Goal: Task Accomplishment & Management: Complete application form

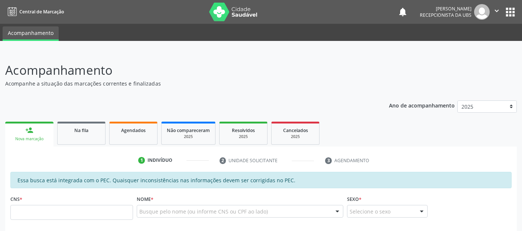
scroll to position [190, 0]
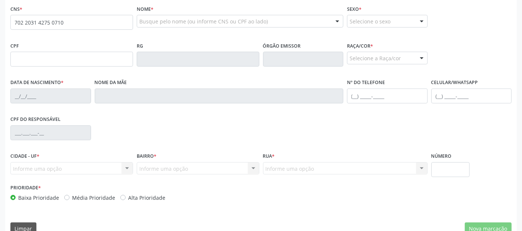
type input "702 2031 4275 0710"
type input "165.176.784-09"
type input "0[DATE]"
type input "[PERSON_NAME]"
type input "[PHONE_NUMBER]"
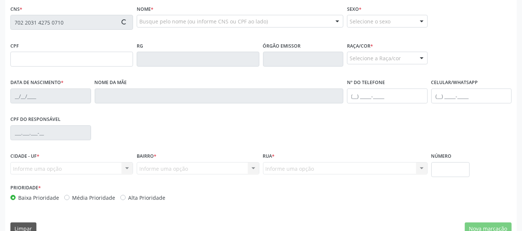
type input "31"
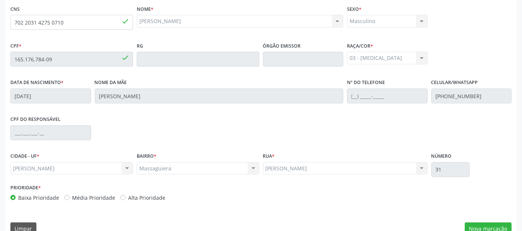
scroll to position [203, 0]
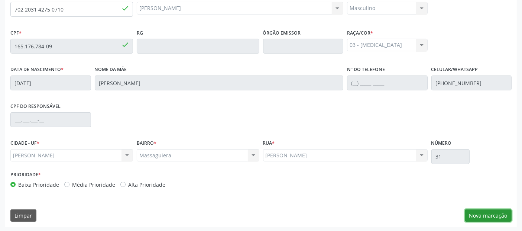
click at [498, 213] on button "Nova marcação" at bounding box center [488, 215] width 47 height 13
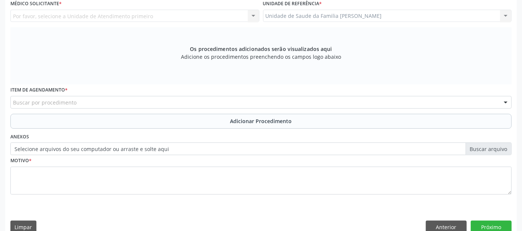
click at [328, 17] on div "Unidade de Saude da Familia Massagueira Unidade de Saude da Familia Massagueira…" at bounding box center [387, 16] width 249 height 13
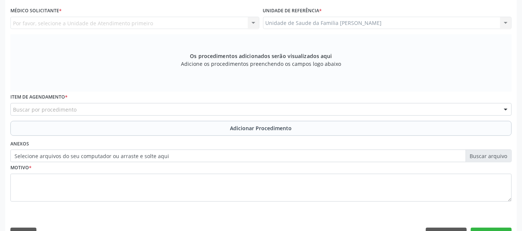
scroll to position [94, 0]
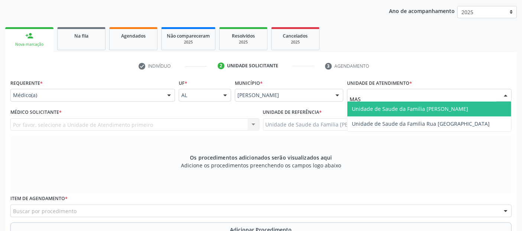
type input "MASS"
click at [393, 109] on span "Unidade de Saude da Familia [PERSON_NAME]" at bounding box center [410, 108] width 116 height 7
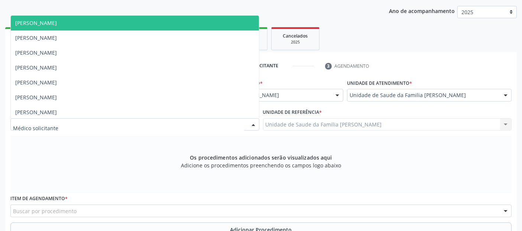
click at [79, 127] on div at bounding box center [134, 124] width 249 height 13
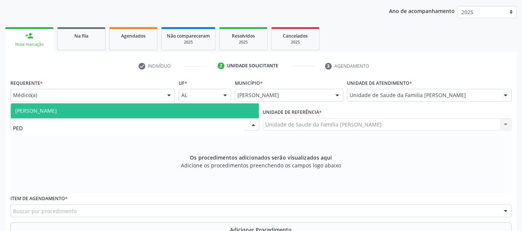
type input "PEDR"
click at [99, 116] on span "[PERSON_NAME]" at bounding box center [135, 110] width 248 height 15
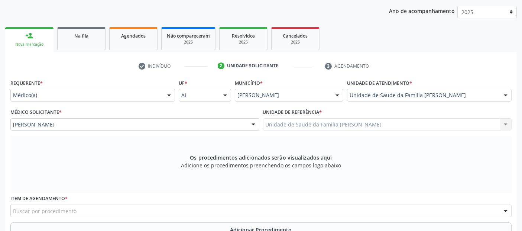
scroll to position [214, 0]
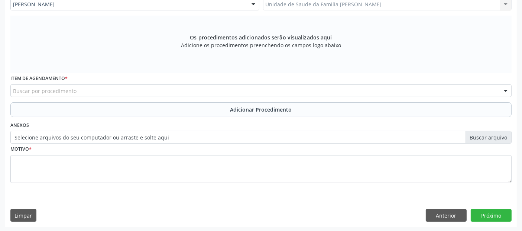
click at [267, 87] on div "Buscar por procedimento" at bounding box center [260, 90] width 501 height 13
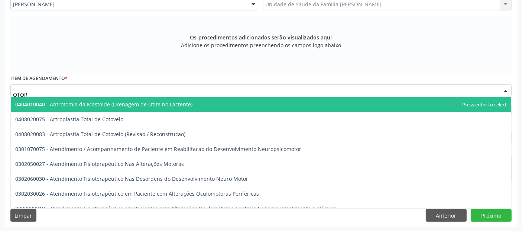
type input "OTORR"
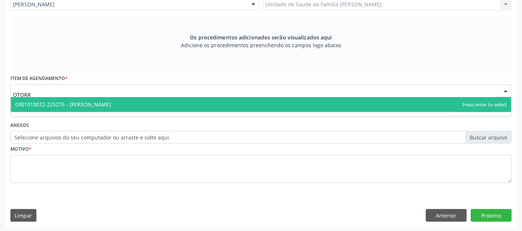
click at [188, 107] on span "0301010072-225275 - [PERSON_NAME]" at bounding box center [261, 104] width 501 height 15
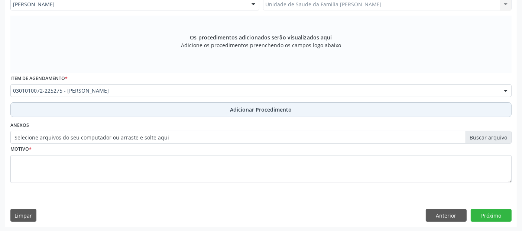
click at [198, 108] on button "Adicionar Procedimento" at bounding box center [260, 109] width 501 height 15
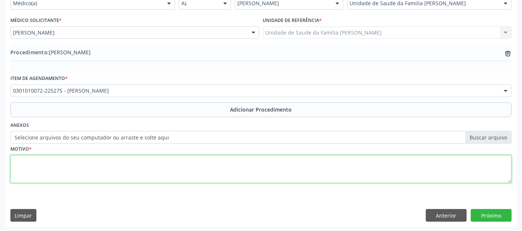
click at [160, 179] on textarea at bounding box center [260, 169] width 501 height 28
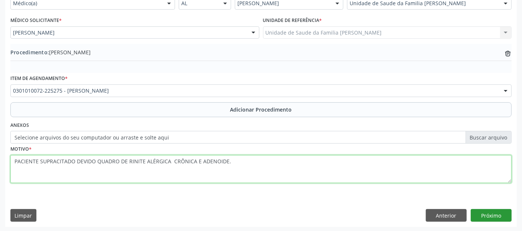
type textarea "PACIENTE SUPRACITADO DEVIDO QUADRO DE RINITE ALÉRGICA CRÔNICA E ADENOIDE."
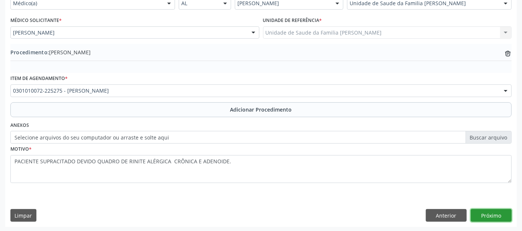
click at [508, 213] on button "Próximo" at bounding box center [491, 215] width 41 height 13
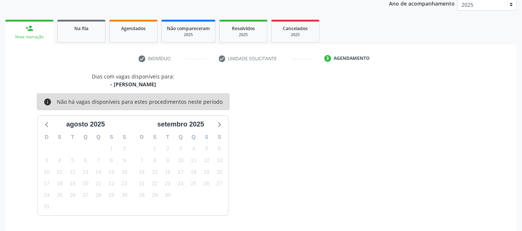
scroll to position [124, 0]
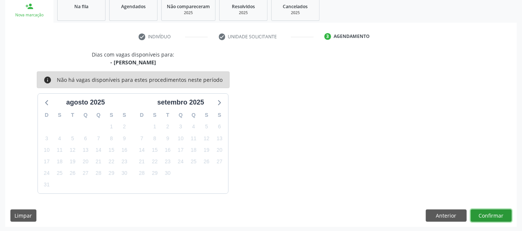
click at [495, 209] on button "Confirmar" at bounding box center [491, 215] width 41 height 13
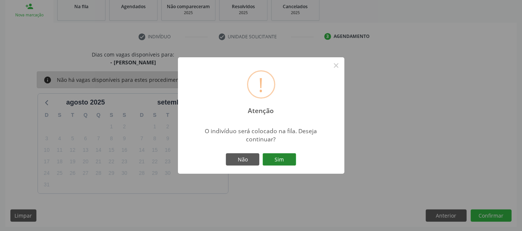
click at [291, 159] on button "Sim" at bounding box center [279, 159] width 33 height 13
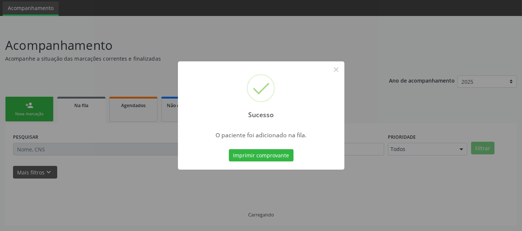
scroll to position [24, 0]
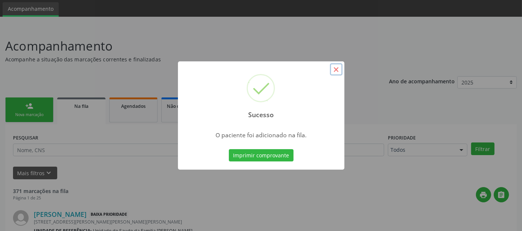
click at [334, 66] on button "×" at bounding box center [336, 69] width 13 height 13
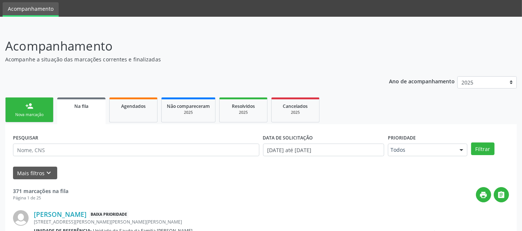
click at [22, 103] on link "person_add Nova marcação" at bounding box center [29, 109] width 48 height 25
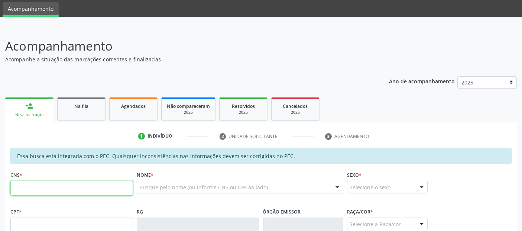
click at [108, 187] on input "text" at bounding box center [71, 188] width 123 height 15
type input "708 7001 8882 4891"
type input "092.706.144-92"
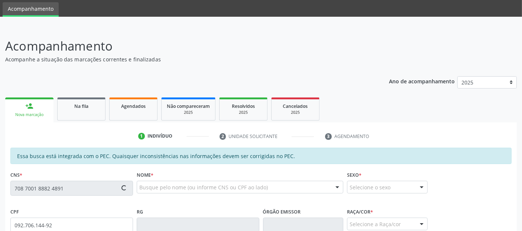
type input "13/05/1983"
type input "Maria Quitéria da Silva"
type input "(82) 99329-0315"
type input "177"
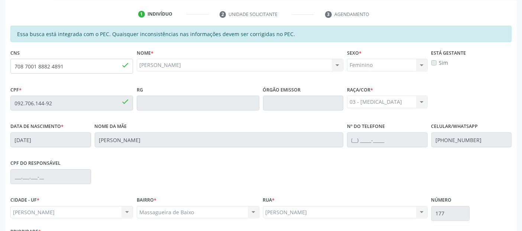
scroll to position [203, 0]
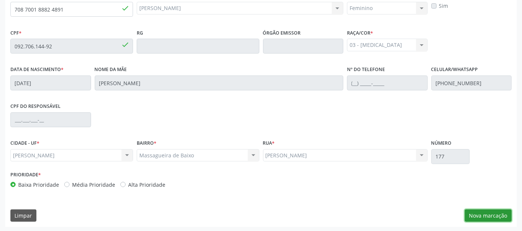
click at [475, 216] on button "Nova marcação" at bounding box center [488, 215] width 47 height 13
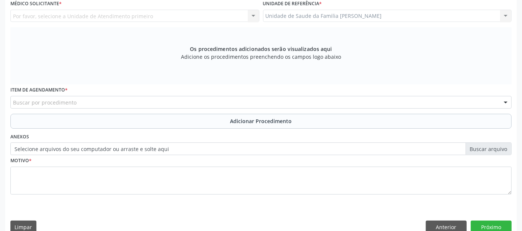
scroll to position [178, 0]
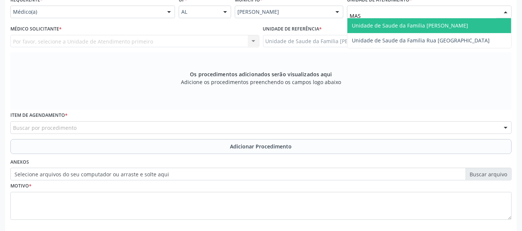
type input "MASS"
click at [374, 24] on span "Unidade de Saude da Familia [PERSON_NAME]" at bounding box center [410, 25] width 116 height 7
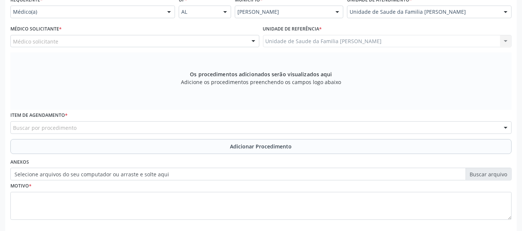
click at [100, 39] on div "Médico solicitante" at bounding box center [134, 41] width 249 height 13
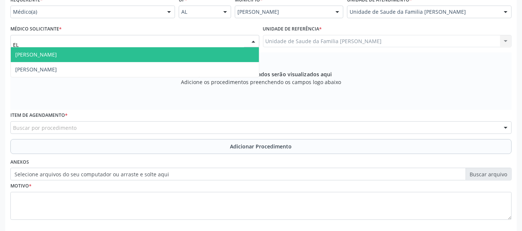
type input "ELI"
click at [85, 48] on span "[PERSON_NAME]" at bounding box center [135, 54] width 248 height 15
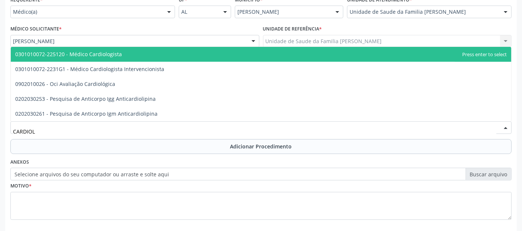
type input "CARDIOLO"
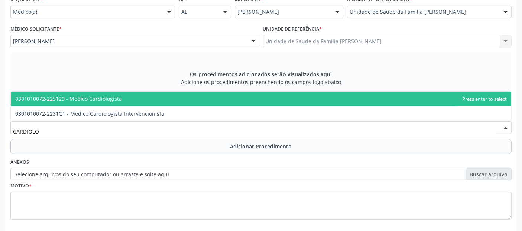
click at [88, 99] on span "0301010072-225120 - Médico Cardiologista" at bounding box center [68, 98] width 107 height 7
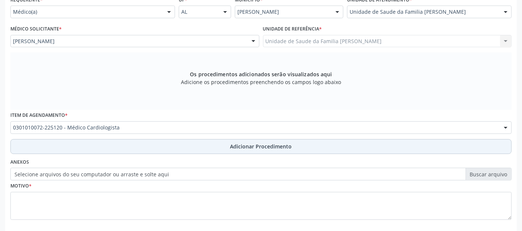
click at [97, 148] on button "Adicionar Procedimento" at bounding box center [260, 146] width 501 height 15
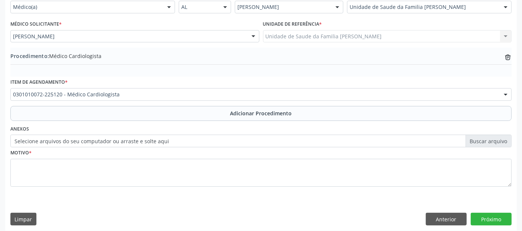
scroll to position [186, 0]
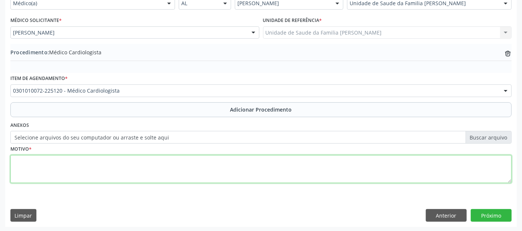
click at [201, 162] on textarea at bounding box center [260, 169] width 501 height 28
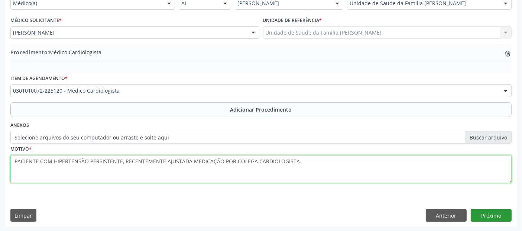
type textarea "PACIENTE COM HIPERTENSÃO PERSISTENTE, RECENTEMENTE AJUSTADA MEDICAÇÃO POR COLEG…"
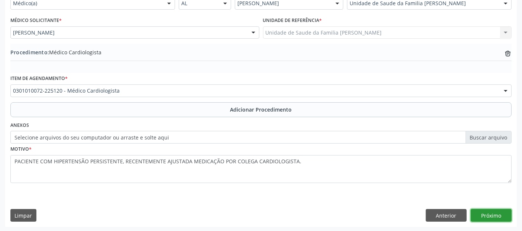
click at [498, 213] on button "Próximo" at bounding box center [491, 215] width 41 height 13
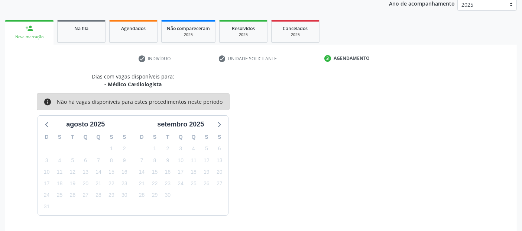
scroll to position [124, 0]
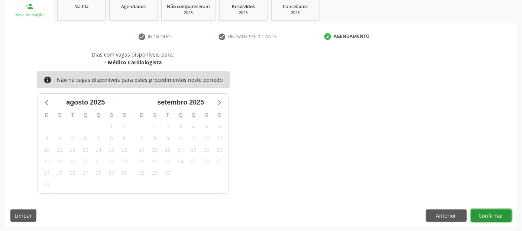
click at [498, 213] on button "Confirmar" at bounding box center [491, 215] width 41 height 13
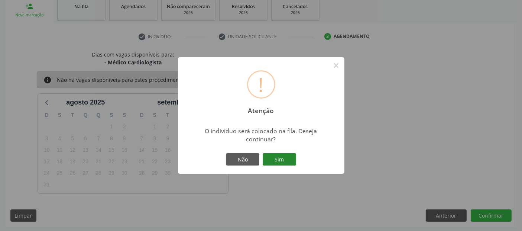
click at [292, 158] on button "Sim" at bounding box center [279, 159] width 33 height 13
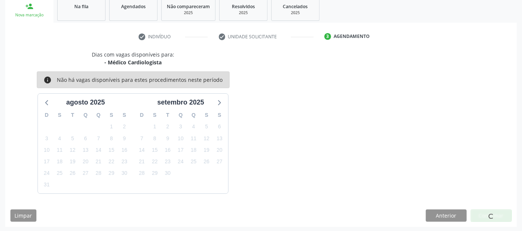
click at [292, 158] on div "! Atenção × O indivíduo será colocado na fila. Deseja continuar? Não Sim" at bounding box center [261, 115] width 522 height 231
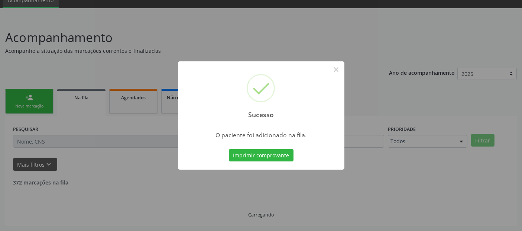
scroll to position [24, 0]
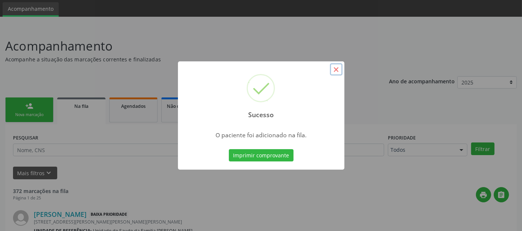
click at [337, 74] on button "×" at bounding box center [336, 69] width 13 height 13
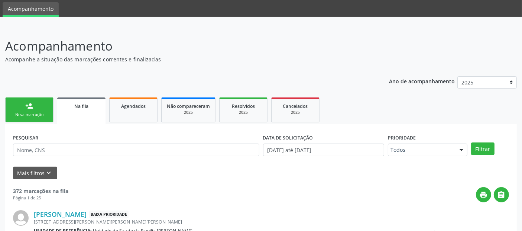
click at [32, 110] on link "person_add Nova marcação" at bounding box center [29, 109] width 48 height 25
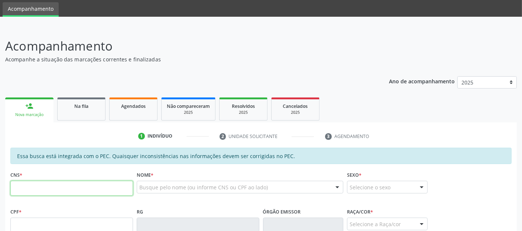
click at [74, 184] on input "text" at bounding box center [71, 188] width 123 height 15
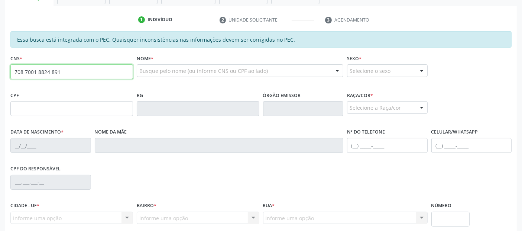
scroll to position [144, 0]
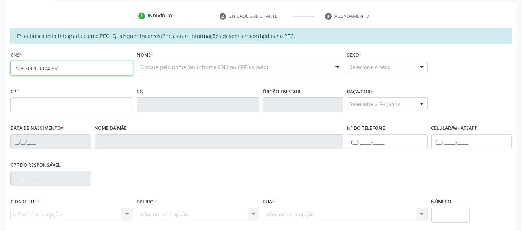
type input "708 7001 8824 891"
click at [245, 61] on div "Busque pelo nome (ou informe CNS ou CPF ao lado)" at bounding box center [240, 67] width 207 height 13
click at [128, 68] on input "708 7001 8824 891" at bounding box center [71, 68] width 123 height 15
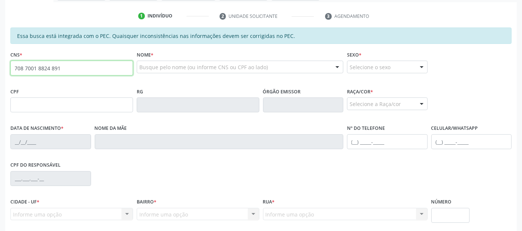
click at [128, 68] on input "708 7001 8824 891" at bounding box center [71, 68] width 123 height 15
click at [281, 62] on div "Busque pelo nome (ou informe CNS ou CPF ao lado)" at bounding box center [240, 67] width 207 height 13
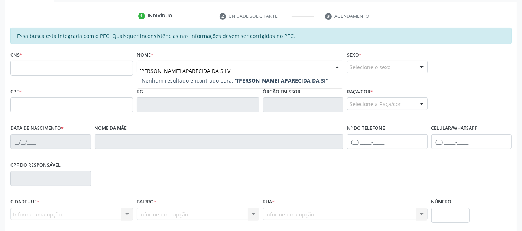
type input "MARIA APARECIDA DA SILVA"
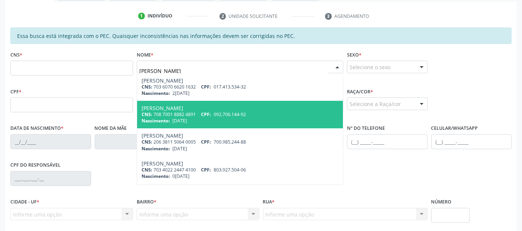
click at [246, 113] on span "092.706.144-92" at bounding box center [230, 114] width 32 height 6
type input "708 7001 8882 4891"
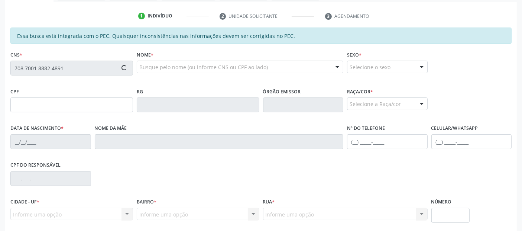
type input "092.706.144-92"
type input "13/05/1983"
type input "Maria Quitéria da Silva"
type input "(82) 99329-0315"
type input "177"
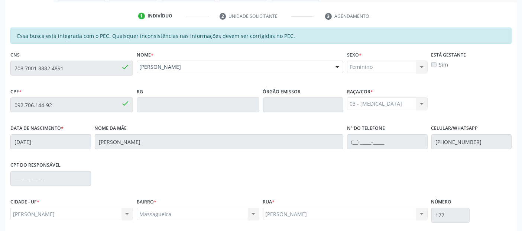
scroll to position [203, 0]
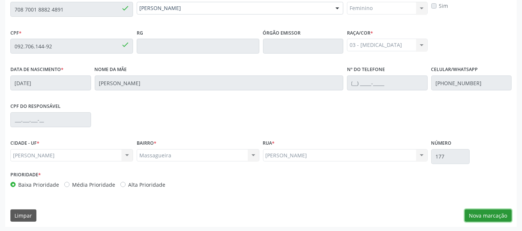
click at [489, 213] on button "Nova marcação" at bounding box center [488, 215] width 47 height 13
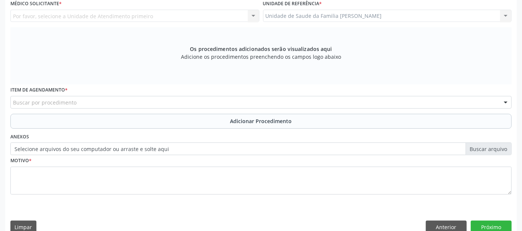
scroll to position [195, 0]
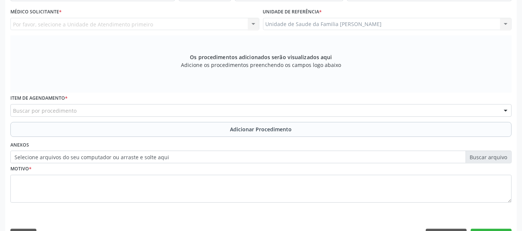
click at [387, 26] on div "Unidade de Saude da Familia Massagueira Unidade de Saude da Familia Massagueira…" at bounding box center [387, 24] width 249 height 13
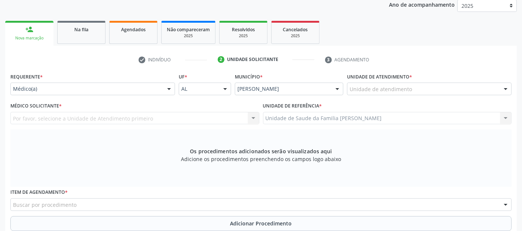
scroll to position [112, 0]
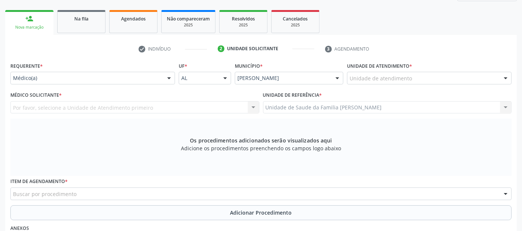
click at [379, 83] on div "Unidade de atendimento" at bounding box center [429, 78] width 165 height 13
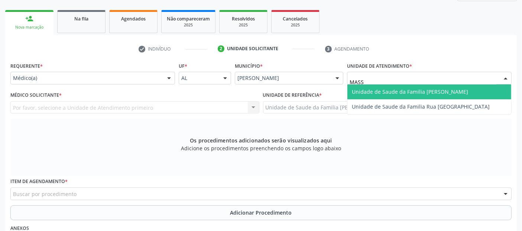
type input "MASSA"
click at [378, 94] on span "Unidade de Saude da Familia [PERSON_NAME]" at bounding box center [410, 91] width 116 height 7
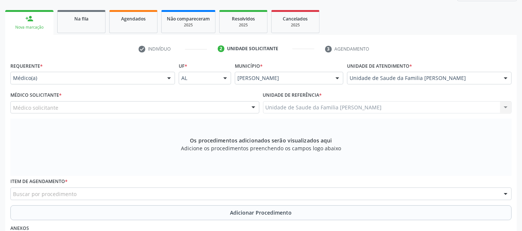
click at [120, 106] on div "Médico solicitante" at bounding box center [134, 107] width 249 height 13
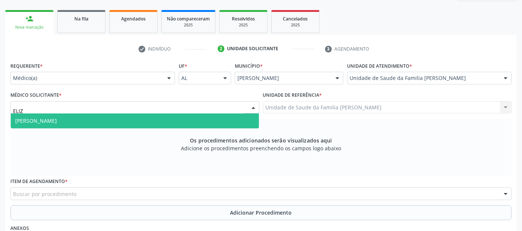
type input "ELIZA"
click at [94, 117] on span "[PERSON_NAME]" at bounding box center [135, 120] width 248 height 15
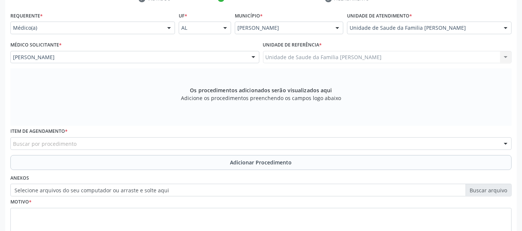
scroll to position [188, 0]
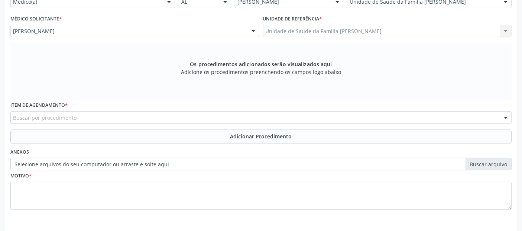
click at [268, 112] on div "Buscar por procedimento" at bounding box center [260, 117] width 501 height 13
type input "C"
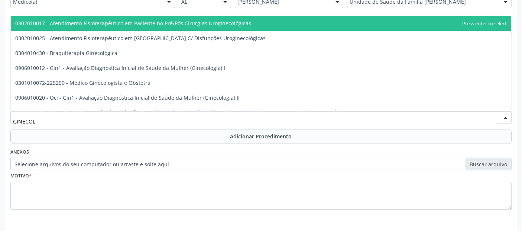
type input "GINECOLO"
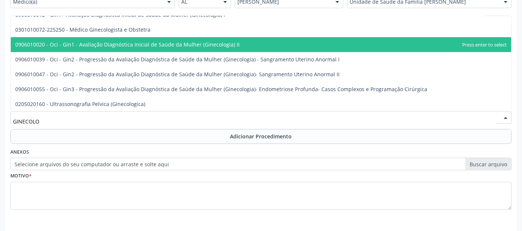
scroll to position [0, 0]
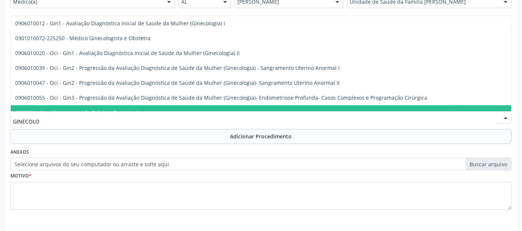
click at [122, 122] on input "GINECOLO" at bounding box center [255, 121] width 484 height 15
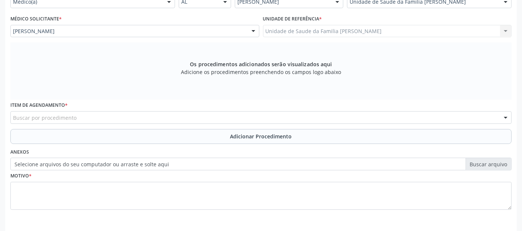
click at [232, 119] on div "Buscar por procedimento" at bounding box center [260, 117] width 501 height 13
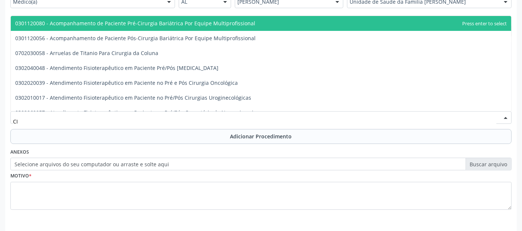
type input "C"
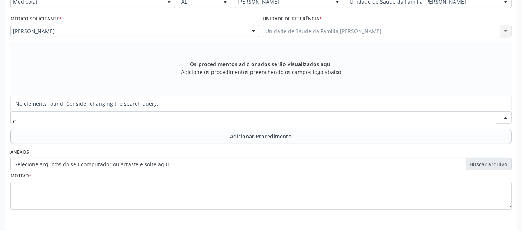
type input "C"
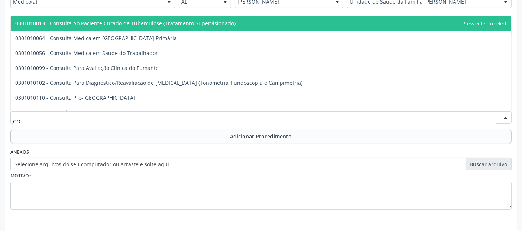
type input "C"
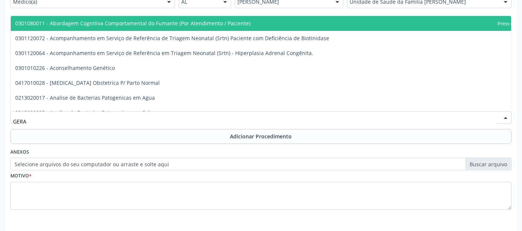
type input "GERAL"
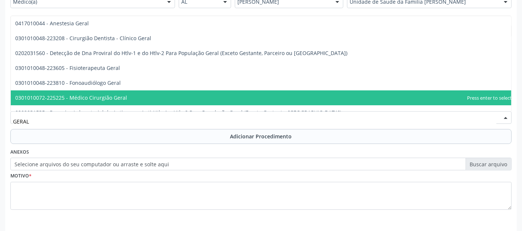
click at [433, 99] on span "0301010072-225225 - Médico Cirurgião Geral" at bounding box center [264, 97] width 506 height 15
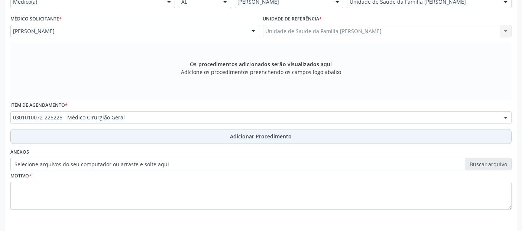
click at [252, 140] on button "Adicionar Procedimento" at bounding box center [260, 136] width 501 height 15
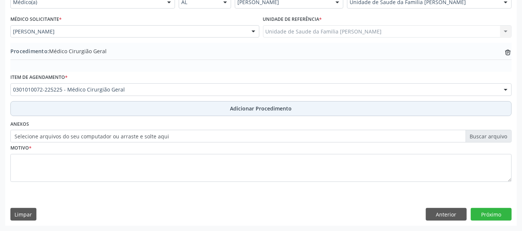
scroll to position [186, 0]
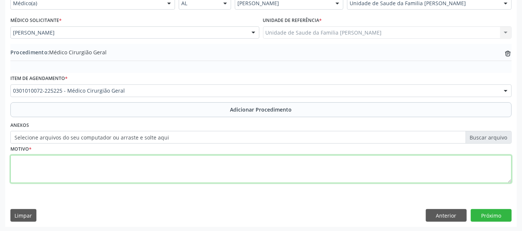
click at [200, 181] on textarea at bounding box center [260, 169] width 501 height 28
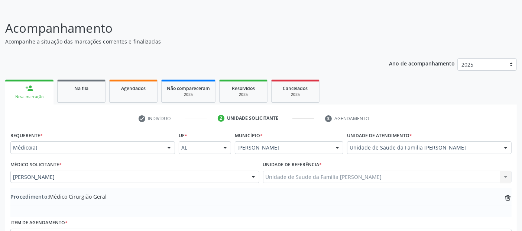
scroll to position [42, 0]
type textarea "CIRURGIÃO GINECOLÓGICO- PACIENTE PO"
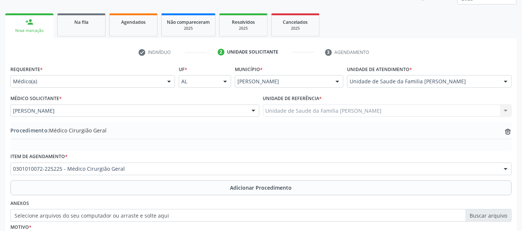
scroll to position [186, 0]
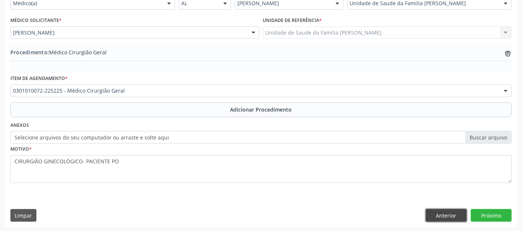
click at [450, 209] on button "Anterior" at bounding box center [446, 215] width 41 height 13
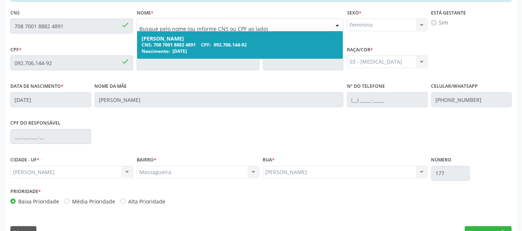
click at [161, 28] on input "text" at bounding box center [233, 28] width 189 height 15
click at [169, 28] on div at bounding box center [240, 25] width 207 height 13
click at [169, 28] on input "text" at bounding box center [233, 28] width 189 height 15
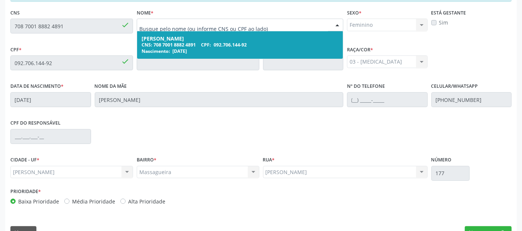
click at [169, 28] on input "text" at bounding box center [233, 28] width 189 height 15
type input "PAULA FERNANDA CARDOSO PEREIRA"
click at [246, 31] on span "Maria Aparecida da Silva CNS: 708 7001 8882 4891 CPF: 092.706.144-92 Nascimento…" at bounding box center [240, 45] width 206 height 28
type input "705 1038 6476 0040"
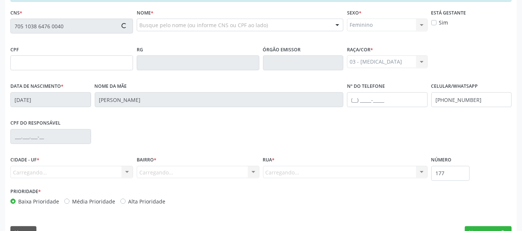
type input "116.389.264-50"
type input "21/09/1993"
type input "Marinalva Cardoso"
type input "(82) 99356-6828"
type input "18"
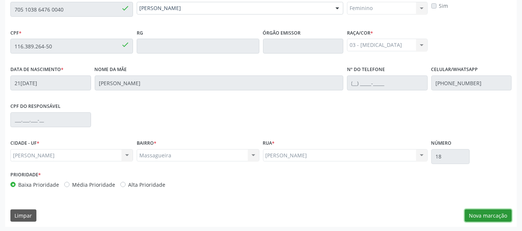
click at [492, 210] on button "Nova marcação" at bounding box center [488, 215] width 47 height 13
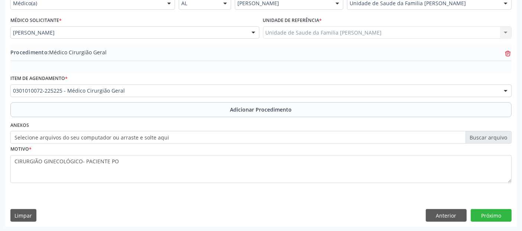
click at [505, 51] on icon "trash-outline icon" at bounding box center [507, 53] width 7 height 7
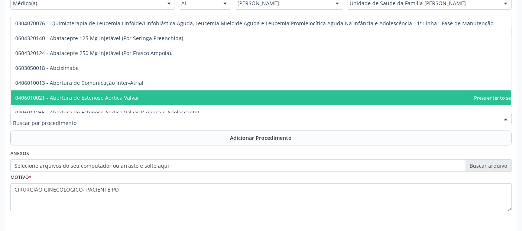
click at [209, 115] on input "text" at bounding box center [255, 122] width 484 height 15
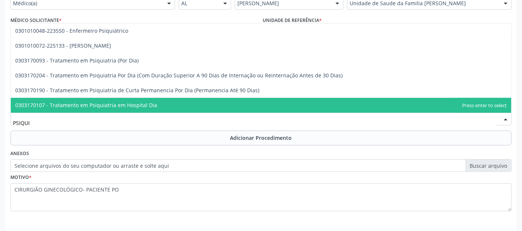
type input "PSIQUIA"
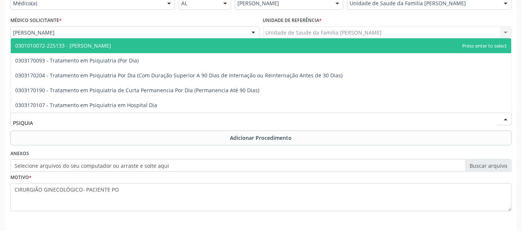
click at [97, 43] on span "0301010072-225133 - [PERSON_NAME]" at bounding box center [63, 45] width 96 height 7
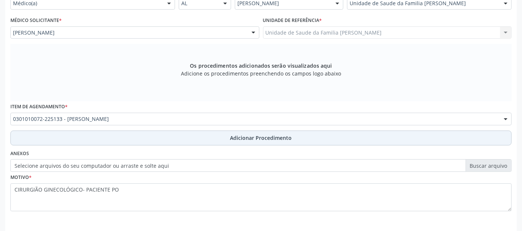
click at [167, 133] on button "Adicionar Procedimento" at bounding box center [260, 137] width 501 height 15
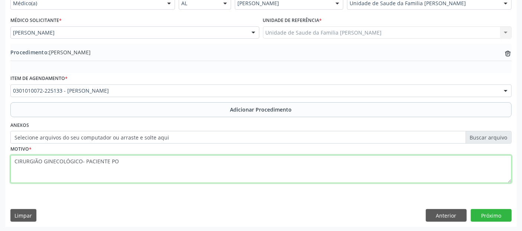
click at [164, 155] on textarea "CIRURGIÃO GINECOLÓGICO- PACIENTE PO" at bounding box center [260, 169] width 501 height 28
click at [164, 155] on textarea "PACIENTE REFERE QUADRO DE ANSIEDADE" at bounding box center [260, 169] width 501 height 28
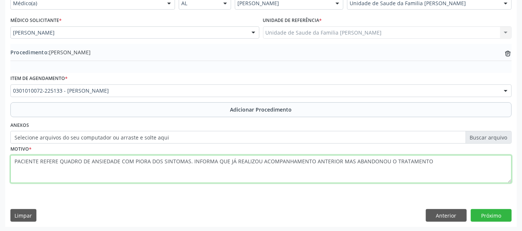
type textarea "PACIENTE REFERE QUADRO DE ANSIEDADE COM PIORA DOS SINTOMAS. INFORMA QUE JÁ REAL…"
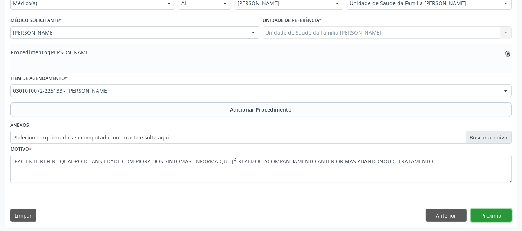
click at [488, 212] on button "Próximo" at bounding box center [491, 215] width 41 height 13
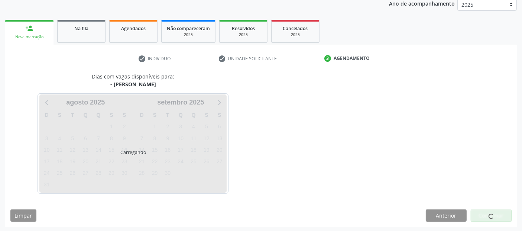
scroll to position [124, 0]
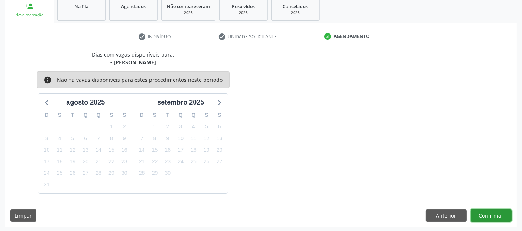
click at [488, 212] on button "Confirmar" at bounding box center [491, 215] width 41 height 13
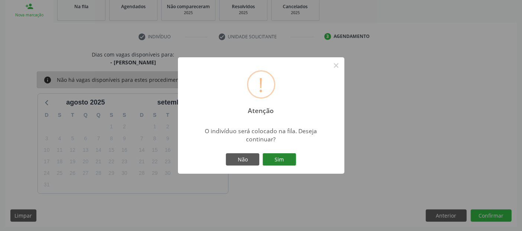
click at [282, 165] on button "Sim" at bounding box center [279, 159] width 33 height 13
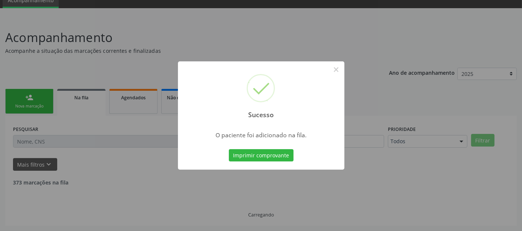
scroll to position [24, 0]
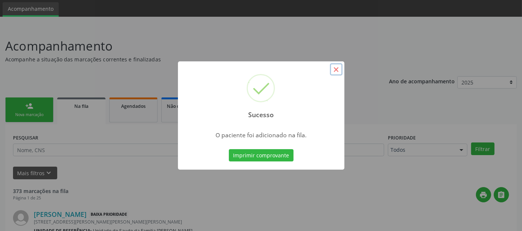
click at [335, 71] on button "×" at bounding box center [336, 69] width 13 height 13
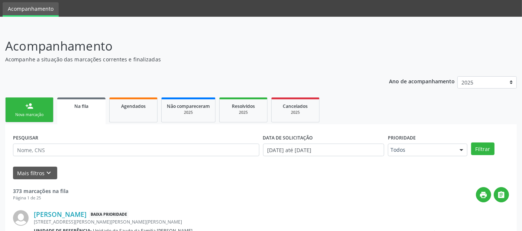
click at [43, 109] on link "person_add Nova marcação" at bounding box center [29, 109] width 48 height 25
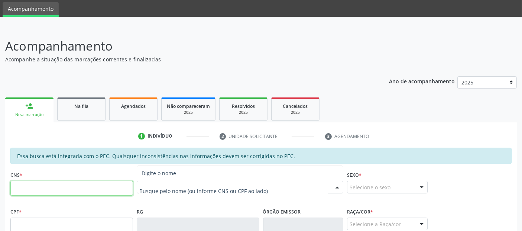
click at [106, 192] on input "text" at bounding box center [71, 188] width 123 height 15
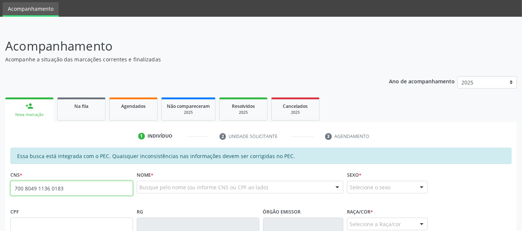
type input "700 8049 1136 0183"
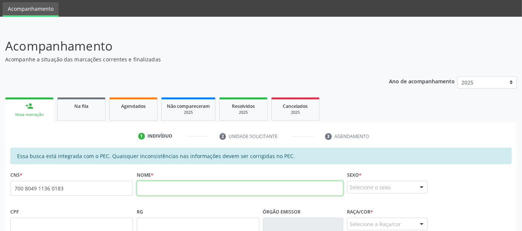
click at [314, 191] on input "text" at bounding box center [240, 188] width 207 height 15
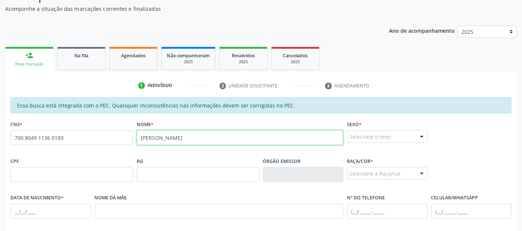
scroll to position [132, 0]
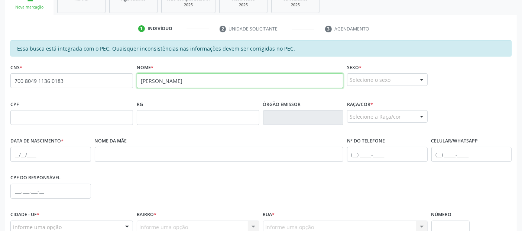
type input "MATHEUS DA SILVA INÁCIO"
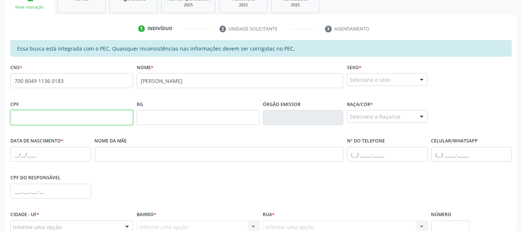
click at [101, 118] on input "text" at bounding box center [71, 117] width 123 height 15
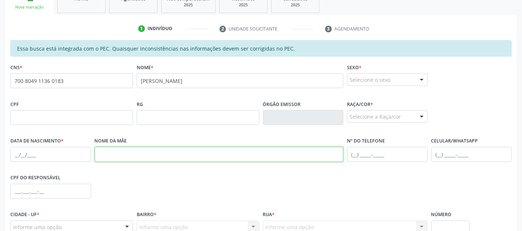
click at [229, 152] on input "text" at bounding box center [219, 154] width 249 height 15
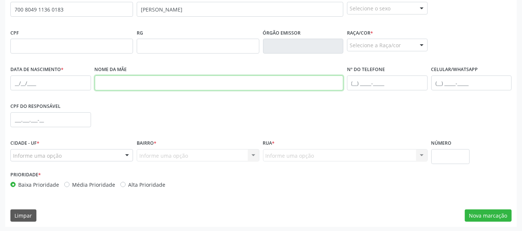
scroll to position [98, 0]
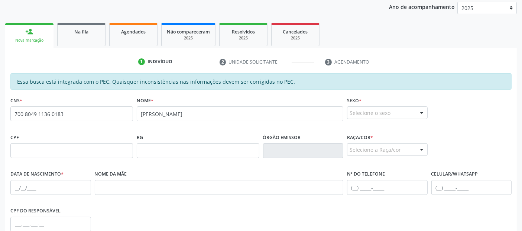
click at [113, 111] on span "none" at bounding box center [113, 113] width 33 height 8
click at [60, 112] on input "700 8049 1136 0183" at bounding box center [71, 113] width 123 height 15
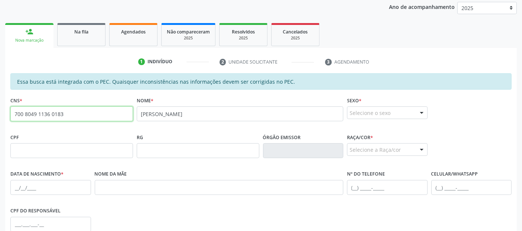
click at [60, 112] on input "700 8049 1136 0183" at bounding box center [71, 113] width 123 height 15
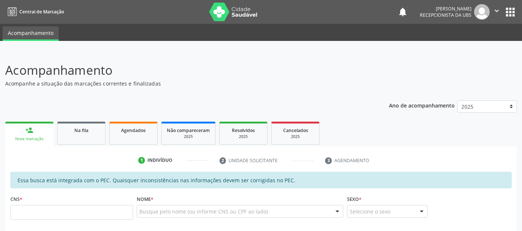
scroll to position [123, 0]
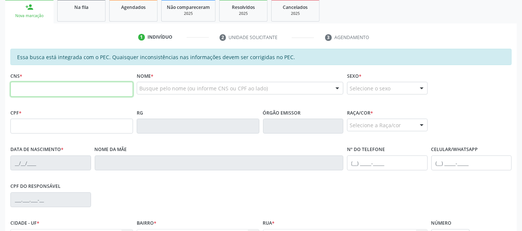
paste input "700 8049 1136 0183"
type input "700 8049 1136 0183"
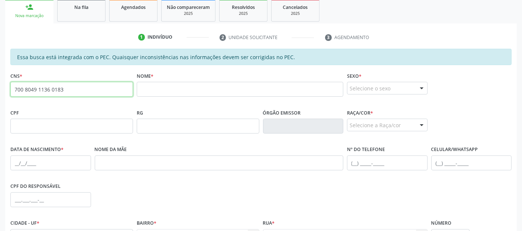
click at [131, 86] on input "700 8049 1136 0183" at bounding box center [71, 89] width 123 height 15
type input "709 2012 7890 5231"
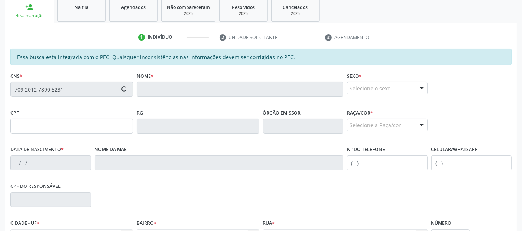
type input "03/03/2008"
type input "Joelma Maria da Silva"
type input "(82) 98860-3481"
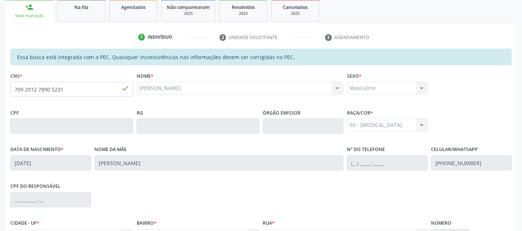
scroll to position [203, 0]
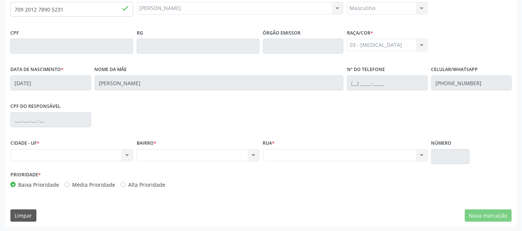
click at [100, 152] on div "Nenhum resultado encontrado para: " " Não há nenhuma opção para ser exibida." at bounding box center [71, 155] width 123 height 13
click at [272, 152] on div "Nenhum resultado encontrado para: " " Não há nenhuma opção para ser exibida." at bounding box center [345, 155] width 165 height 13
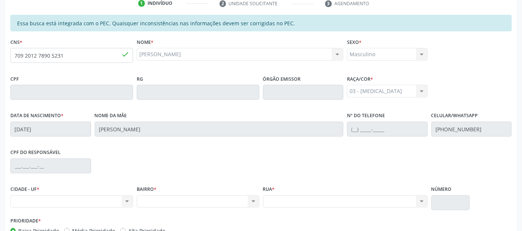
scroll to position [132, 0]
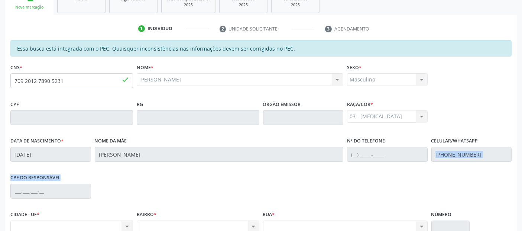
drag, startPoint x: 518, startPoint y: 146, endPoint x: 528, endPoint y: 186, distance: 41.7
click at [235, 196] on div "CPF do responsável" at bounding box center [261, 190] width 505 height 37
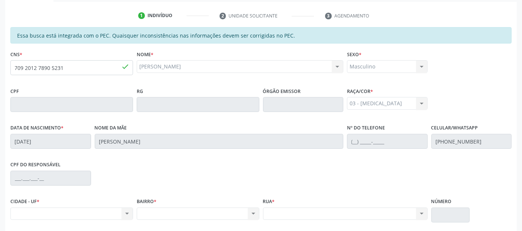
scroll to position [132, 0]
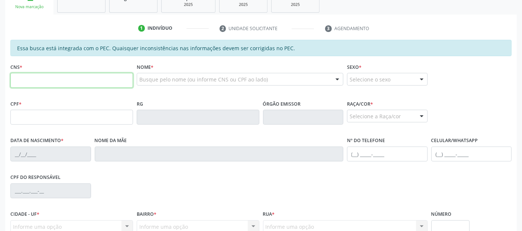
scroll to position [132, 0]
type input "706 5013 2308 8295"
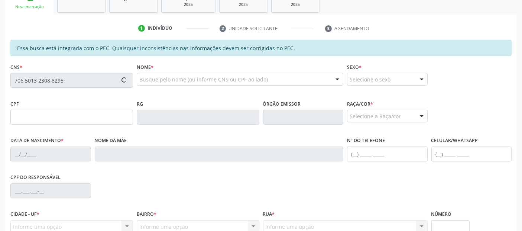
type input "095.539.194-64"
type input "01/09/1985"
type input "Maria Gomes da Silva"
type input "(82) 99420-2582"
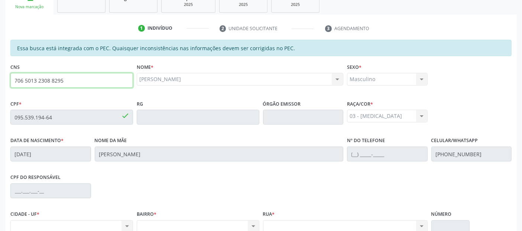
click at [53, 81] on input "706 5013 2308 8295" at bounding box center [71, 80] width 123 height 15
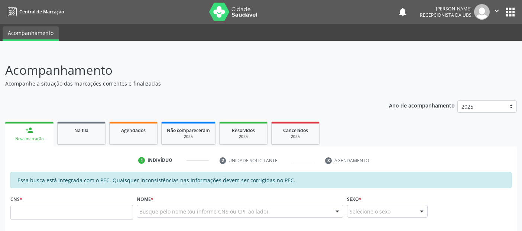
scroll to position [157, 0]
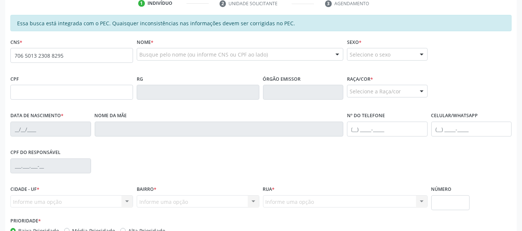
type input "706 5013 2308 8295"
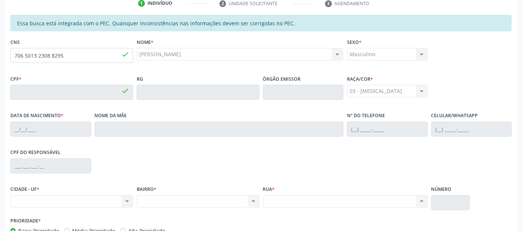
type input "095.539.194-64"
type input "01/09/1985"
type input "Maria Gomes da Silva"
type input "(82) 99420-2582"
click at [283, 196] on div "Nenhum resultado encontrado para: " " Não há nenhuma opção para ser exibida." at bounding box center [345, 201] width 165 height 13
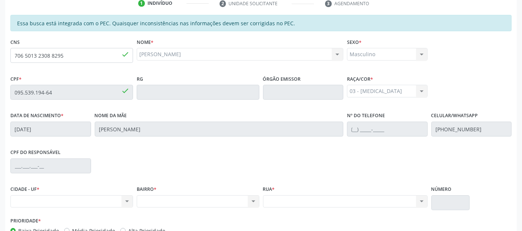
scroll to position [203, 0]
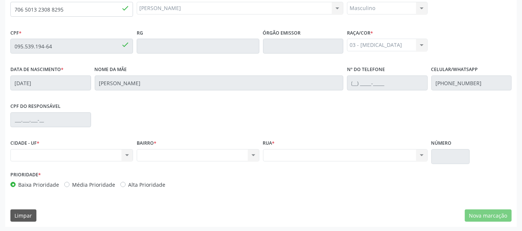
click at [482, 222] on div "Essa busca está integrada com o PEC. Quaisquer inconsistências nas informações …" at bounding box center [261, 98] width 512 height 258
click at [116, 155] on div "Nenhum resultado encontrado para: " " Não há nenhuma opção para ser exibida." at bounding box center [71, 155] width 123 height 13
click at [127, 156] on div "Nenhum resultado encontrado para: " " Não há nenhuma opção para ser exibida." at bounding box center [71, 155] width 123 height 13
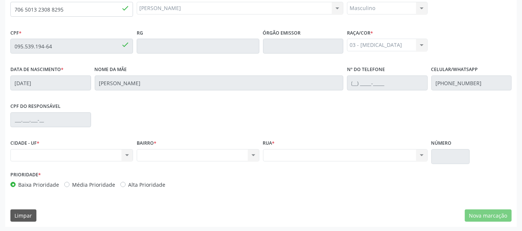
click at [127, 156] on div "Nenhum resultado encontrado para: " " Não há nenhuma opção para ser exibida." at bounding box center [71, 155] width 123 height 13
click at [97, 142] on div "CIDADE - UF * Nenhum resultado encontrado para: " " Não há nenhuma opção para s…" at bounding box center [71, 150] width 123 height 24
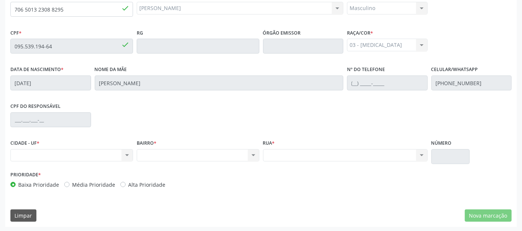
click at [84, 149] on div "Nenhum resultado encontrado para: " " Não há nenhuma opção para ser exibida." at bounding box center [71, 155] width 123 height 13
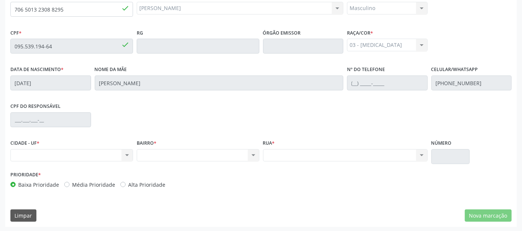
click at [84, 149] on div "Nenhum resultado encontrado para: " " Não há nenhuma opção para ser exibida." at bounding box center [71, 155] width 123 height 13
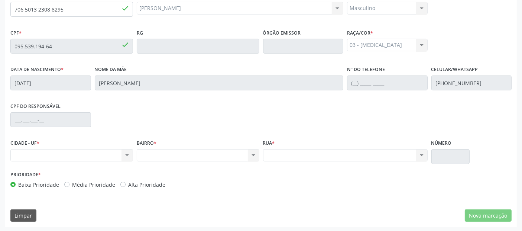
click at [82, 151] on div "Nenhum resultado encontrado para: " " Não há nenhuma opção para ser exibida." at bounding box center [71, 155] width 123 height 13
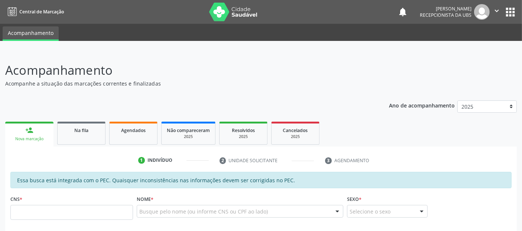
scroll to position [109, 0]
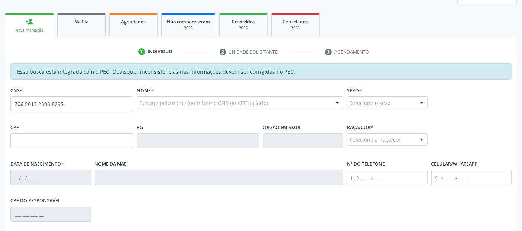
type input "706 5013 2308 8295"
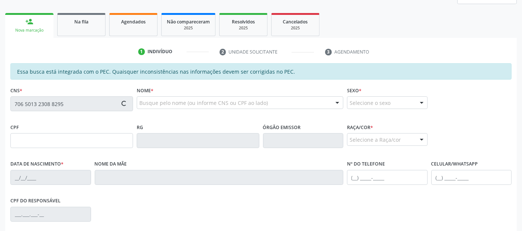
type input "095.539.194-64"
type input "01/09/1985"
type input "Maria Gomes da Silva"
type input "(82) 99420-2582"
type input "S/N"
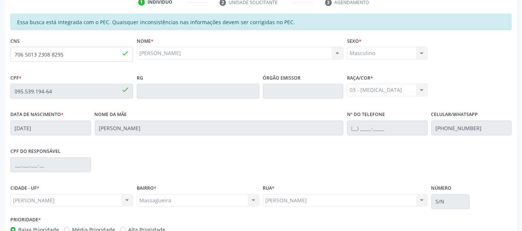
scroll to position [203, 0]
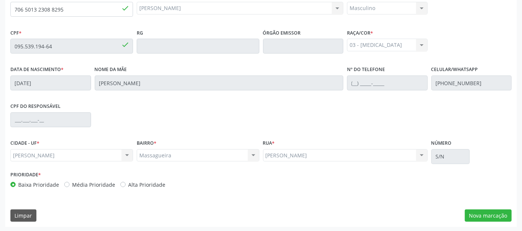
click at [500, 207] on div "Essa busca está integrada com o PEC. Quaisquer inconsistências nas informações …" at bounding box center [261, 98] width 512 height 258
click at [499, 212] on button "Nova marcação" at bounding box center [488, 215] width 47 height 13
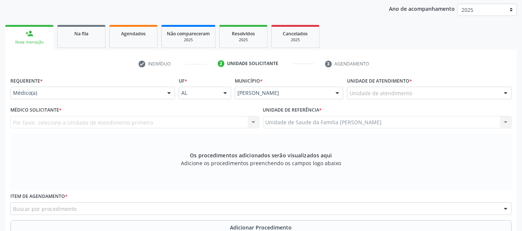
scroll to position [59, 0]
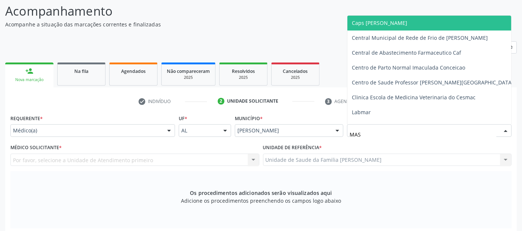
type input "MASS"
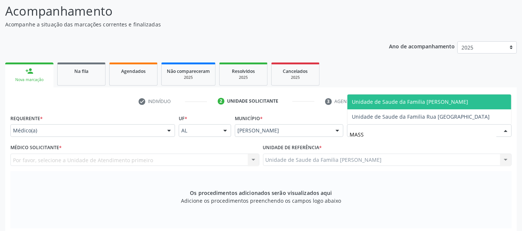
click at [409, 101] on span "Unidade de Saude da Familia [PERSON_NAME]" at bounding box center [410, 101] width 116 height 7
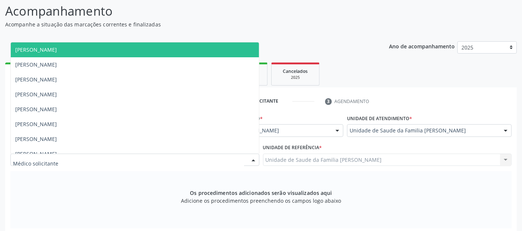
click at [105, 159] on div at bounding box center [134, 160] width 249 height 13
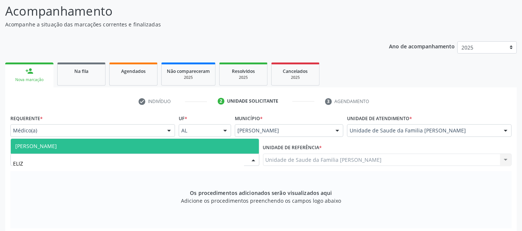
type input "ELIZA"
click at [182, 148] on span "[PERSON_NAME]" at bounding box center [135, 146] width 248 height 15
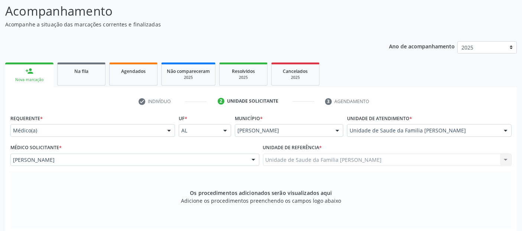
scroll to position [214, 0]
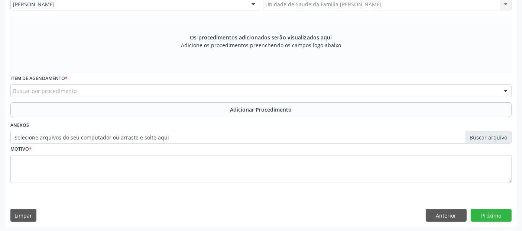
click at [249, 86] on div "Buscar por procedimento" at bounding box center [260, 90] width 501 height 13
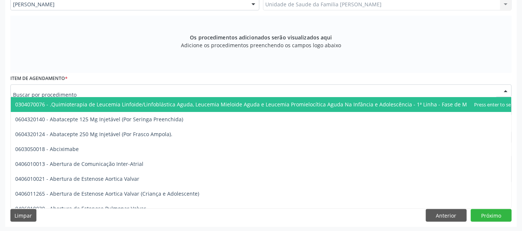
click at [249, 87] on input "text" at bounding box center [255, 94] width 484 height 15
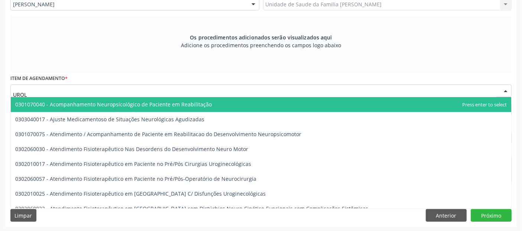
type input "UROLO"
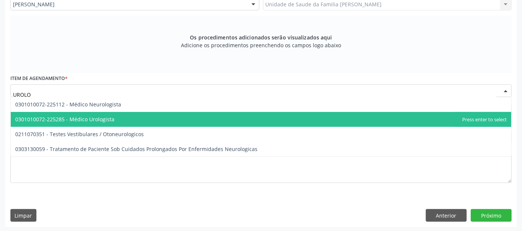
click at [91, 117] on span "0301010072-225285 - Médico Urologista" at bounding box center [64, 119] width 99 height 7
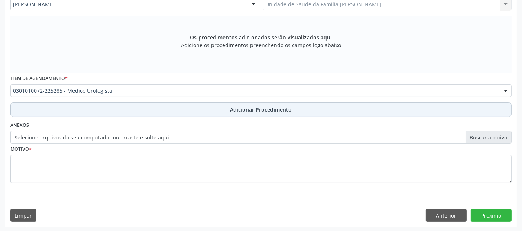
click at [106, 113] on button "Adicionar Procedimento" at bounding box center [260, 109] width 501 height 15
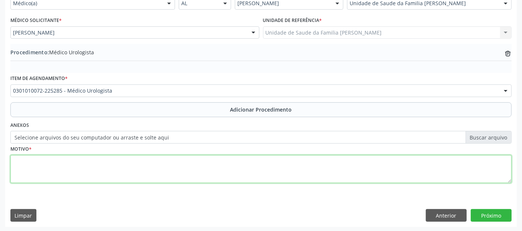
click at [97, 156] on textarea at bounding box center [260, 169] width 501 height 28
type textarea "VARICOCELE COM DOR EM ESFORÇOS."
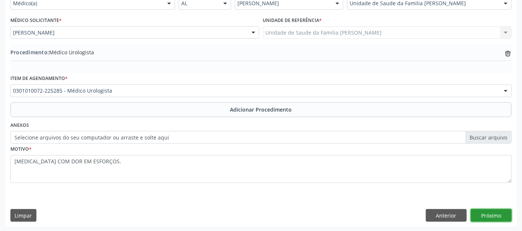
click at [476, 213] on button "Próximo" at bounding box center [491, 215] width 41 height 13
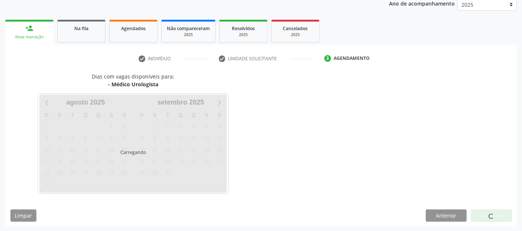
scroll to position [124, 0]
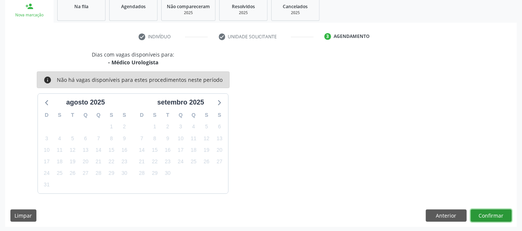
click at [476, 213] on button "Confirmar" at bounding box center [491, 215] width 41 height 13
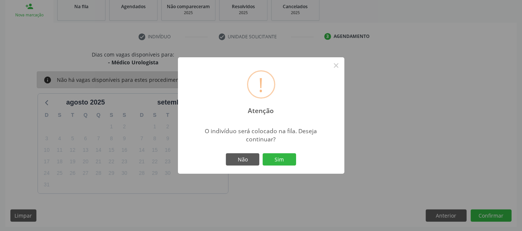
click at [263, 153] on button "Sim" at bounding box center [279, 159] width 33 height 13
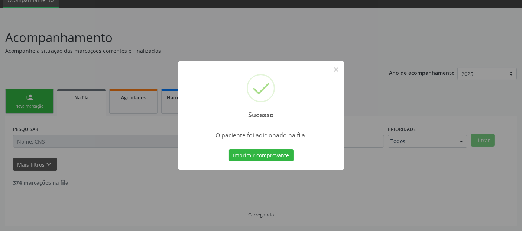
scroll to position [24, 0]
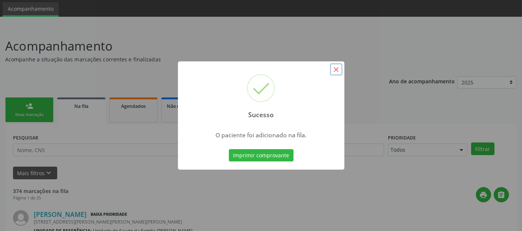
click at [337, 70] on button "×" at bounding box center [336, 69] width 13 height 13
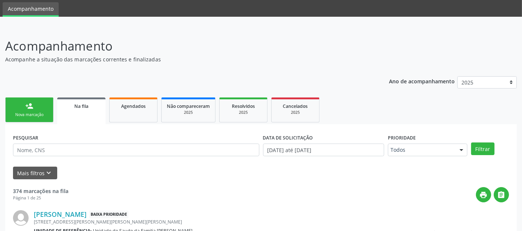
click at [26, 104] on div "person_add" at bounding box center [29, 106] width 8 height 8
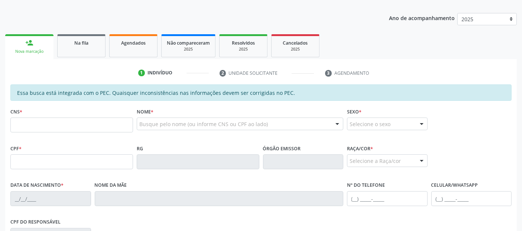
scroll to position [88, 0]
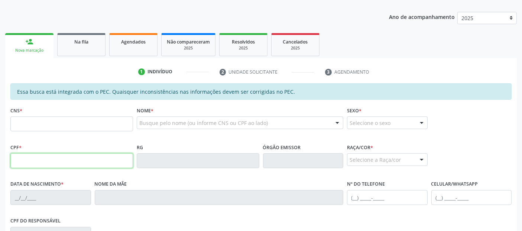
click at [123, 166] on input "text" at bounding box center [71, 160] width 123 height 15
type input "165.448.854-28"
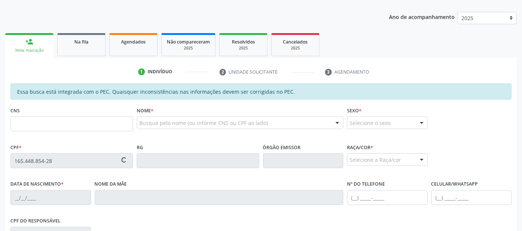
type input "706 2005 4951 1468"
type input "2[DATE]"
type input "[PERSON_NAME]"
type input "[PHONE_NUMBER]"
type input "78"
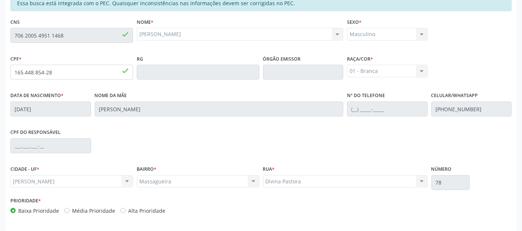
scroll to position [203, 0]
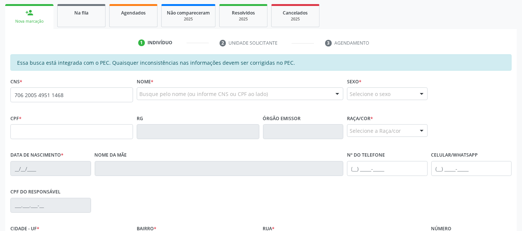
scroll to position [116, 0]
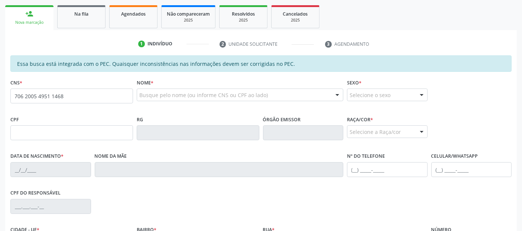
type input "706 2005 4951 1468"
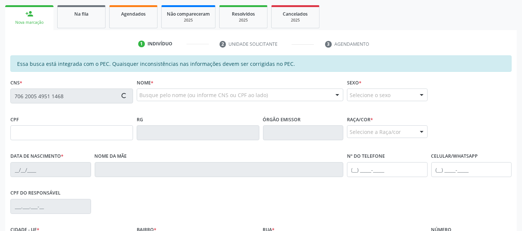
type input "165.448.854-28"
type input "[DATE]"
type input "[PERSON_NAME]"
type input "[PHONE_NUMBER]"
type input "78"
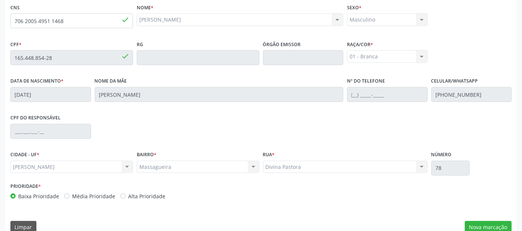
scroll to position [203, 0]
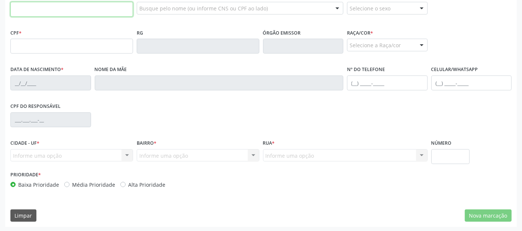
scroll to position [203, 0]
click at [159, 153] on div "Informe uma opção Nenhum resultado encontrado para: " " Nenhuma opção encontrad…" at bounding box center [198, 155] width 123 height 13
click at [160, 153] on div "Informe uma opção Nenhum resultado encontrado para: " " Nenhuma opção encontrad…" at bounding box center [198, 155] width 123 height 13
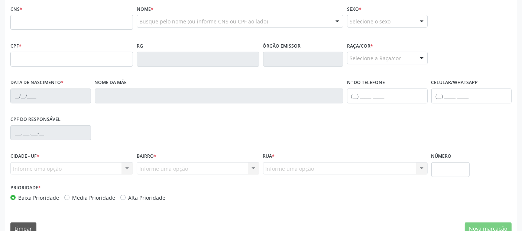
scroll to position [94, 0]
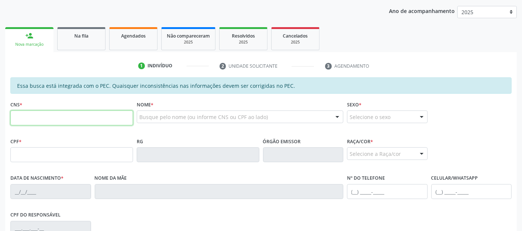
click at [83, 122] on input "text" at bounding box center [71, 117] width 123 height 15
paste input "706 2005 4951 1468"
type input "706 2005 4951 1468"
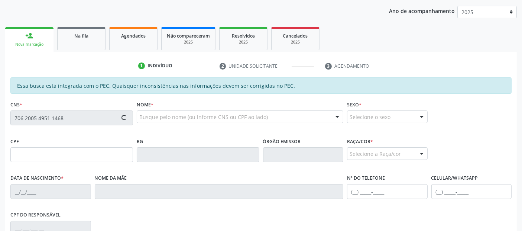
type input "165.448.854-28"
type input "2[DATE]"
type input "[PERSON_NAME]"
type input "[PHONE_NUMBER]"
type input "S/N"
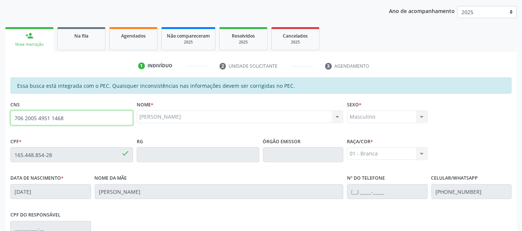
click at [83, 122] on input "706 2005 4951 1468" at bounding box center [71, 117] width 123 height 15
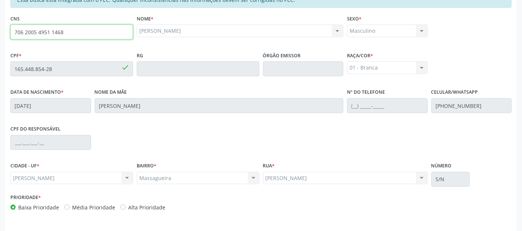
scroll to position [203, 0]
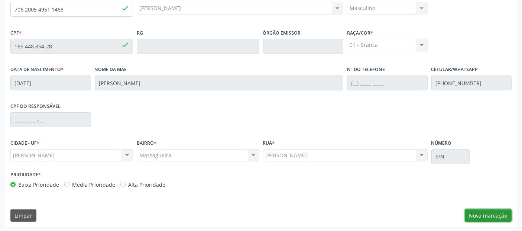
click at [479, 216] on button "Nova marcação" at bounding box center [488, 215] width 47 height 13
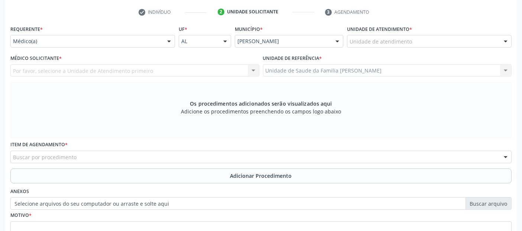
scroll to position [145, 0]
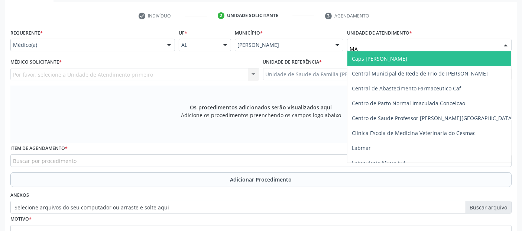
type input "MAS"
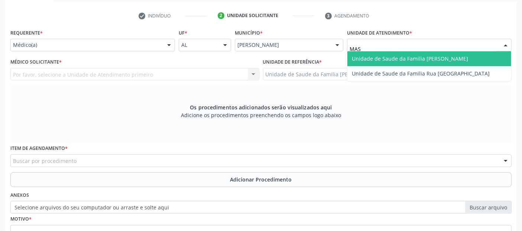
click at [401, 56] on span "Unidade de Saude da Familia [PERSON_NAME]" at bounding box center [410, 58] width 116 height 7
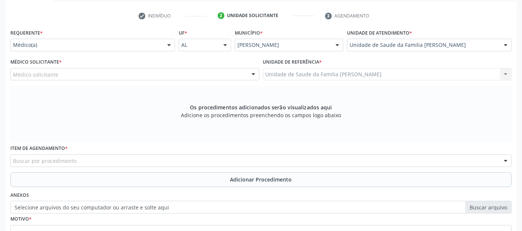
click at [177, 73] on div "Médico solicitante" at bounding box center [134, 74] width 249 height 13
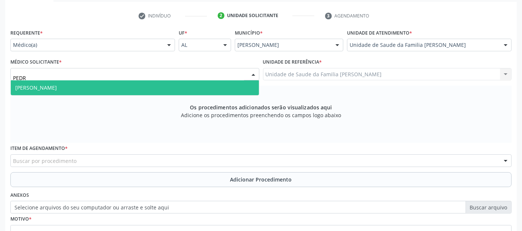
type input "[PERSON_NAME]"
click at [169, 81] on span "[PERSON_NAME]" at bounding box center [135, 87] width 248 height 15
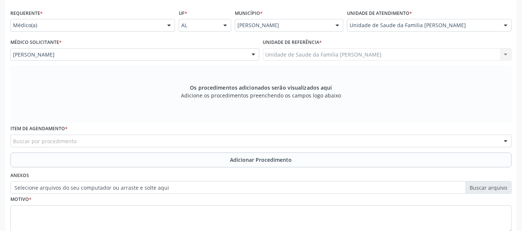
scroll to position [214, 0]
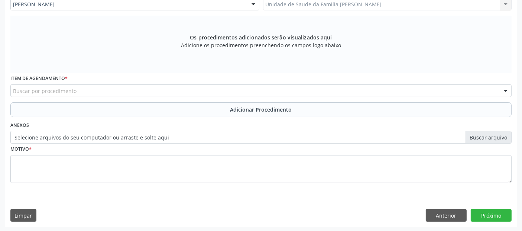
click at [238, 90] on div "Buscar por procedimento" at bounding box center [260, 90] width 501 height 13
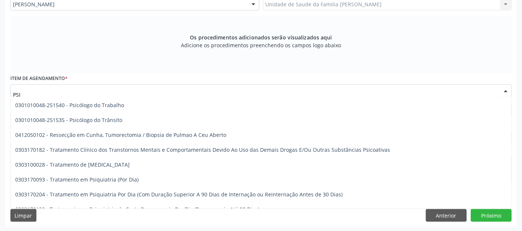
scroll to position [1628, 0]
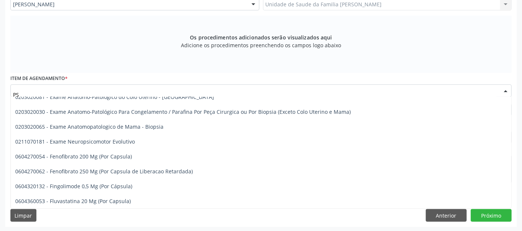
type input "P"
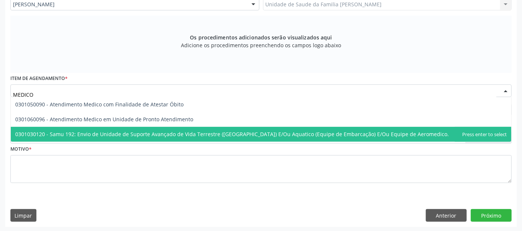
scroll to position [0, 0]
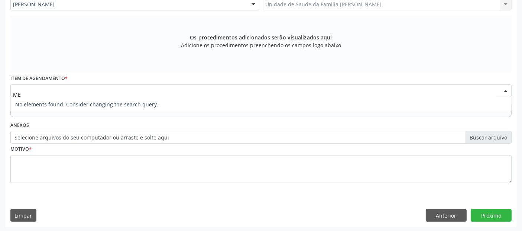
type input "M"
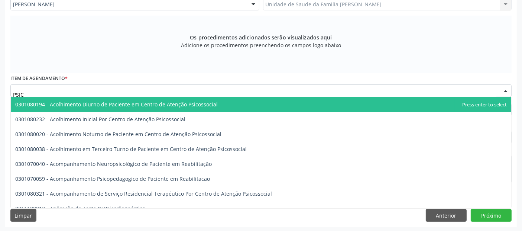
type input "PSI"
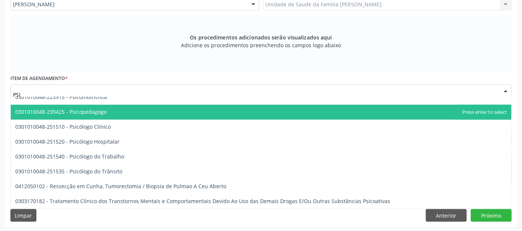
scroll to position [1525, 0]
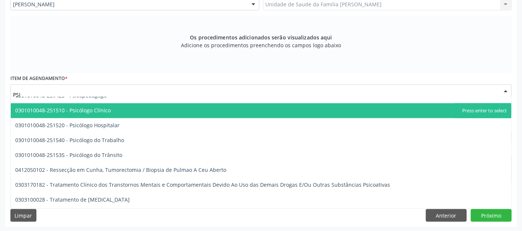
click at [222, 113] on span "0301010048-251510 - Psicólogo Clínico" at bounding box center [261, 110] width 501 height 15
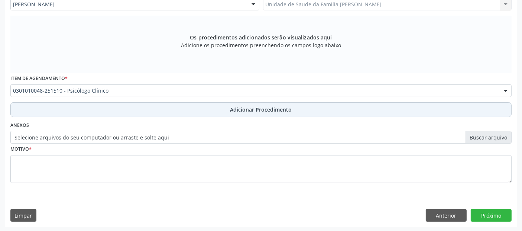
click at [206, 114] on button "Adicionar Procedimento" at bounding box center [260, 109] width 501 height 15
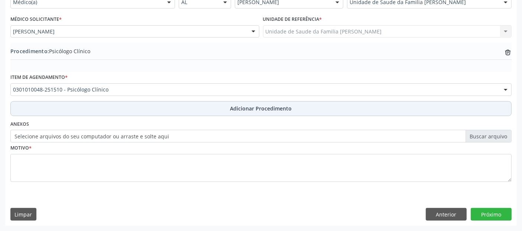
scroll to position [186, 0]
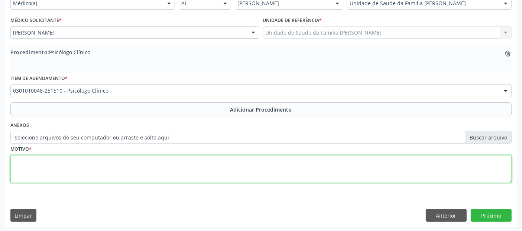
click at [153, 155] on textarea at bounding box center [260, 169] width 501 height 28
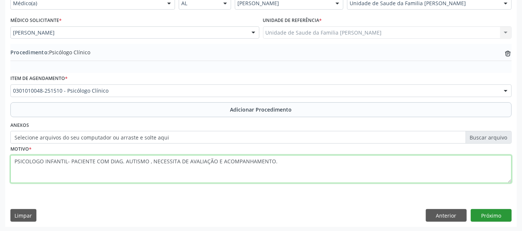
type textarea "PSICOLOGO INFANTIL- PACIENTE COM DIAG. AUTISMO , NECESSITA DE AVALIAÇÃO E ACOMP…"
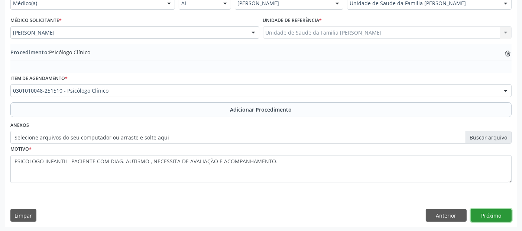
click at [500, 209] on button "Próximo" at bounding box center [491, 215] width 41 height 13
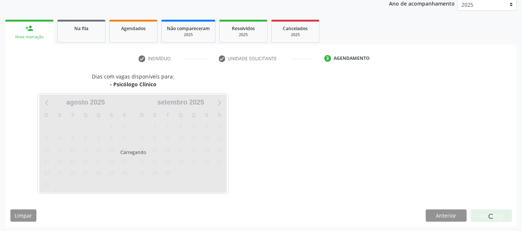
scroll to position [124, 0]
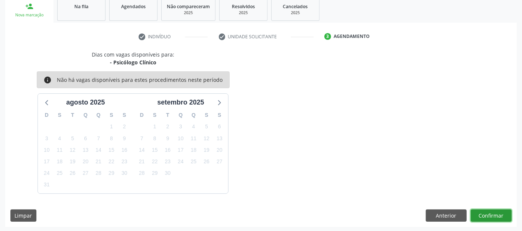
click at [500, 210] on button "Confirmar" at bounding box center [491, 215] width 41 height 13
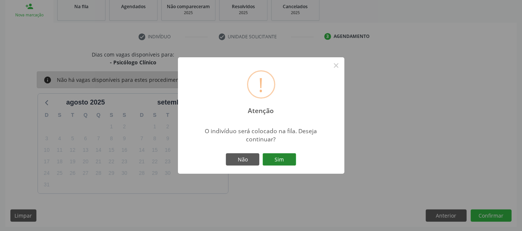
click at [278, 153] on button "Sim" at bounding box center [279, 159] width 33 height 13
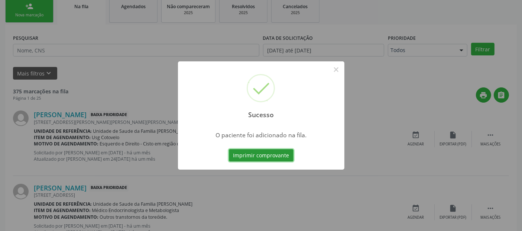
scroll to position [24, 0]
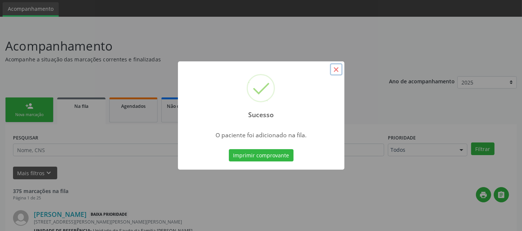
click at [333, 70] on button "×" at bounding box center [336, 69] width 13 height 13
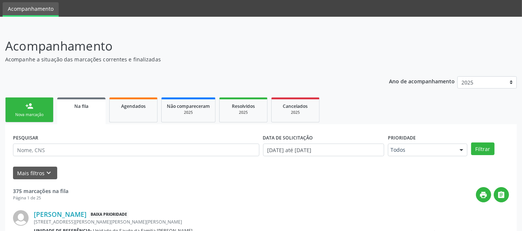
click at [30, 110] on link "person_add Nova marcação" at bounding box center [29, 109] width 48 height 25
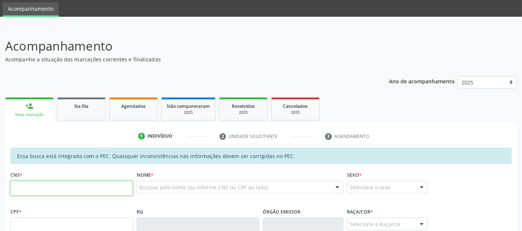
click at [88, 181] on input "text" at bounding box center [71, 188] width 123 height 15
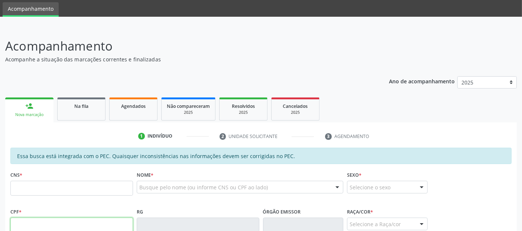
click at [75, 219] on input "text" at bounding box center [71, 224] width 123 height 15
type input "165.448.854-28"
type input "706 2005 4951 1468"
type input "2[DATE]"
type input "[PERSON_NAME]"
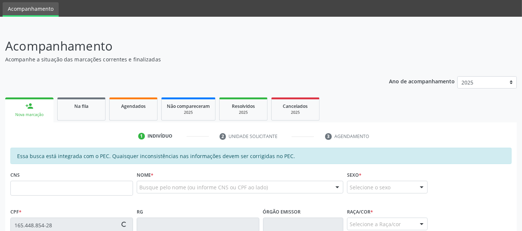
type input "[PHONE_NUMBER]"
type input "S/N"
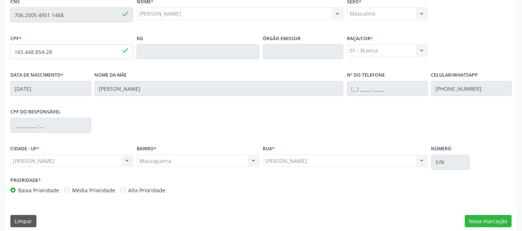
scroll to position [203, 0]
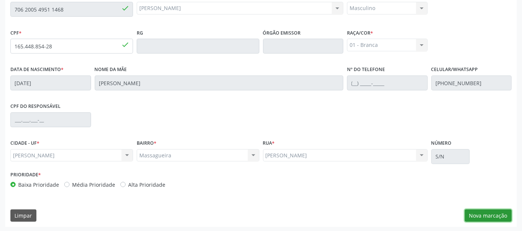
click at [498, 216] on button "Nova marcação" at bounding box center [488, 215] width 47 height 13
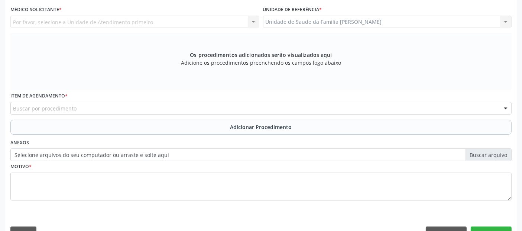
scroll to position [161, 0]
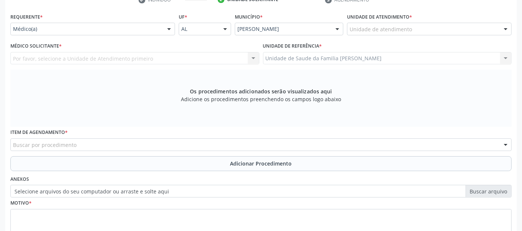
click at [422, 33] on div "Unidade de atendimento" at bounding box center [429, 29] width 165 height 13
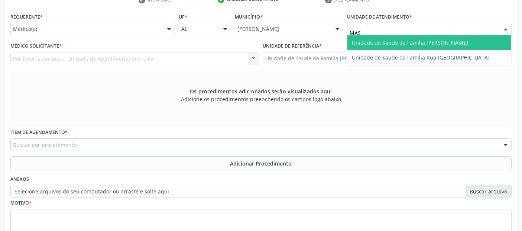
type input "MASS"
click at [404, 41] on span "Unidade de Saude da Familia [PERSON_NAME]" at bounding box center [410, 42] width 116 height 7
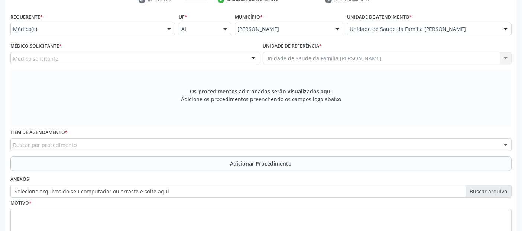
click at [71, 62] on div "Médico solicitante" at bounding box center [134, 58] width 249 height 13
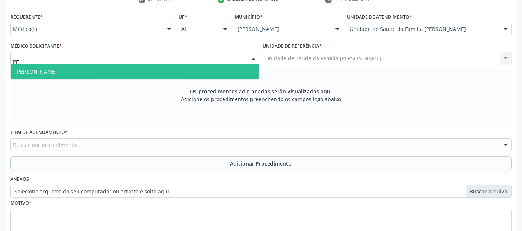
type input "PED"
click at [55, 71] on span "[PERSON_NAME]" at bounding box center [36, 71] width 42 height 7
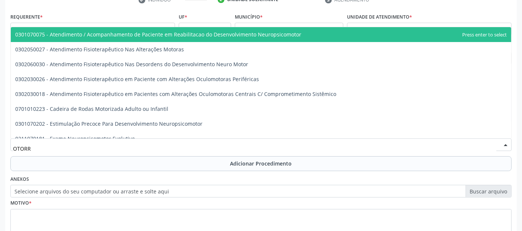
type input "OTORRI"
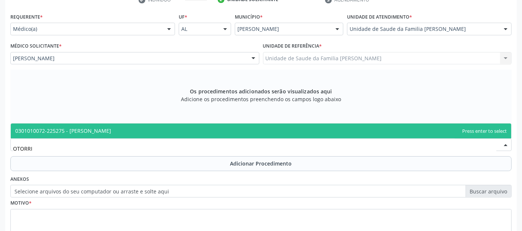
click at [99, 128] on span "0301010072-225275 - [PERSON_NAME]" at bounding box center [63, 130] width 96 height 7
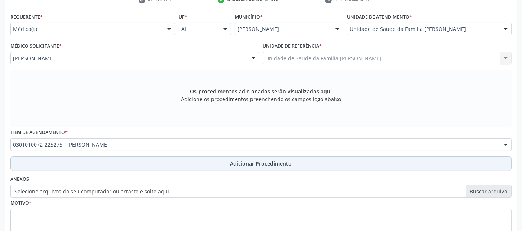
click at [83, 163] on button "Adicionar Procedimento" at bounding box center [260, 163] width 501 height 15
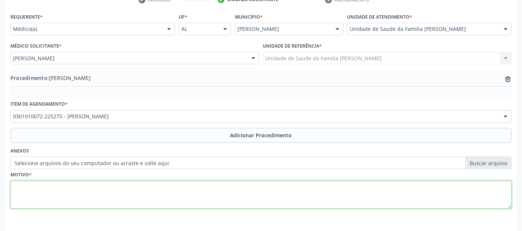
click at [87, 201] on textarea at bounding box center [260, 195] width 501 height 28
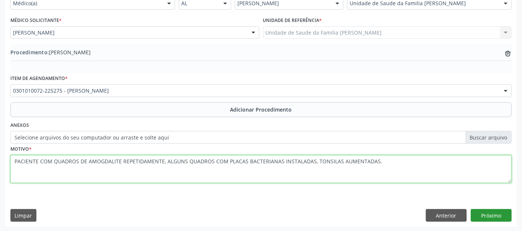
type textarea "PACIENTE COM QUADROS DE AMOGDALITE REPETIDAMENTE, ALGUNS QUADROS COM PLACAS BAC…"
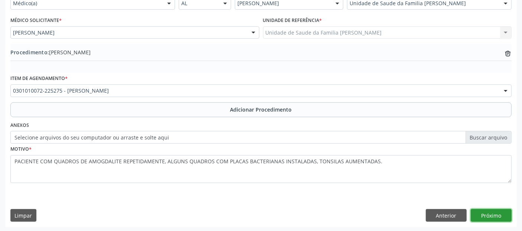
click at [503, 212] on button "Próximo" at bounding box center [491, 215] width 41 height 13
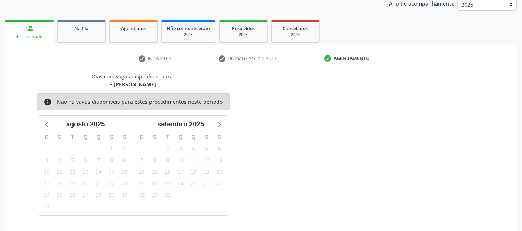
scroll to position [124, 0]
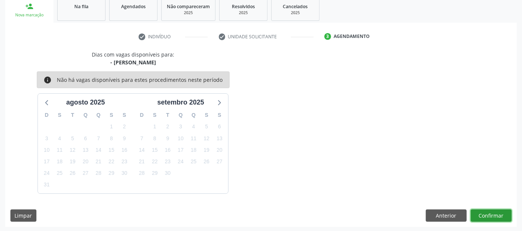
click at [503, 212] on button "Confirmar" at bounding box center [491, 215] width 41 height 13
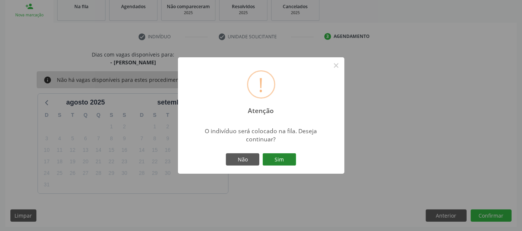
click at [267, 158] on button "Sim" at bounding box center [279, 159] width 33 height 13
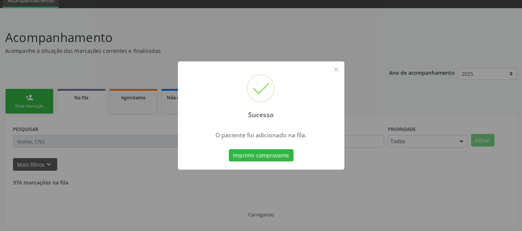
scroll to position [24, 0]
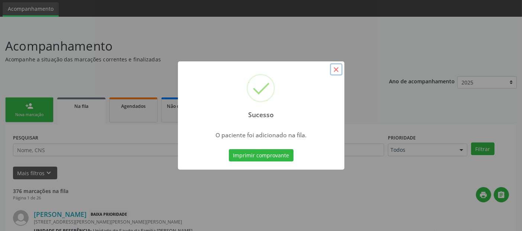
click at [335, 70] on button "×" at bounding box center [336, 69] width 13 height 13
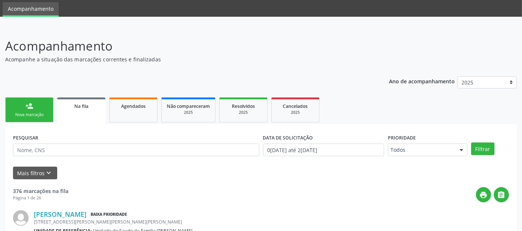
click at [35, 104] on link "person_add Nova marcação" at bounding box center [29, 109] width 48 height 25
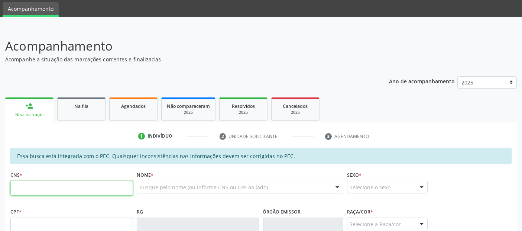
click at [113, 190] on input "text" at bounding box center [71, 188] width 123 height 15
type input "706 2005 4951 1468"
type input "165.448.854-28"
type input "2[DATE]"
type input "[PERSON_NAME]"
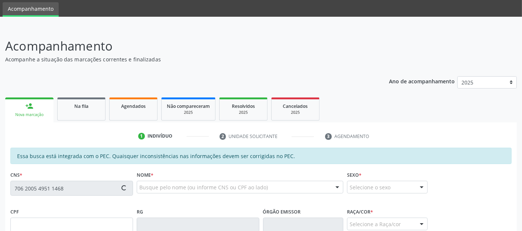
type input "[PHONE_NUMBER]"
type input "S/N"
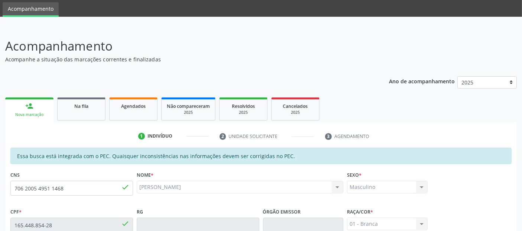
scroll to position [203, 0]
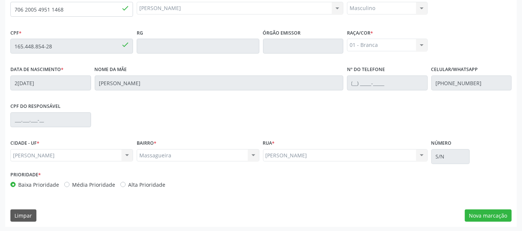
click at [474, 205] on div "Essa busca está integrada com o PEC. Quaisquer inconsistências nas informações …" at bounding box center [261, 98] width 512 height 258
click at [476, 216] on button "Nova marcação" at bounding box center [488, 215] width 47 height 13
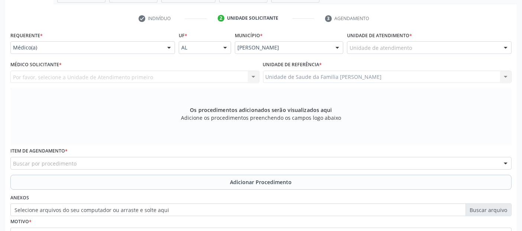
scroll to position [140, 0]
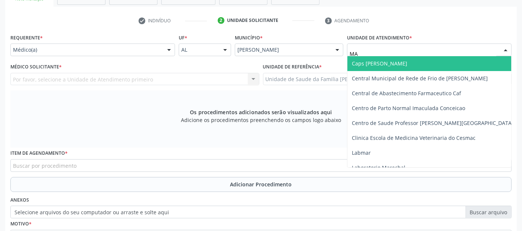
type input "MAS"
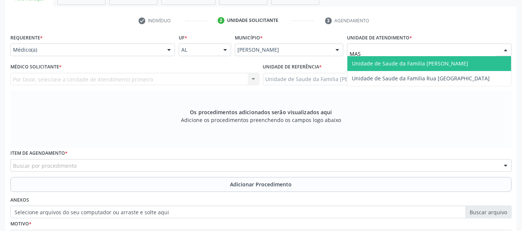
click at [394, 61] on span "Unidade de Saude da Familia [PERSON_NAME]" at bounding box center [410, 63] width 116 height 7
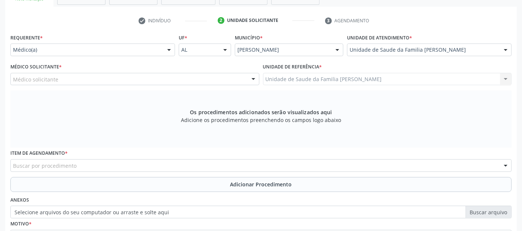
click at [100, 75] on div "Médico solicitante" at bounding box center [134, 79] width 249 height 13
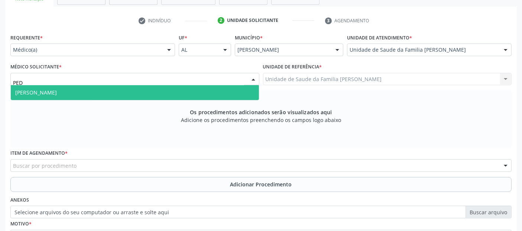
type input "PEDR"
click at [87, 89] on span "[PERSON_NAME]" at bounding box center [135, 92] width 248 height 15
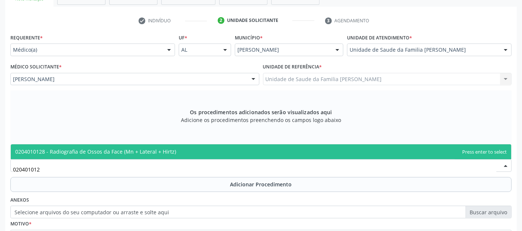
type input "0204010128"
click at [102, 151] on span "0204010128 - Radiografia de Ossos da Face (Mn + Lateral + Hirtz)" at bounding box center [95, 151] width 161 height 7
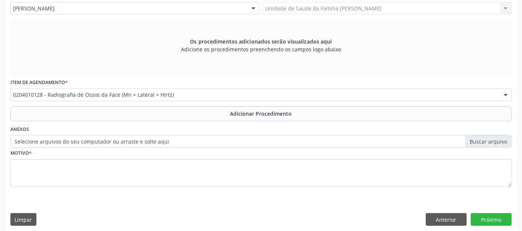
scroll to position [214, 0]
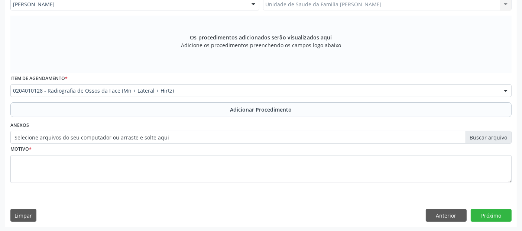
click at [318, 97] on div "Item de agendamento * 0204010128 - Radiografia de Ossos da Face (Mn + Lateral +…" at bounding box center [261, 87] width 505 height 29
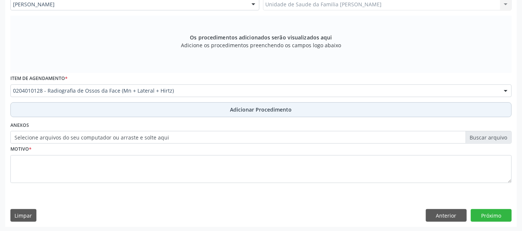
click at [312, 110] on button "Adicionar Procedimento" at bounding box center [260, 109] width 501 height 15
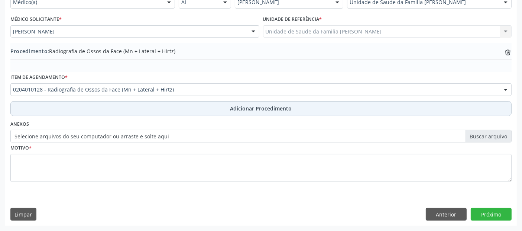
scroll to position [186, 0]
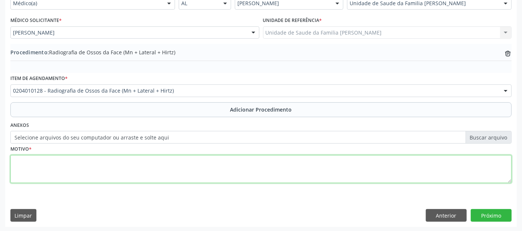
click at [275, 167] on textarea at bounding box center [260, 169] width 501 height 28
type textarea "PACIENTE COM QUADROS DE AMIGDALITE DE REPETIÇÃO."
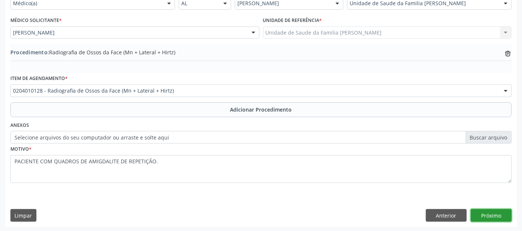
click at [504, 216] on button "Próximo" at bounding box center [491, 215] width 41 height 13
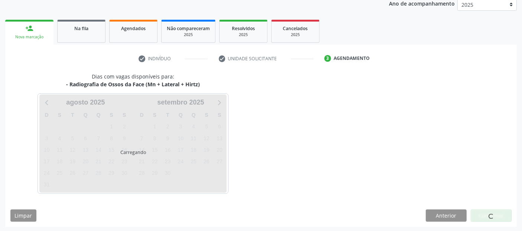
scroll to position [124, 0]
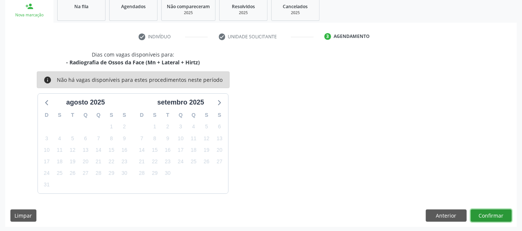
click at [504, 216] on button "Confirmar" at bounding box center [491, 215] width 41 height 13
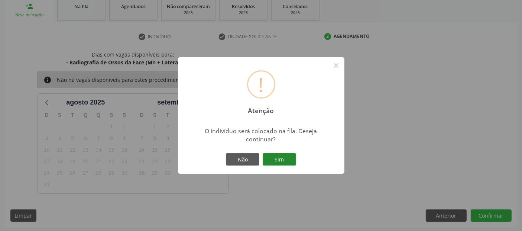
click at [283, 158] on button "Sim" at bounding box center [279, 159] width 33 height 13
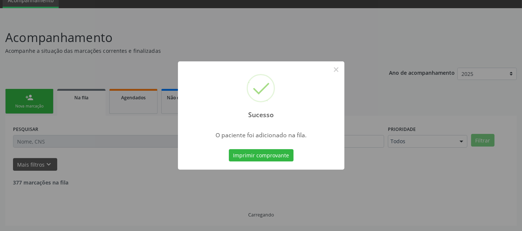
scroll to position [24, 0]
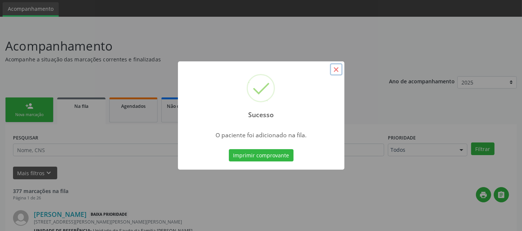
click at [338, 74] on button "×" at bounding box center [336, 69] width 13 height 13
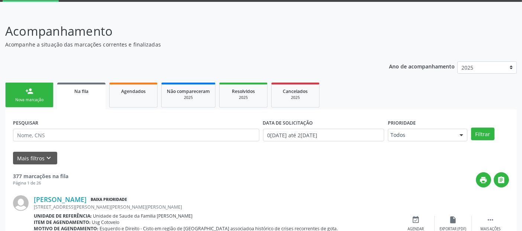
scroll to position [0, 0]
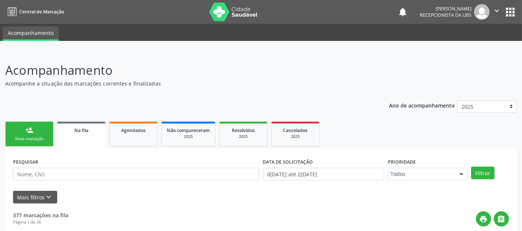
click at [23, 134] on link "person_add Nova marcação" at bounding box center [29, 134] width 48 height 25
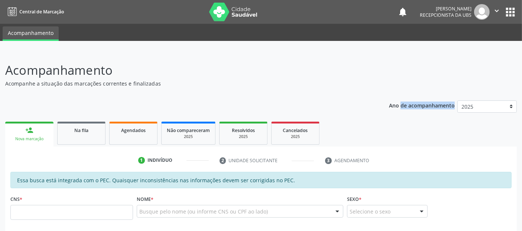
drag, startPoint x: 528, startPoint y: 86, endPoint x: 528, endPoint y: 104, distance: 18.2
click at [522, 104] on html "Central de Marcação notifications [PERSON_NAME] Recepcionista da UBS  Configur…" at bounding box center [261, 115] width 522 height 231
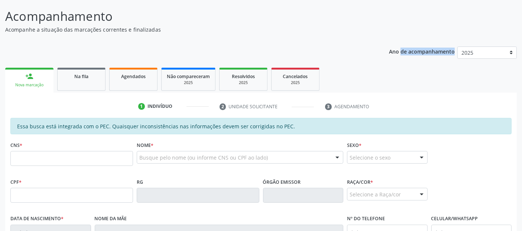
scroll to position [74, 0]
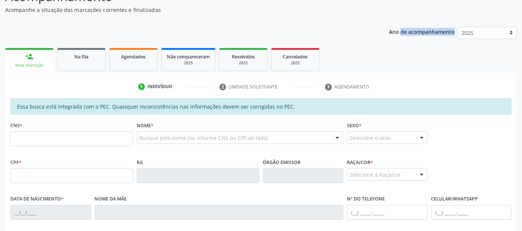
click at [315, 136] on div "Busque pelo nome (ou informe CNS ou CPF ao lado)" at bounding box center [240, 137] width 207 height 13
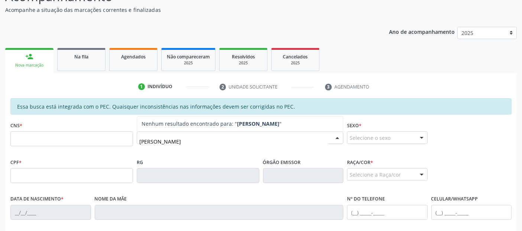
type input "[PERSON_NAME]"
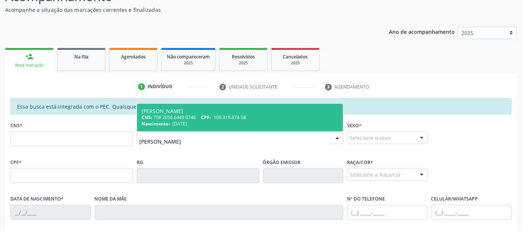
click at [297, 127] on span "[PERSON_NAME] CNS: 708 2056 6449 0746 CPF: 109.319.874-58 Nascimento: 1[DATE]" at bounding box center [240, 118] width 206 height 28
type input "708 2056 6449 0746"
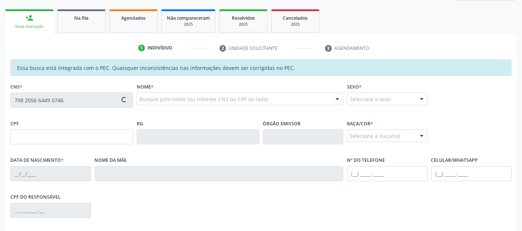
scroll to position [155, 0]
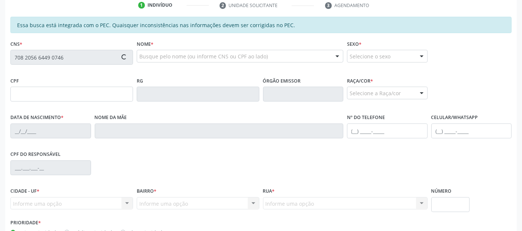
type input "109.319.874-58"
type input "[DATE]"
type input "[PERSON_NAME]"
type input "[PHONE_NUMBER]"
type input "58"
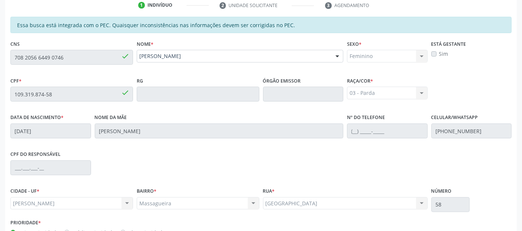
scroll to position [203, 0]
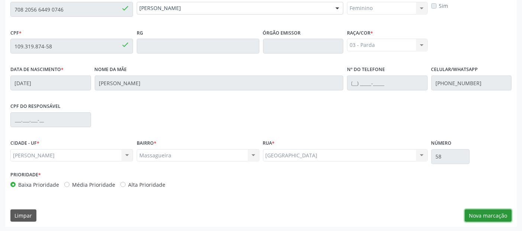
click at [481, 212] on button "Nova marcação" at bounding box center [488, 215] width 47 height 13
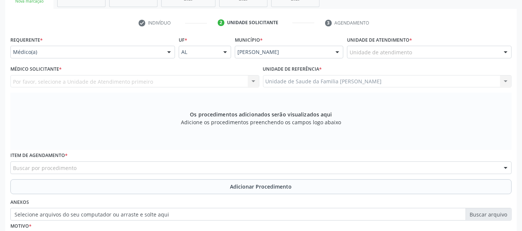
scroll to position [119, 0]
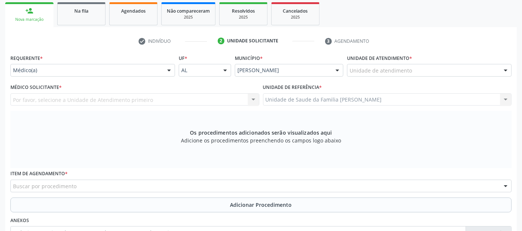
click at [436, 69] on div "Unidade de atendimento" at bounding box center [429, 70] width 165 height 13
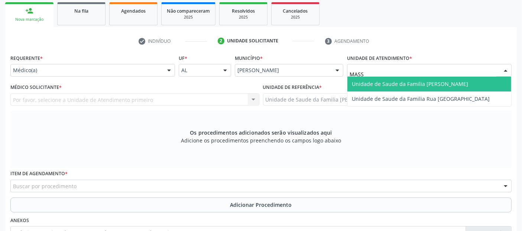
type input "MASSA"
click at [421, 81] on span "Unidade de Saude da Familia [PERSON_NAME]" at bounding box center [410, 83] width 116 height 7
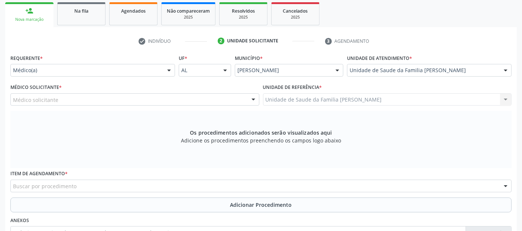
click at [129, 105] on div "Médico Solicitante * Médico solicitante [PERSON_NAME] [PERSON_NAME] [PERSON_NAM…" at bounding box center [135, 96] width 253 height 29
click at [124, 102] on div "Médico solicitante" at bounding box center [134, 99] width 249 height 13
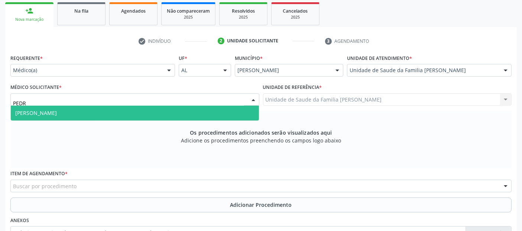
type input "[PERSON_NAME]"
click at [116, 106] on span "[PERSON_NAME]" at bounding box center [135, 113] width 248 height 15
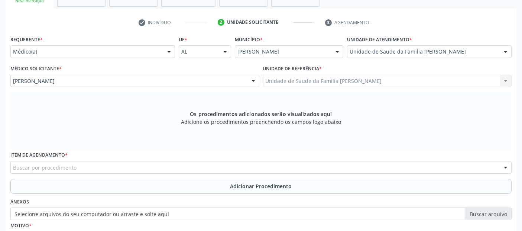
scroll to position [214, 0]
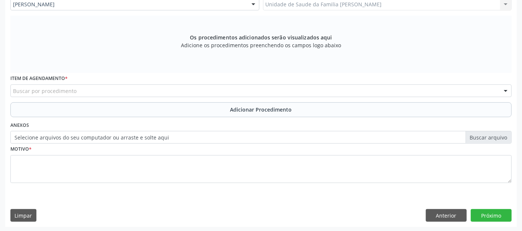
click at [96, 91] on div "Buscar por procedimento" at bounding box center [260, 90] width 501 height 13
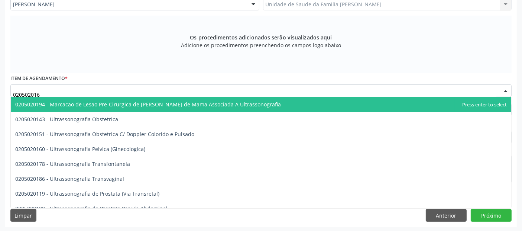
type input "0205020160"
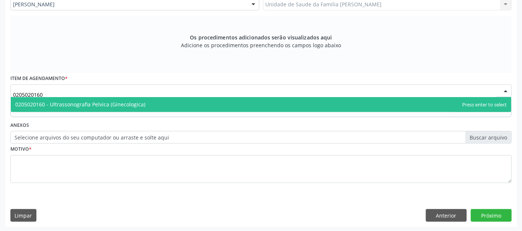
click at [110, 108] on span "0205020160 - Ultrassonografia Pelvica (Ginecologica)" at bounding box center [261, 104] width 501 height 15
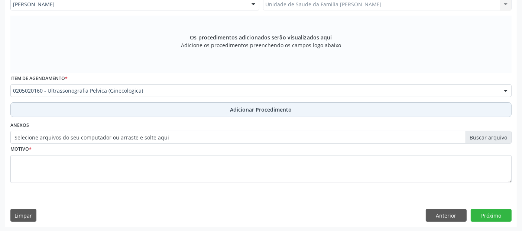
click at [126, 115] on button "Adicionar Procedimento" at bounding box center [260, 109] width 501 height 15
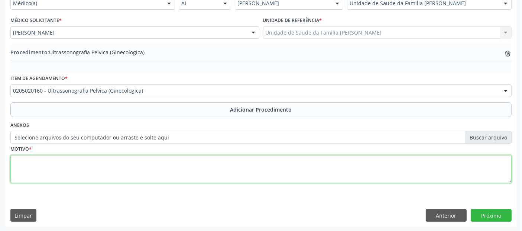
click at [118, 168] on textarea at bounding box center [260, 169] width 501 height 28
type textarea "EXAME ANTERIOR ALTERADO."
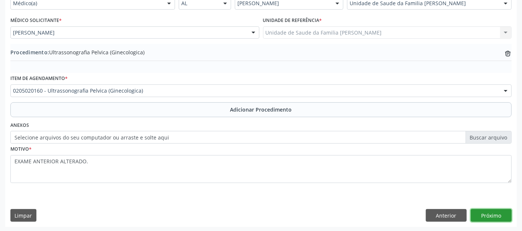
click at [506, 212] on button "Próximo" at bounding box center [491, 215] width 41 height 13
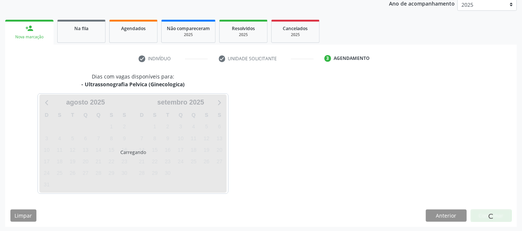
scroll to position [124, 0]
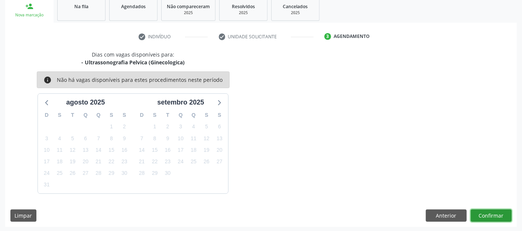
click at [506, 212] on button "Confirmar" at bounding box center [491, 215] width 41 height 13
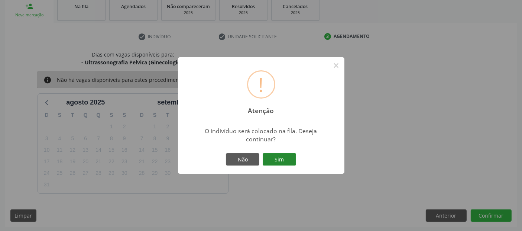
click at [291, 157] on button "Sim" at bounding box center [279, 159] width 33 height 13
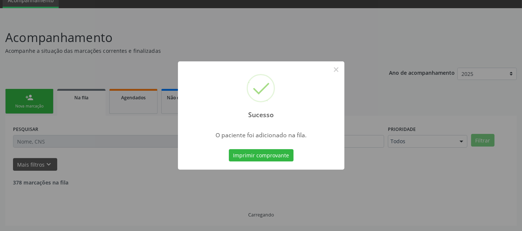
scroll to position [24, 0]
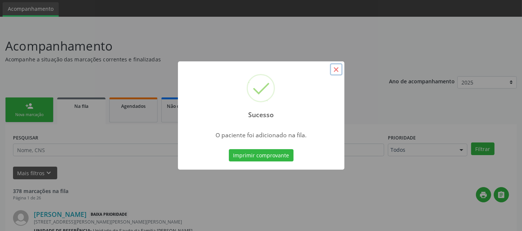
click at [342, 72] on button "×" at bounding box center [336, 69] width 13 height 13
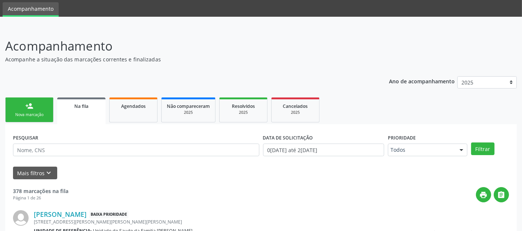
click at [41, 113] on div "Nova marcação" at bounding box center [29, 115] width 37 height 6
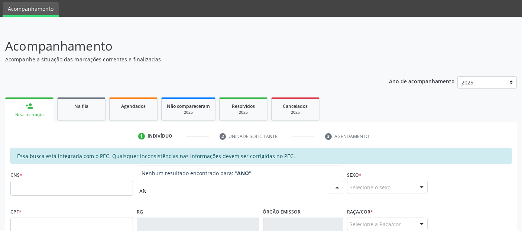
type input "A"
type input "[PERSON_NAME]"
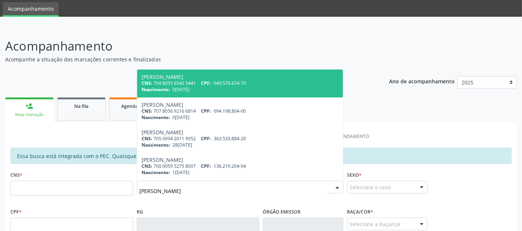
click at [195, 186] on input "[PERSON_NAME]" at bounding box center [233, 190] width 189 height 15
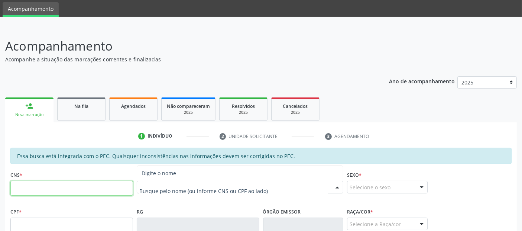
click at [119, 187] on input "text" at bounding box center [71, 188] width 123 height 15
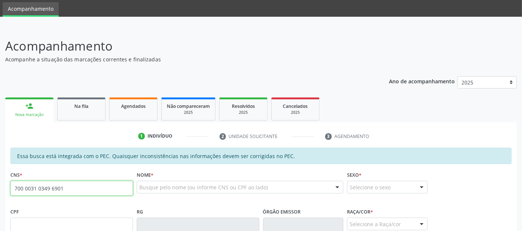
type input "700 0031 0349 6901"
type input "700.080.634-60"
type input "0[DATE]"
type input "[PERSON_NAME]"
type input "[PHONE_NUMBER]"
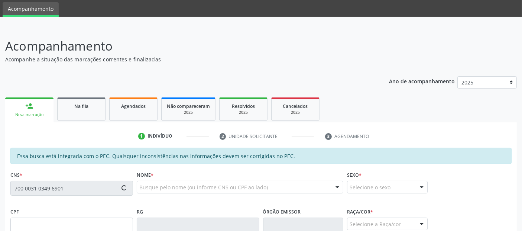
type input "S/N"
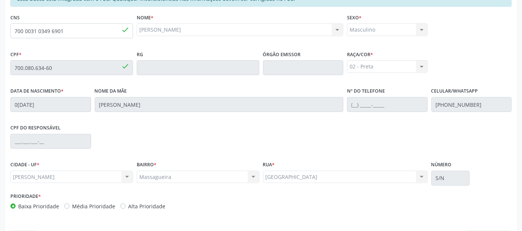
scroll to position [203, 0]
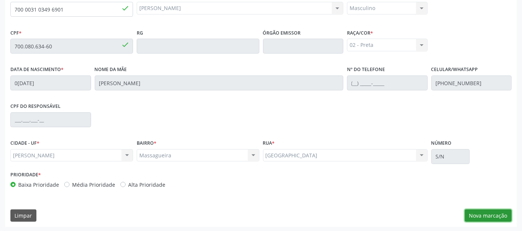
click at [498, 216] on button "Nova marcação" at bounding box center [488, 215] width 47 height 13
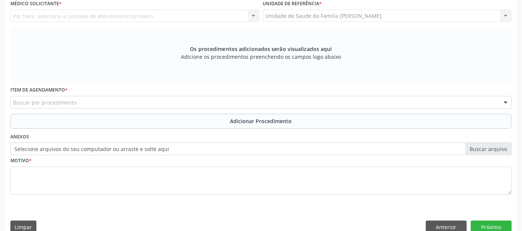
scroll to position [157, 0]
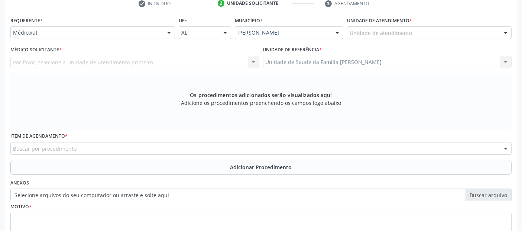
click at [422, 30] on div "Unidade de atendimento" at bounding box center [429, 32] width 165 height 13
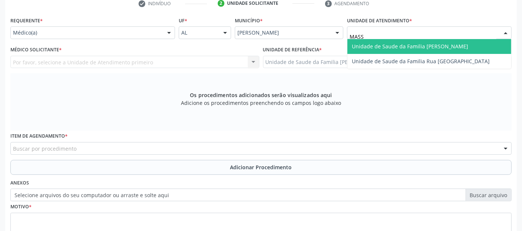
type input "MASSA"
click at [405, 43] on span "Unidade de Saude da Familia [PERSON_NAME]" at bounding box center [410, 46] width 116 height 7
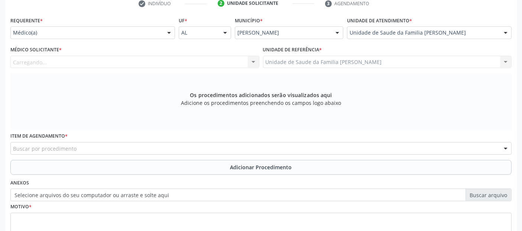
click at [119, 65] on div "Carregando..." at bounding box center [134, 62] width 249 height 13
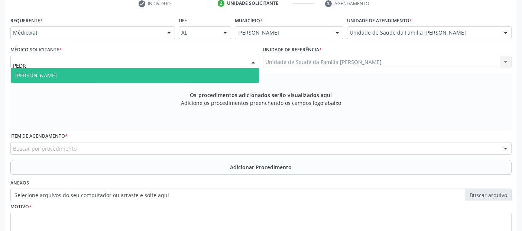
type input "[PERSON_NAME]"
click at [103, 71] on span "[PERSON_NAME]" at bounding box center [135, 75] width 248 height 15
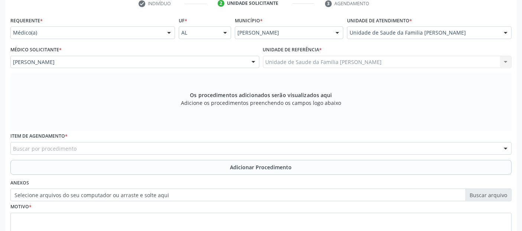
scroll to position [214, 0]
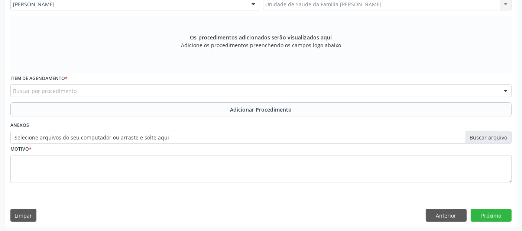
click at [250, 90] on div "Buscar por procedimento" at bounding box center [260, 90] width 501 height 13
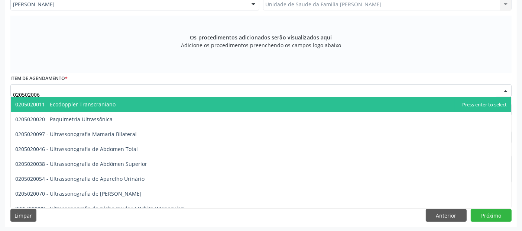
type input "0205020062"
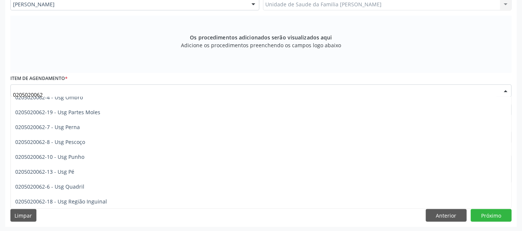
scroll to position [162, 0]
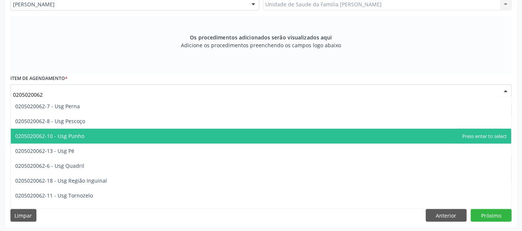
click at [104, 138] on span "0205020062-10 - Usg Punho" at bounding box center [261, 136] width 501 height 15
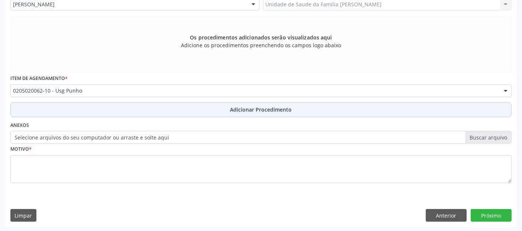
click at [306, 112] on button "Adicionar Procedimento" at bounding box center [260, 109] width 501 height 15
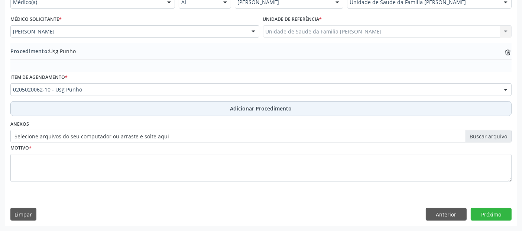
scroll to position [186, 0]
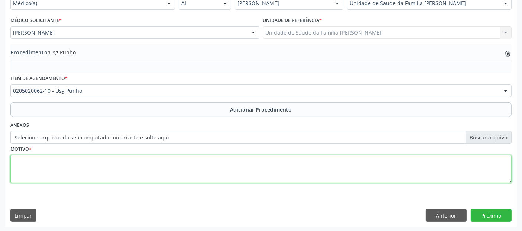
click at [272, 171] on textarea at bounding box center [260, 169] width 501 height 28
type textarea "DOR EM PUNHOS E PARESTESIA."
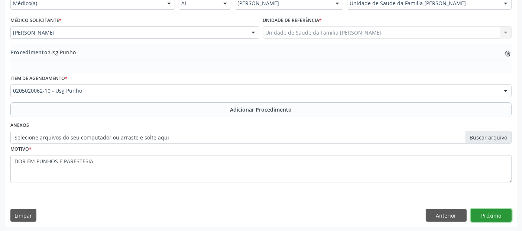
click at [495, 212] on button "Próximo" at bounding box center [491, 215] width 41 height 13
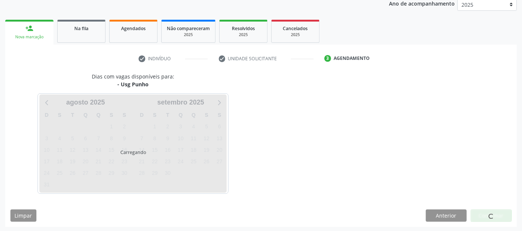
scroll to position [124, 0]
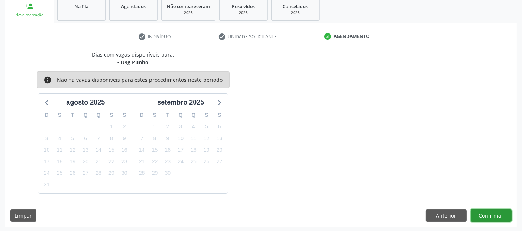
click at [495, 212] on button "Confirmar" at bounding box center [491, 215] width 41 height 13
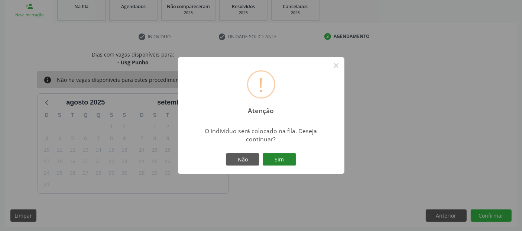
click at [278, 161] on button "Sim" at bounding box center [279, 159] width 33 height 13
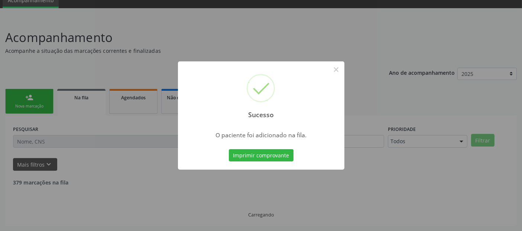
scroll to position [24, 0]
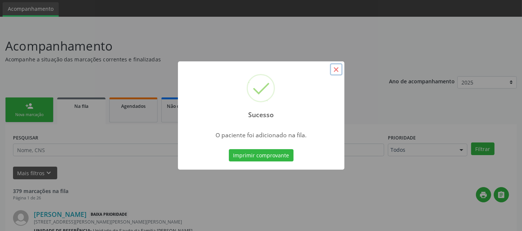
click at [336, 68] on button "×" at bounding box center [336, 69] width 13 height 13
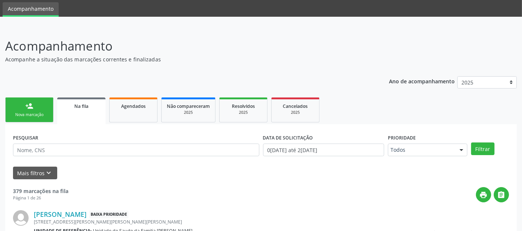
click at [45, 119] on link "person_add Nova marcação" at bounding box center [29, 109] width 48 height 25
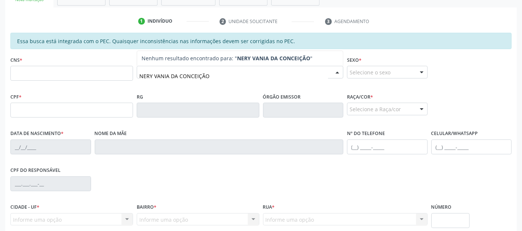
scroll to position [154, 0]
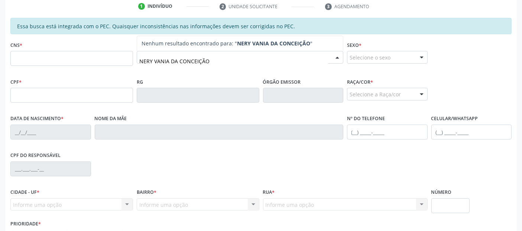
type input "NERY VANIA DA CONCEIÇÃO"
click at [316, 51] on div at bounding box center [240, 57] width 207 height 13
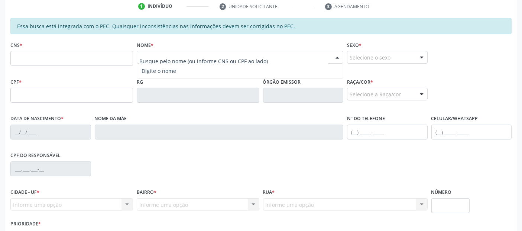
click at [316, 51] on div at bounding box center [240, 57] width 207 height 13
click at [119, 60] on input "text" at bounding box center [71, 58] width 123 height 15
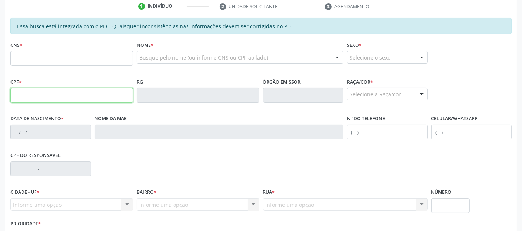
click at [36, 94] on input "text" at bounding box center [71, 95] width 123 height 15
type input "093.272.924-05"
type input "706 2040 3537 4662"
type input "[DATE]"
type input "[PERSON_NAME]"
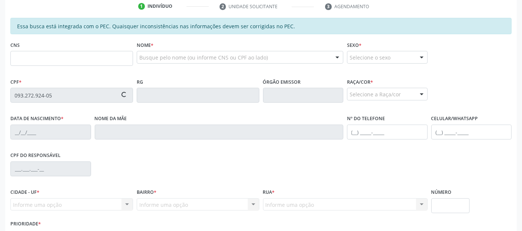
type input "[PHONE_NUMBER]"
type input "226"
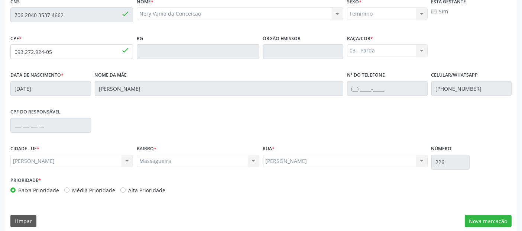
scroll to position [203, 0]
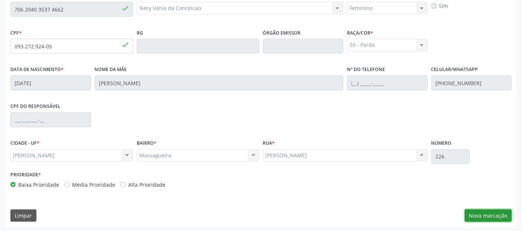
click at [483, 209] on button "Nova marcação" at bounding box center [488, 215] width 47 height 13
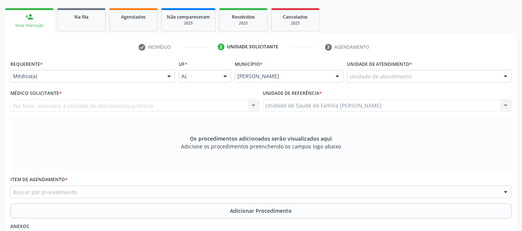
scroll to position [102, 0]
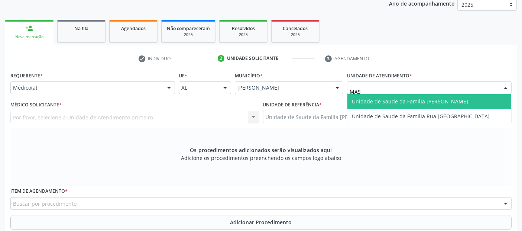
type input "MASS"
click at [395, 95] on span "Unidade de Saude da Familia [PERSON_NAME]" at bounding box center [430, 101] width 164 height 15
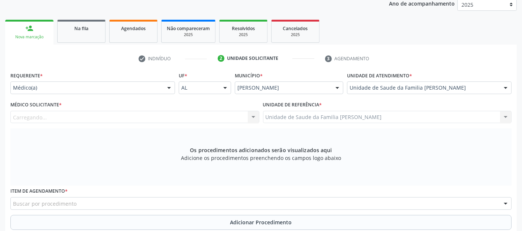
click at [180, 118] on div "Carregando... Nenhum resultado encontrado para: " " Não há nenhuma opção para s…" at bounding box center [134, 117] width 249 height 13
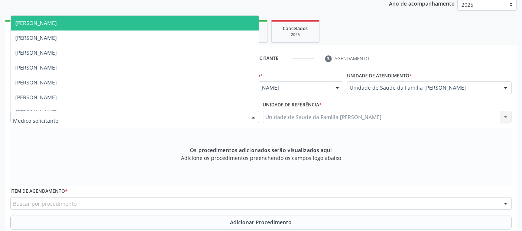
click at [180, 118] on div at bounding box center [134, 117] width 249 height 13
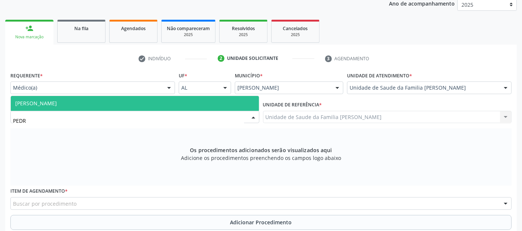
type input "[PERSON_NAME]"
click at [161, 107] on span "[PERSON_NAME]" at bounding box center [135, 103] width 248 height 15
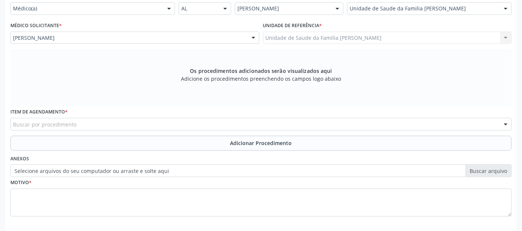
scroll to position [214, 0]
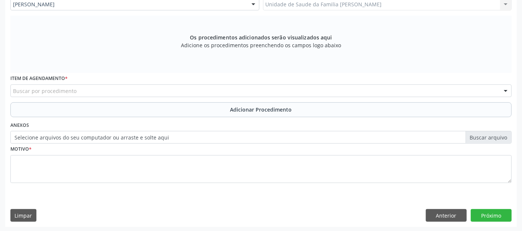
click at [230, 94] on div "Buscar por procedimento" at bounding box center [260, 90] width 501 height 13
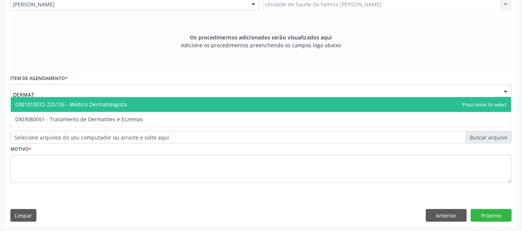
type input "DERMATO"
click at [178, 102] on span "0301010072-225135 - Médico Dermatologista" at bounding box center [261, 104] width 501 height 15
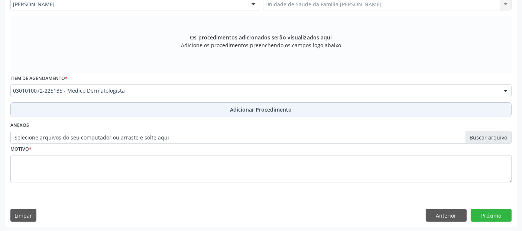
click at [199, 111] on button "Adicionar Procedimento" at bounding box center [260, 109] width 501 height 15
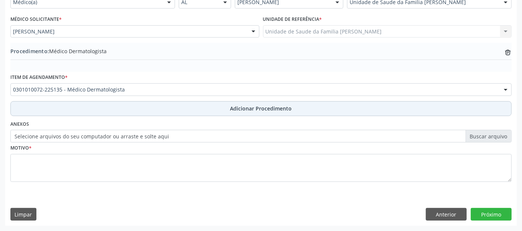
scroll to position [186, 0]
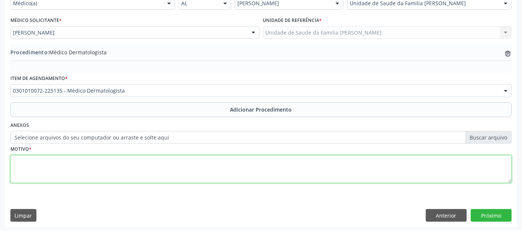
click at [178, 165] on textarea at bounding box center [260, 169] width 501 height 28
type textarea "C"
type textarea "P"
type textarea "AVALIAÇÃO."
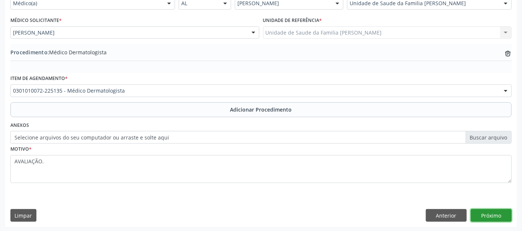
click at [487, 209] on button "Próximo" at bounding box center [491, 215] width 41 height 13
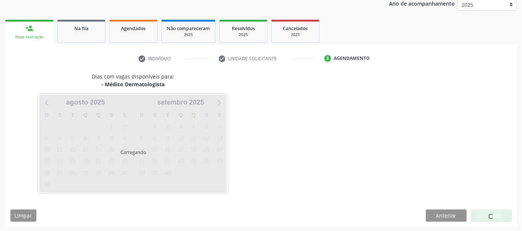
scroll to position [124, 0]
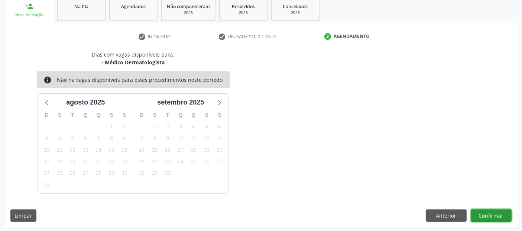
click at [487, 209] on button "Confirmar" at bounding box center [491, 215] width 41 height 13
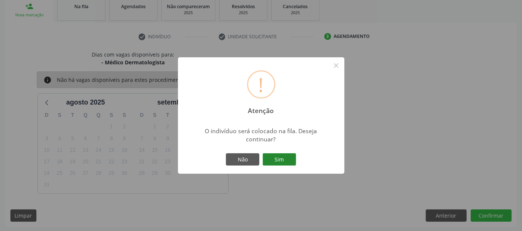
click at [278, 162] on button "Sim" at bounding box center [279, 159] width 33 height 13
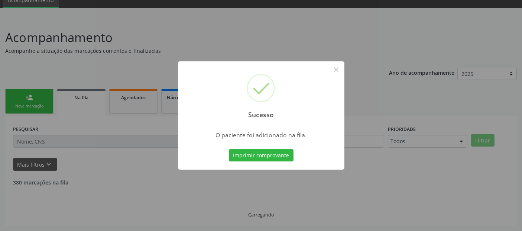
scroll to position [24, 0]
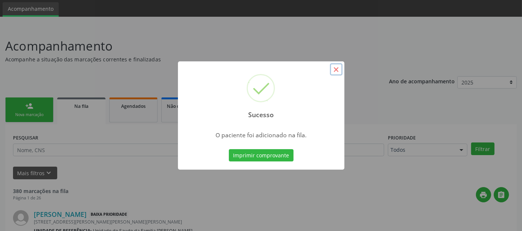
click at [338, 67] on button "×" at bounding box center [336, 69] width 13 height 13
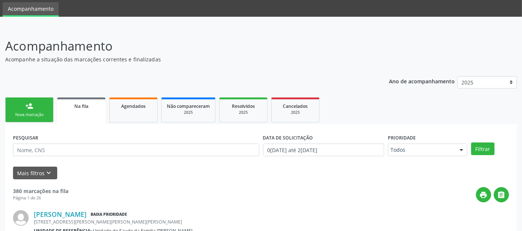
click at [34, 113] on div "Nova marcação" at bounding box center [29, 115] width 37 height 6
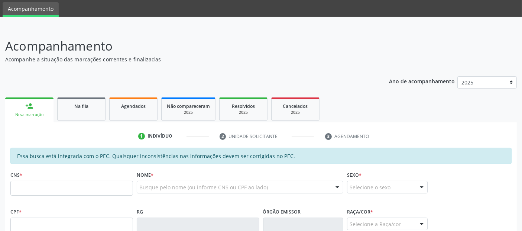
click at [161, 182] on div "Busque pelo nome (ou informe CNS ou CPF ao lado)" at bounding box center [240, 187] width 207 height 13
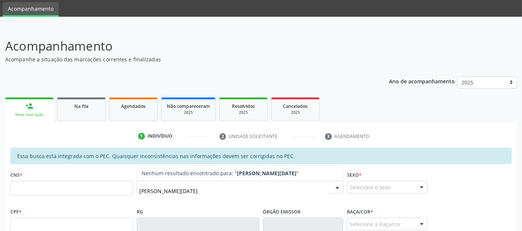
type input "[PERSON_NAME][DATE]"
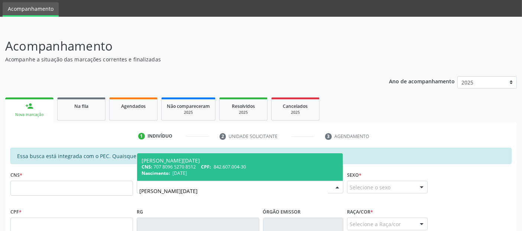
click at [248, 175] on div "Nascimento: 0[DATE]" at bounding box center [240, 173] width 197 height 6
type input "707 8096 5270 8512"
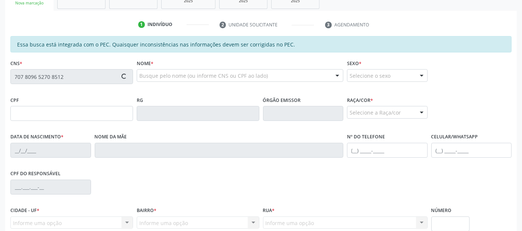
scroll to position [203, 0]
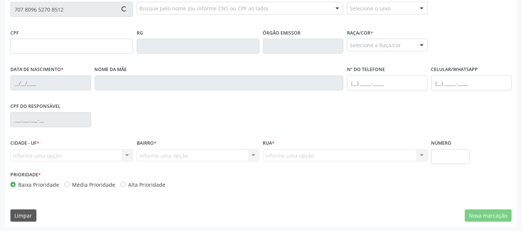
type input "842.607.004-30"
type input "[DATE]"
type input "Grinaura [PERSON_NAME]"
type input "[PHONE_NUMBER]"
type input "123"
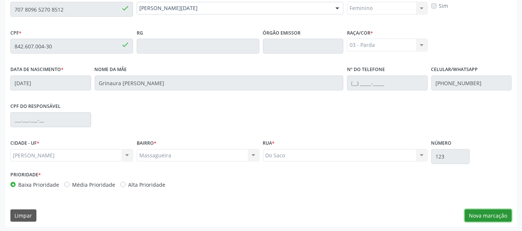
click at [491, 209] on button "Nova marcação" at bounding box center [488, 215] width 47 height 13
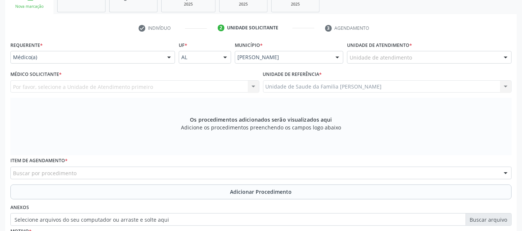
scroll to position [130, 0]
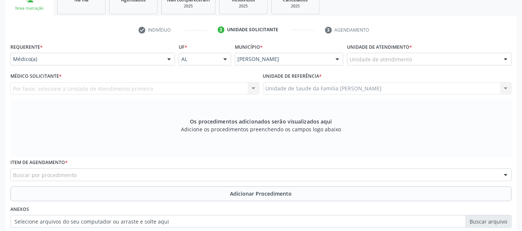
click at [414, 62] on div "Unidade de atendimento" at bounding box center [429, 59] width 165 height 13
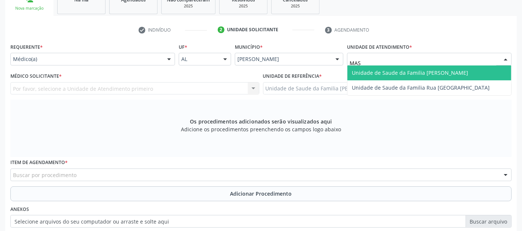
type input "MASS"
click at [405, 71] on span "Unidade de Saude da Familia [PERSON_NAME]" at bounding box center [410, 72] width 116 height 7
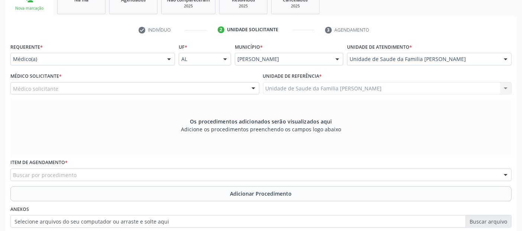
click at [126, 87] on div "Médico solicitante" at bounding box center [134, 88] width 249 height 13
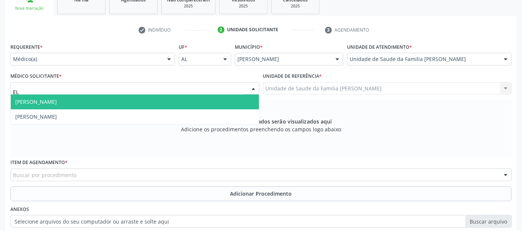
type input "ELI"
click at [117, 98] on span "[PERSON_NAME]" at bounding box center [135, 101] width 248 height 15
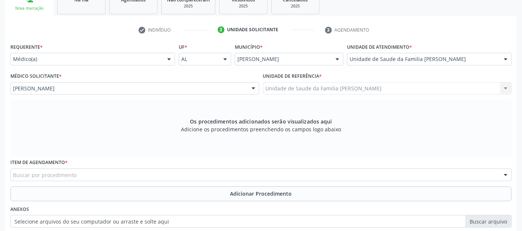
click at [103, 175] on div "Buscar por procedimento" at bounding box center [260, 174] width 501 height 13
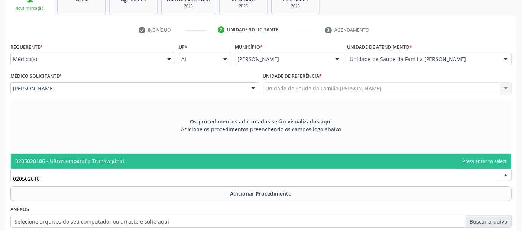
type input "0205020186"
click at [130, 160] on span "0205020186 - Ultrassonografia Transvaginal" at bounding box center [261, 161] width 501 height 15
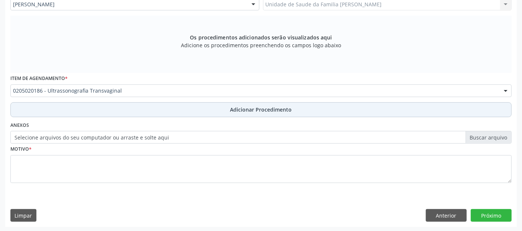
click at [307, 105] on button "Adicionar Procedimento" at bounding box center [260, 109] width 501 height 15
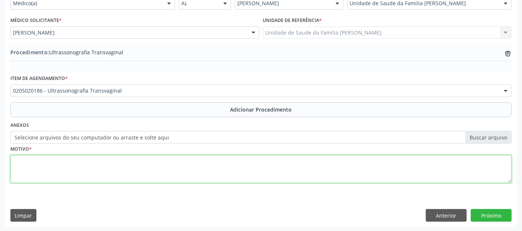
click at [170, 167] on textarea at bounding box center [260, 169] width 501 height 28
type textarea "CISTO EM OVÁRIO ESQUERDO."
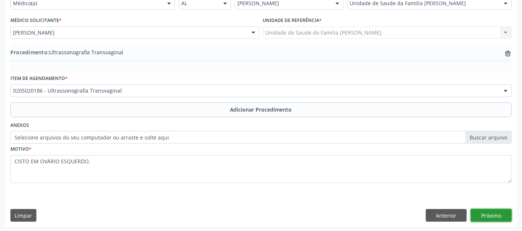
click at [487, 212] on button "Próximo" at bounding box center [491, 215] width 41 height 13
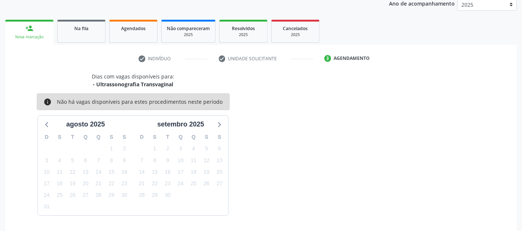
scroll to position [124, 0]
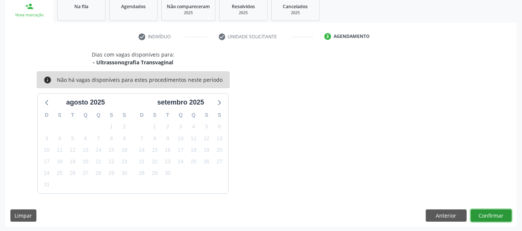
click at [487, 212] on button "Confirmar" at bounding box center [491, 215] width 41 height 13
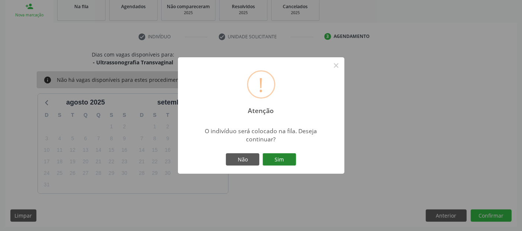
click at [295, 159] on button "Sim" at bounding box center [279, 159] width 33 height 13
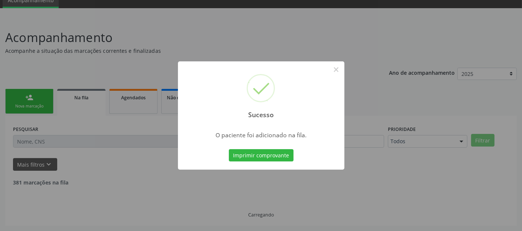
scroll to position [24, 0]
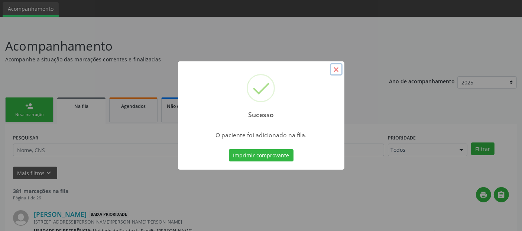
click at [336, 65] on button "×" at bounding box center [336, 69] width 13 height 13
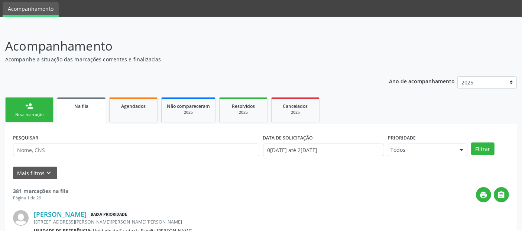
click at [20, 107] on link "person_add Nova marcação" at bounding box center [29, 109] width 48 height 25
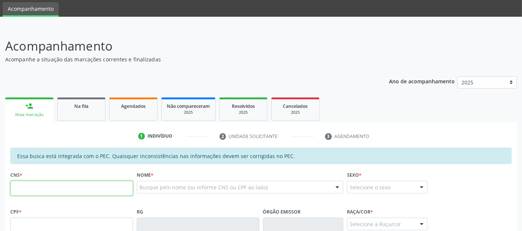
click at [114, 188] on input "text" at bounding box center [71, 188] width 123 height 15
type input "706 0028 5582 1642"
type input "012.393.024-36"
type input "08[DATE]"
type input "[PERSON_NAME]"
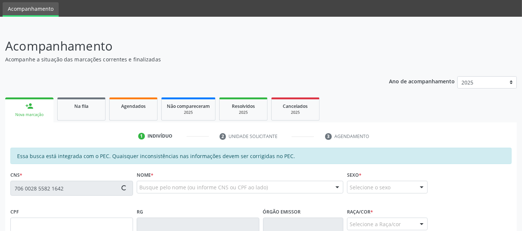
type input "[PHONE_NUMBER]"
type input "60"
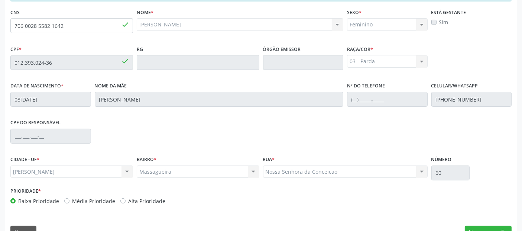
scroll to position [196, 0]
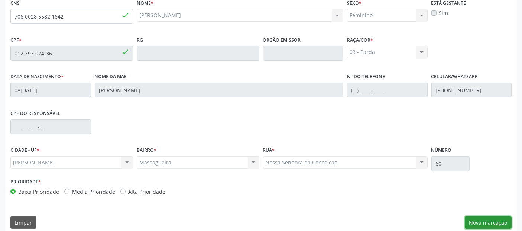
click at [503, 222] on button "Nova marcação" at bounding box center [488, 222] width 47 height 13
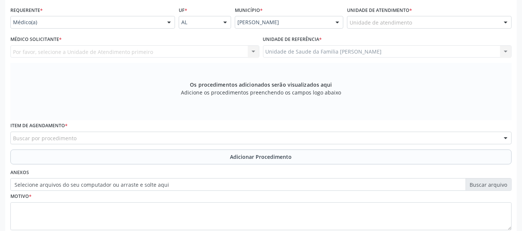
scroll to position [146, 0]
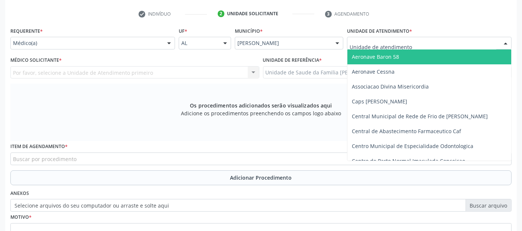
click at [426, 45] on div at bounding box center [429, 43] width 165 height 13
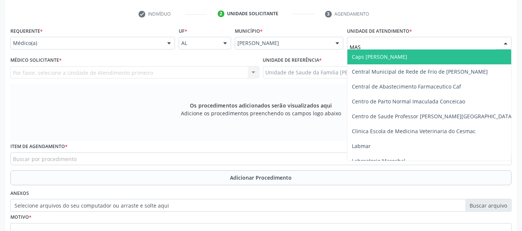
type input "MASS"
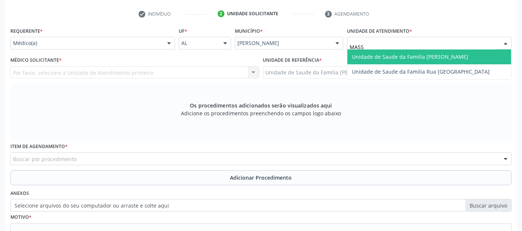
click at [409, 58] on span "Unidade de Saude da Familia [PERSON_NAME]" at bounding box center [410, 56] width 116 height 7
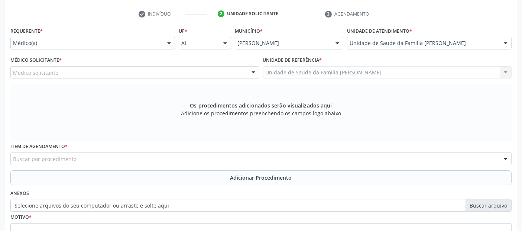
click at [150, 67] on div "Médico solicitante" at bounding box center [134, 72] width 249 height 13
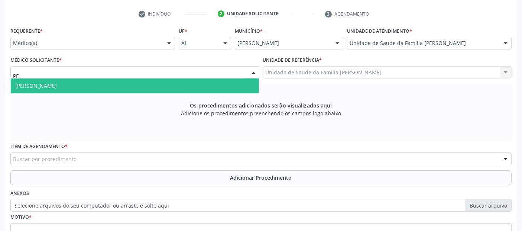
type input "PED"
click at [135, 83] on span "[PERSON_NAME]" at bounding box center [135, 85] width 248 height 15
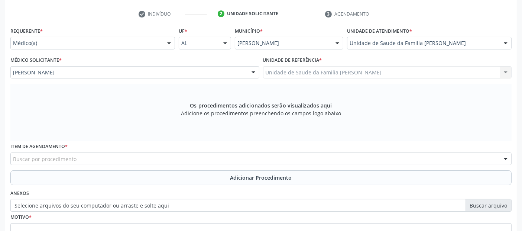
scroll to position [214, 0]
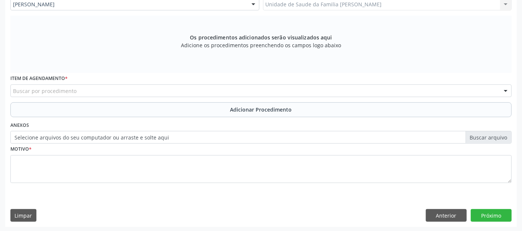
click at [146, 91] on div "Buscar por procedimento" at bounding box center [260, 90] width 501 height 13
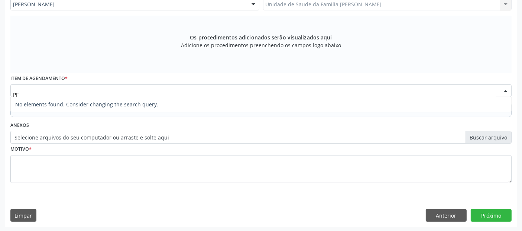
type input "P"
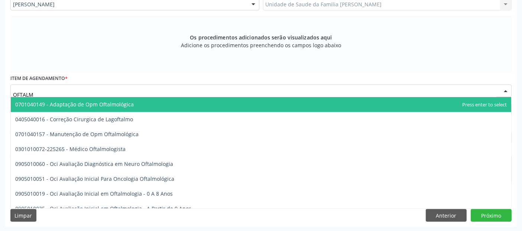
type input "OFTALMO"
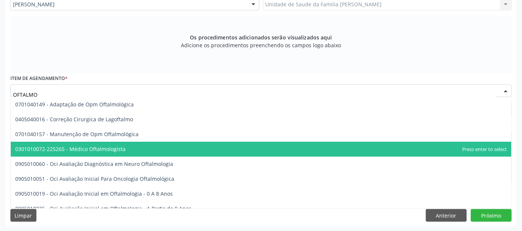
click at [121, 152] on span "0301010072-225265 - Médico Oftalmologista" at bounding box center [261, 149] width 501 height 15
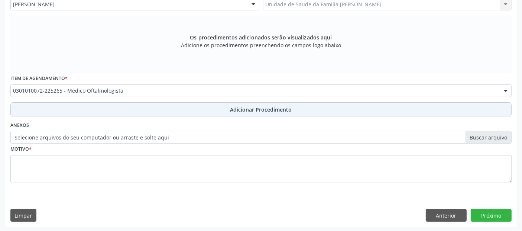
click at [164, 112] on button "Adicionar Procedimento" at bounding box center [260, 109] width 501 height 15
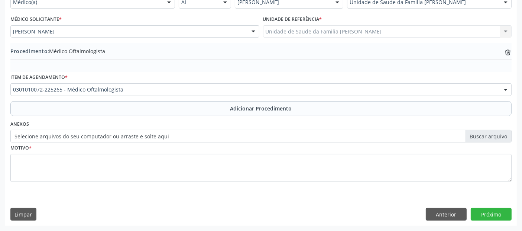
scroll to position [186, 0]
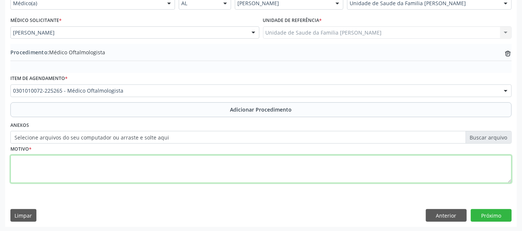
click at [135, 161] on textarea at bounding box center [260, 169] width 501 height 28
type textarea "DIMINUIÇÃO DE ACUIDADE VISUAL."
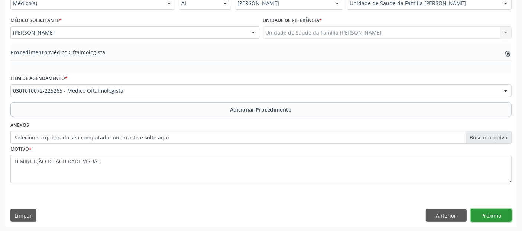
click at [495, 211] on button "Próximo" at bounding box center [491, 215] width 41 height 13
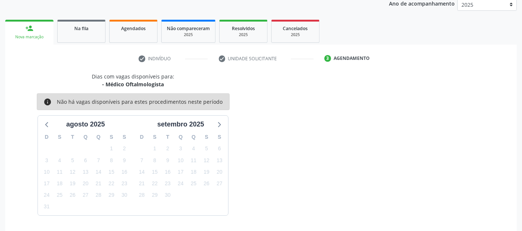
scroll to position [124, 0]
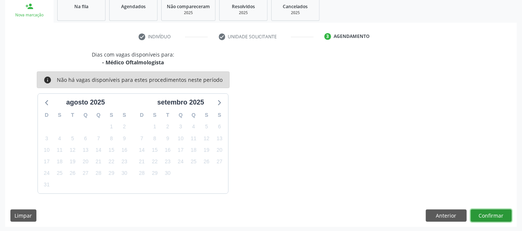
click at [495, 211] on button "Confirmar" at bounding box center [491, 215] width 41 height 13
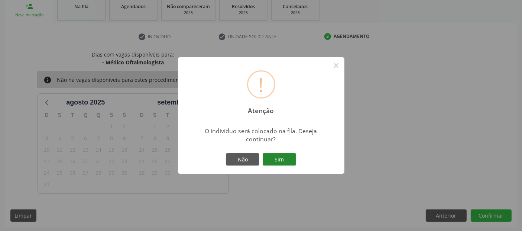
click at [280, 158] on button "Sim" at bounding box center [279, 159] width 33 height 13
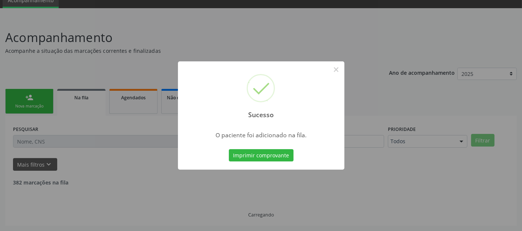
scroll to position [24, 0]
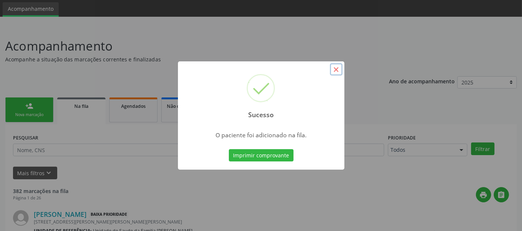
click at [340, 71] on button "×" at bounding box center [336, 69] width 13 height 13
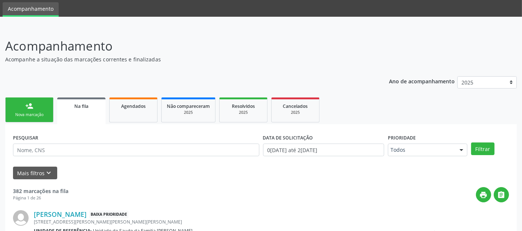
click at [45, 106] on link "person_add Nova marcação" at bounding box center [29, 109] width 48 height 25
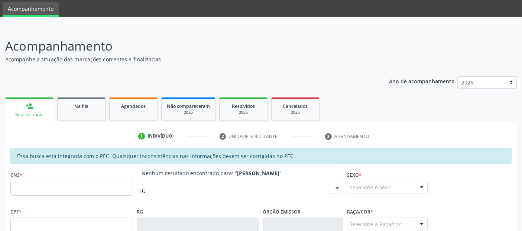
type input "L"
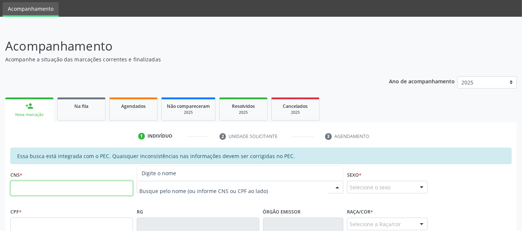
click at [116, 190] on input "text" at bounding box center [71, 188] width 123 height 15
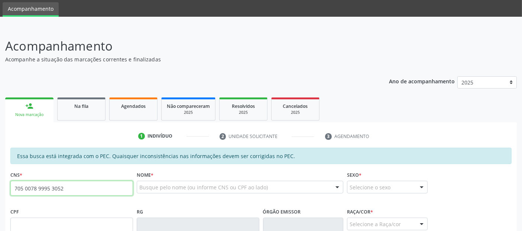
type input "705 0078 9995 3052"
type input "149.045.204-40"
type input "13[DATE]"
type input "[PERSON_NAME]"
type input "[PHONE_NUMBER]"
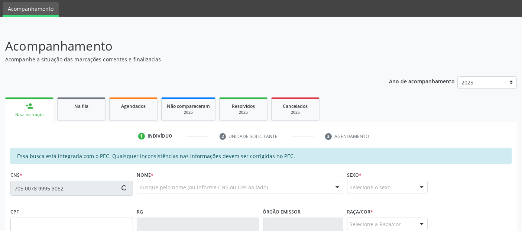
type input "S/N"
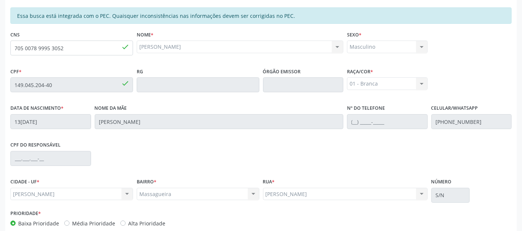
scroll to position [186, 0]
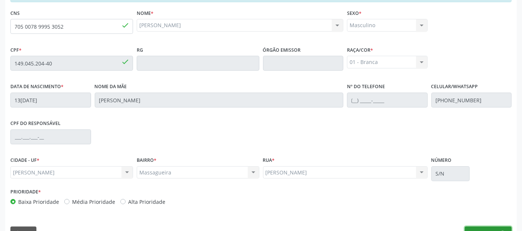
click at [483, 226] on button "Nova marcação" at bounding box center [488, 232] width 47 height 13
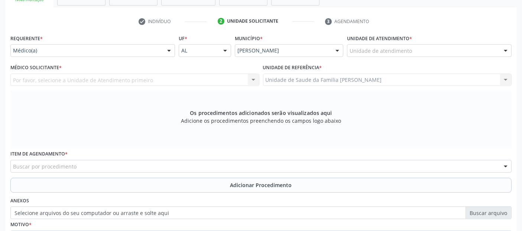
scroll to position [113, 0]
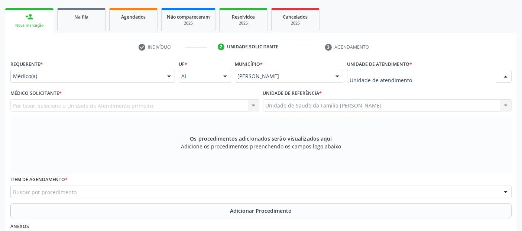
click at [432, 74] on div at bounding box center [429, 76] width 165 height 13
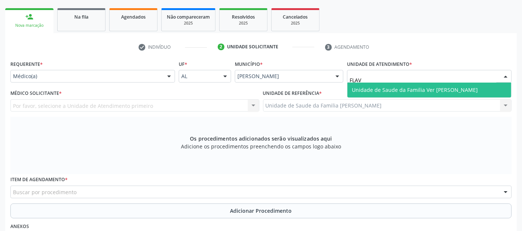
type input "FLAVI"
click at [414, 88] on span "Unidade de Saude da Familia Ver [PERSON_NAME]" at bounding box center [415, 89] width 126 height 7
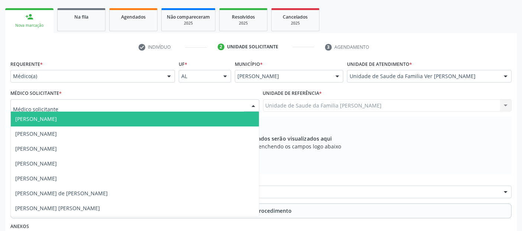
click at [121, 107] on div at bounding box center [134, 105] width 249 height 13
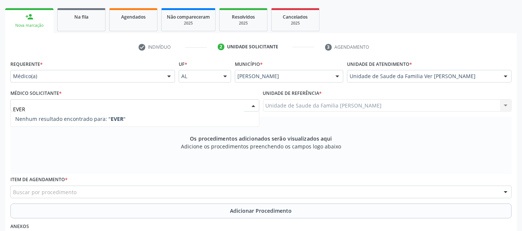
type input "EVER"
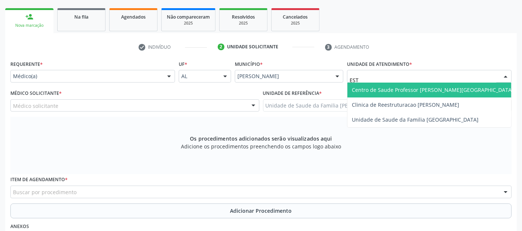
type input "ESTA"
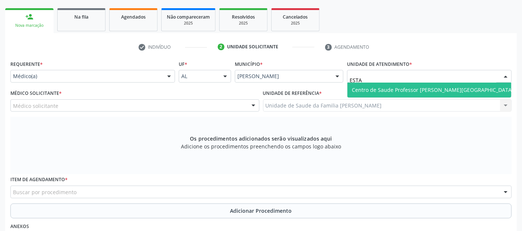
click at [379, 91] on span "Centro de Saude Professor [PERSON_NAME][GEOGRAPHIC_DATA]" at bounding box center [433, 89] width 162 height 7
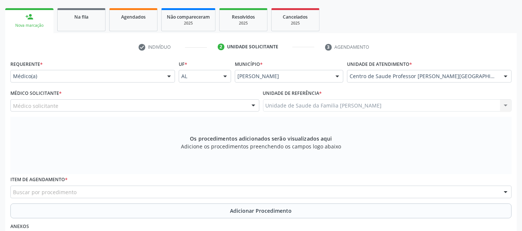
click at [119, 106] on div "Médico solicitante" at bounding box center [134, 105] width 249 height 13
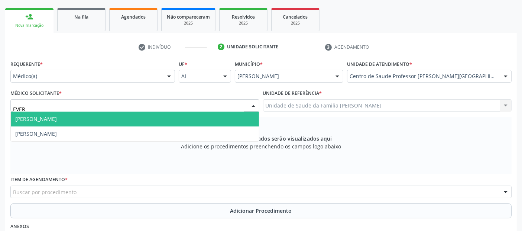
type input "EVERA"
click at [116, 117] on span "[PERSON_NAME]" at bounding box center [135, 119] width 248 height 15
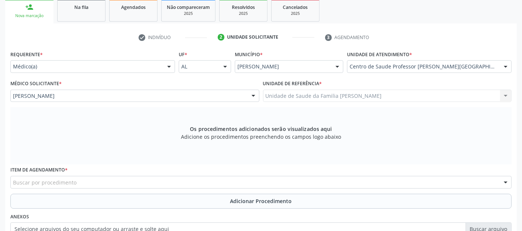
scroll to position [214, 0]
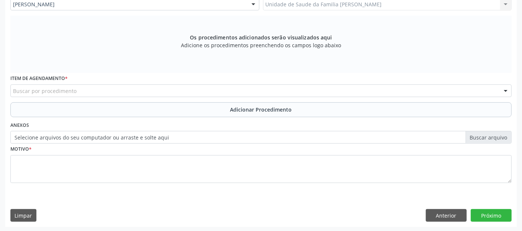
click at [144, 91] on div "Buscar por procedimento" at bounding box center [260, 90] width 501 height 13
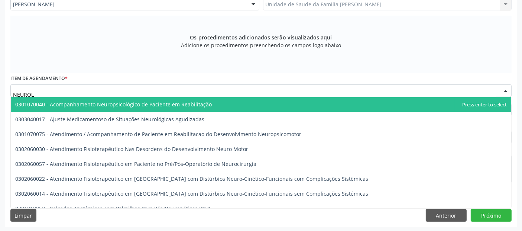
type input "NEUROLO"
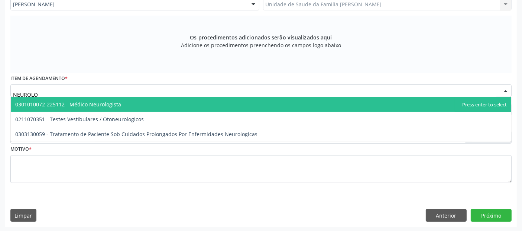
click at [122, 99] on span "0301010072-225112 - Médico Neurologista" at bounding box center [261, 104] width 501 height 15
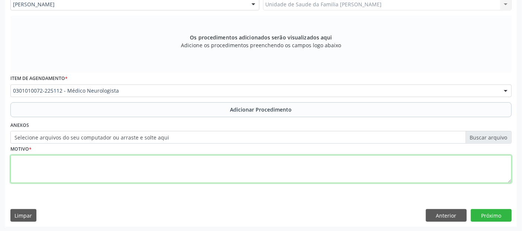
click at [82, 170] on textarea at bounding box center [260, 169] width 501 height 28
type textarea "ENCAMINHO A NEUROPEDIATRA CERTEA."
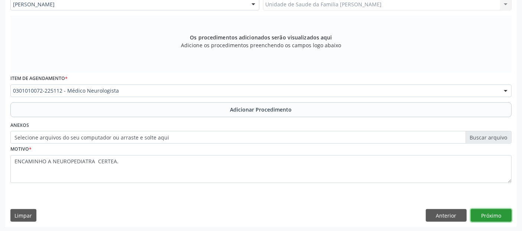
click at [484, 214] on button "Próximo" at bounding box center [491, 215] width 41 height 13
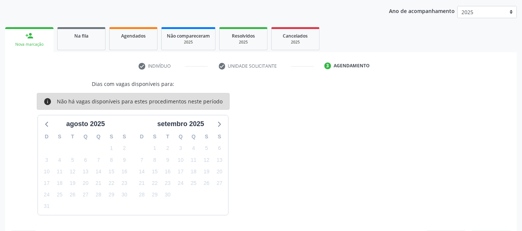
scroll to position [116, 0]
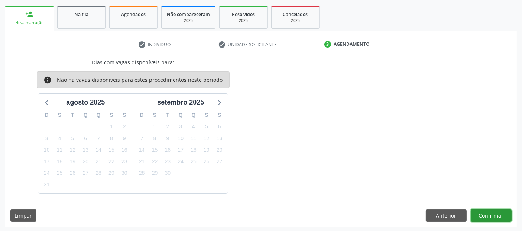
click at [484, 214] on button "Confirmar" at bounding box center [491, 215] width 41 height 13
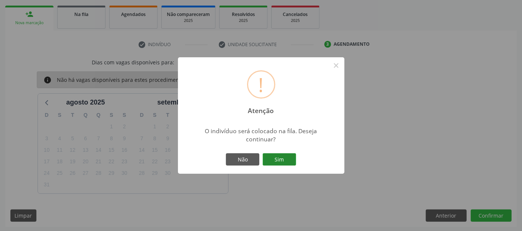
click at [279, 160] on button "Sim" at bounding box center [279, 159] width 33 height 13
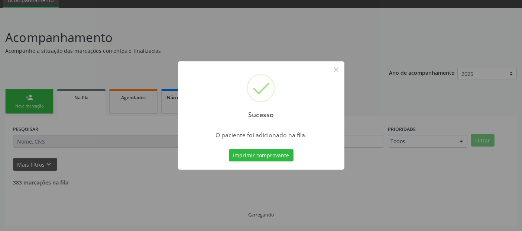
scroll to position [24, 0]
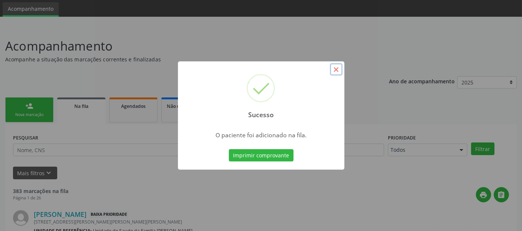
click at [341, 72] on button "×" at bounding box center [336, 69] width 13 height 13
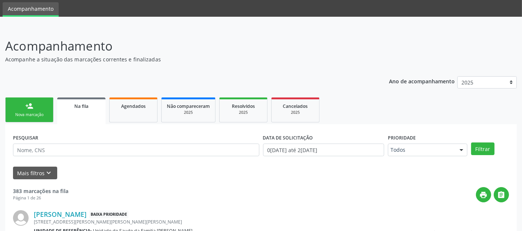
click at [42, 106] on link "person_add Nova marcação" at bounding box center [29, 109] width 48 height 25
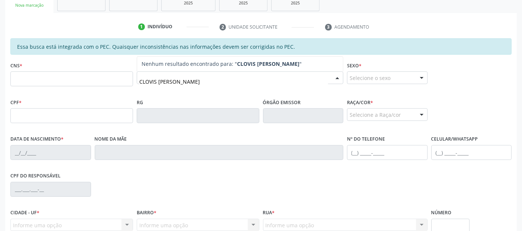
scroll to position [139, 0]
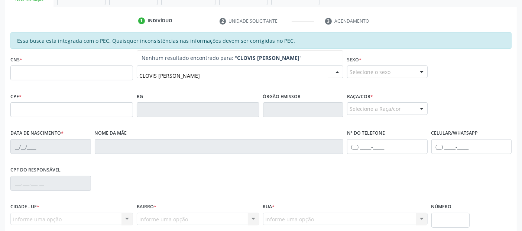
type input "CLOVIS [PERSON_NAME]"
click at [292, 67] on div "CLOVIS [PERSON_NAME]" at bounding box center [240, 71] width 207 height 13
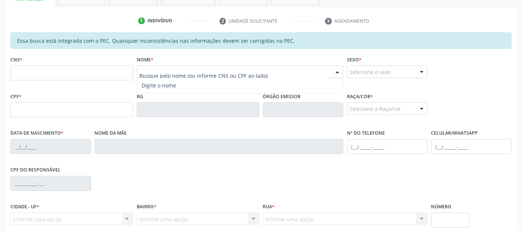
click at [292, 68] on input "text" at bounding box center [233, 75] width 189 height 15
click at [61, 72] on input "text" at bounding box center [71, 72] width 123 height 15
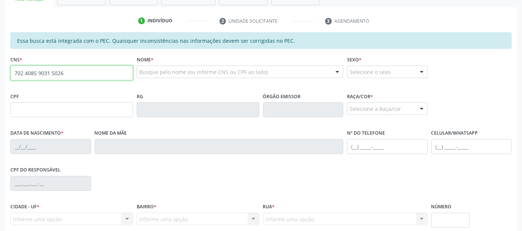
type input "702 4085 9031 5026"
type input "041.092.834-85"
type input "1[DATE]"
type input "[PERSON_NAME]"
type input "[PHONE_NUMBER]"
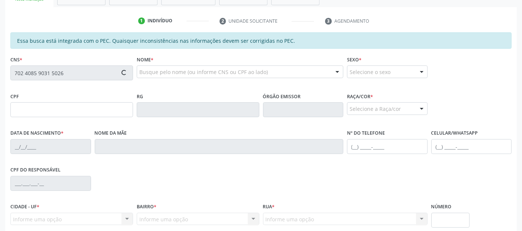
type input "S/N"
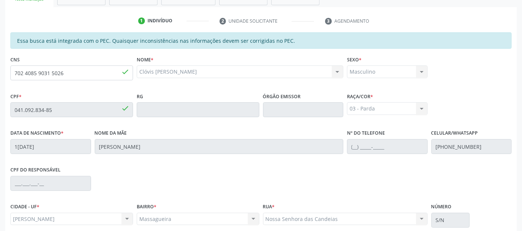
scroll to position [203, 0]
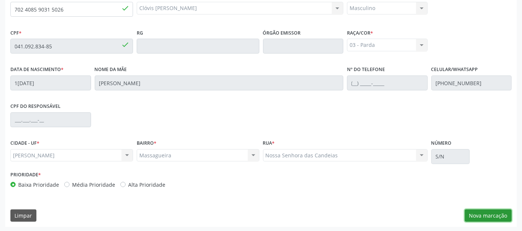
click at [475, 214] on button "Nova marcação" at bounding box center [488, 215] width 47 height 13
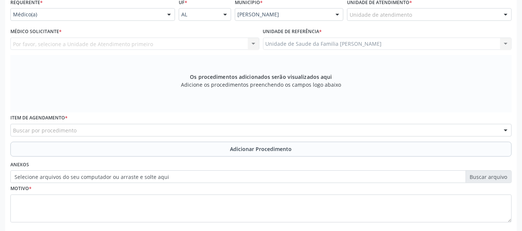
scroll to position [94, 0]
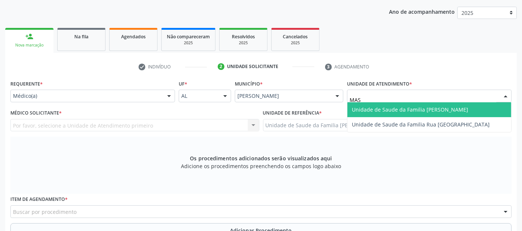
type input "MASS"
click at [392, 110] on span "Unidade de Saude da Familia [PERSON_NAME]" at bounding box center [410, 109] width 116 height 7
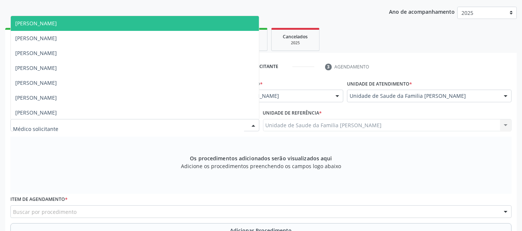
click at [156, 123] on div at bounding box center [134, 125] width 249 height 13
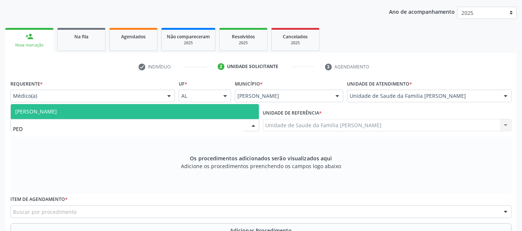
type input "PEDR"
click at [151, 113] on span "[PERSON_NAME]" at bounding box center [135, 111] width 248 height 15
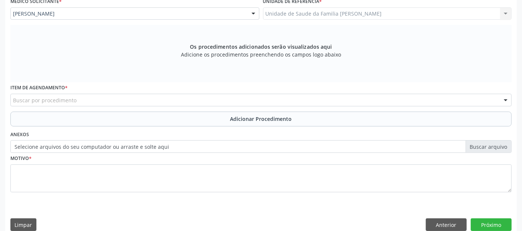
scroll to position [214, 0]
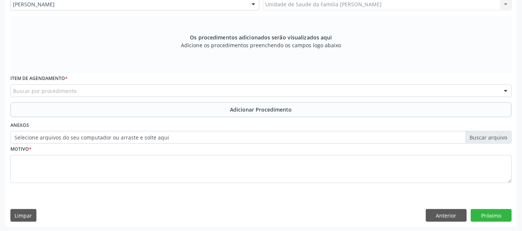
click at [240, 92] on div "Buscar por procedimento" at bounding box center [260, 90] width 501 height 13
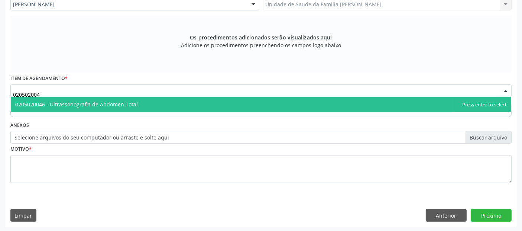
type input "0205020046"
click at [215, 103] on span "0205020046 - Ultrassonografia de Abdomen Total" at bounding box center [261, 104] width 501 height 15
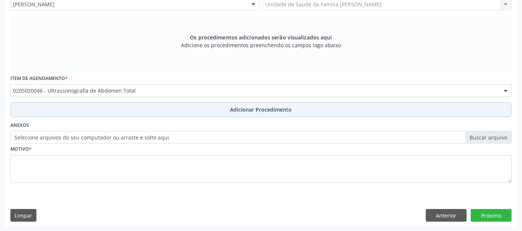
click at [160, 109] on button "Adicionar Procedimento" at bounding box center [260, 109] width 501 height 15
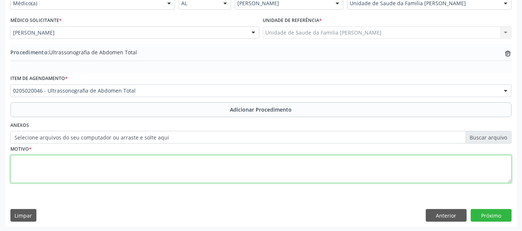
click at [115, 169] on textarea at bounding box center [260, 169] width 501 height 28
type textarea "HÉRNIA [MEDICAL_DATA] DE GRANDE VOLUME."
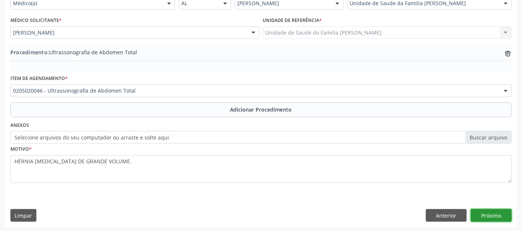
click at [500, 216] on button "Próximo" at bounding box center [491, 215] width 41 height 13
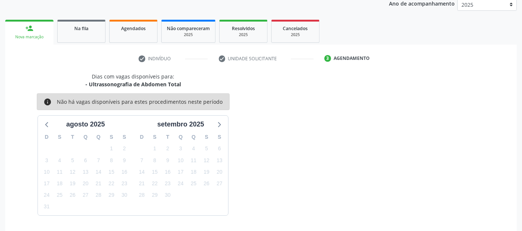
scroll to position [124, 0]
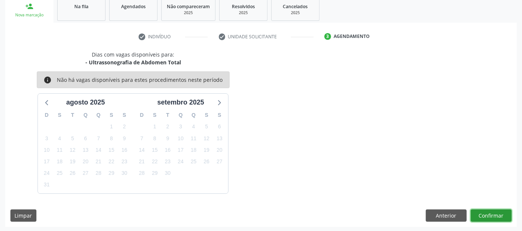
click at [500, 216] on button "Confirmar" at bounding box center [491, 215] width 41 height 13
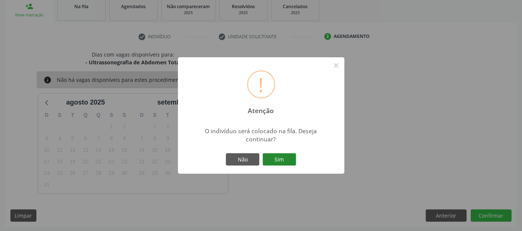
click at [285, 158] on button "Sim" at bounding box center [279, 159] width 33 height 13
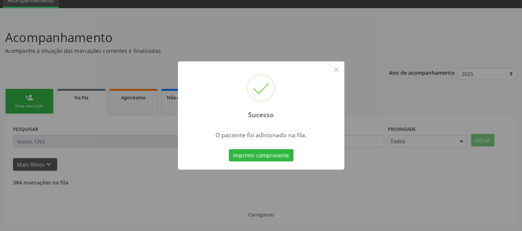
scroll to position [24, 0]
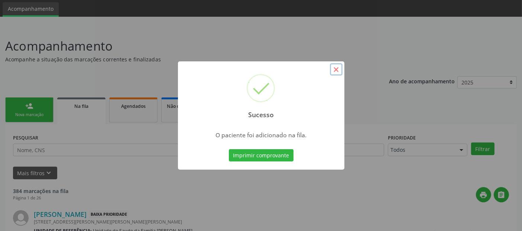
click at [339, 71] on button "×" at bounding box center [336, 69] width 13 height 13
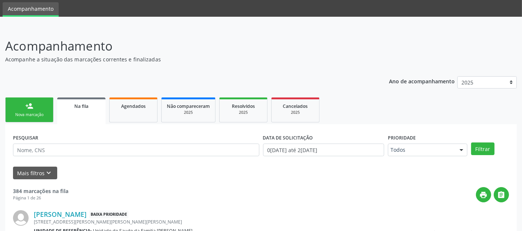
click at [33, 106] on link "person_add Nova marcação" at bounding box center [29, 109] width 48 height 25
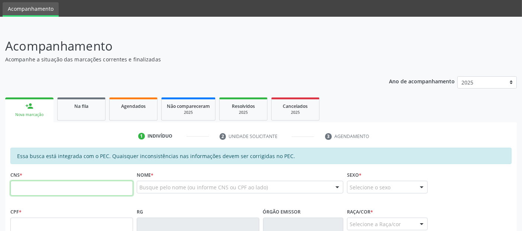
click at [52, 192] on input "text" at bounding box center [71, 188] width 123 height 15
type input "6"
type input "702 4085 9031 4026"
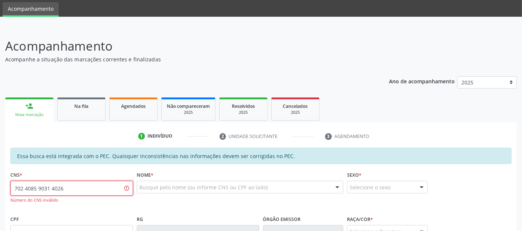
click at [52, 192] on input "702 4085 9031 4026" at bounding box center [71, 188] width 123 height 15
type input "702 4085 9031 5026"
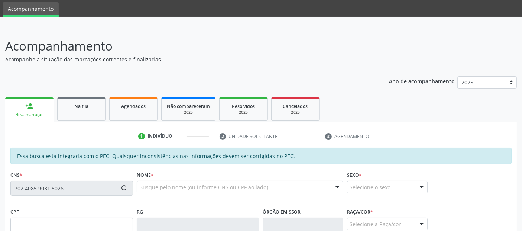
type input "041.092.834-85"
type input "1[DATE]"
type input "[PERSON_NAME]"
type input "[PHONE_NUMBER]"
type input "S/N"
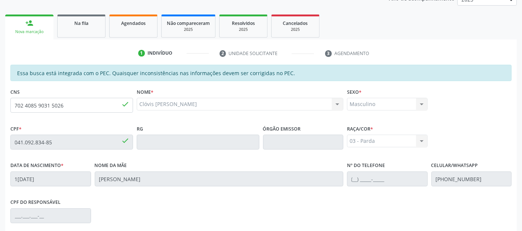
scroll to position [203, 0]
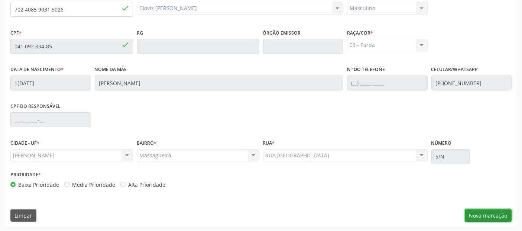
click at [478, 211] on button "Nova marcação" at bounding box center [488, 215] width 47 height 13
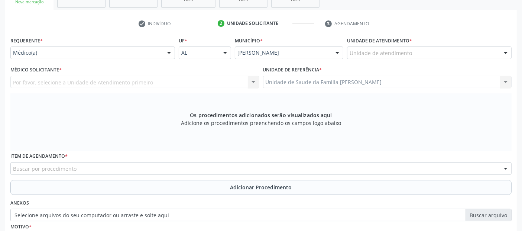
scroll to position [109, 0]
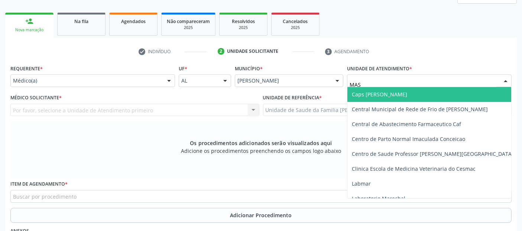
type input "MASS"
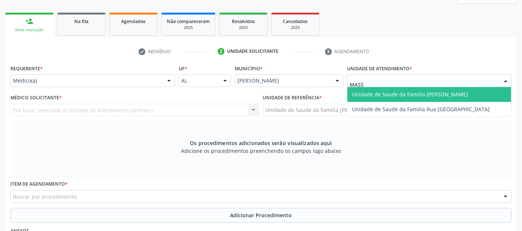
click at [362, 88] on span "Unidade de Saude da Familia [PERSON_NAME]" at bounding box center [430, 94] width 164 height 15
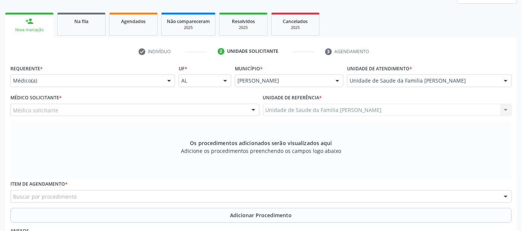
click at [198, 117] on div "Médico Solicitante * Médico solicitante [PERSON_NAME] [PERSON_NAME] [PERSON_NAM…" at bounding box center [135, 106] width 253 height 29
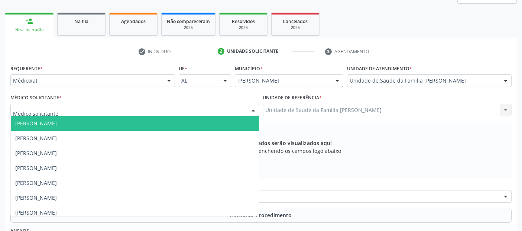
click at [194, 111] on div at bounding box center [134, 110] width 249 height 13
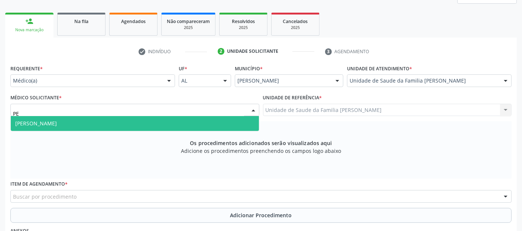
type input "PED"
click at [169, 125] on span "[PERSON_NAME]" at bounding box center [135, 123] width 248 height 15
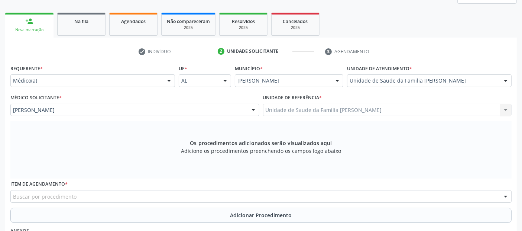
click at [89, 190] on div "Buscar por procedimento" at bounding box center [260, 196] width 501 height 13
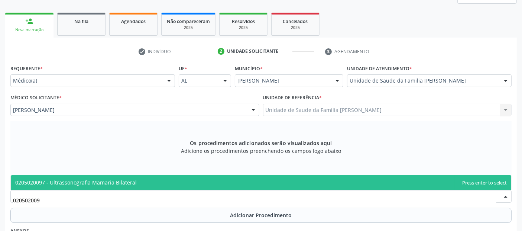
type input "0205020097"
click at [120, 177] on span "0205020097 - Ultrassonografia Mamaria Bilateral" at bounding box center [261, 182] width 501 height 15
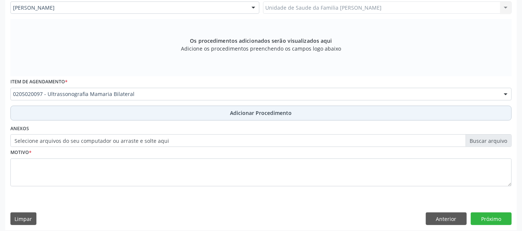
click at [285, 111] on span "Adicionar Procedimento" at bounding box center [261, 113] width 62 height 8
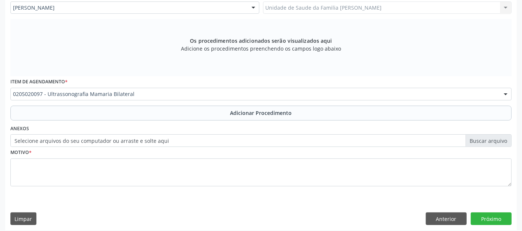
scroll to position [186, 0]
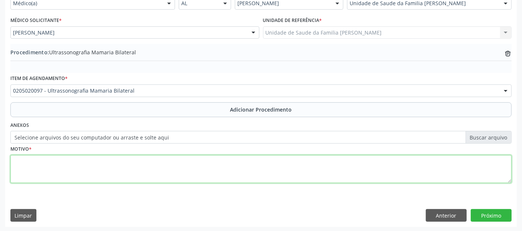
click at [238, 163] on textarea at bounding box center [260, 169] width 501 height 28
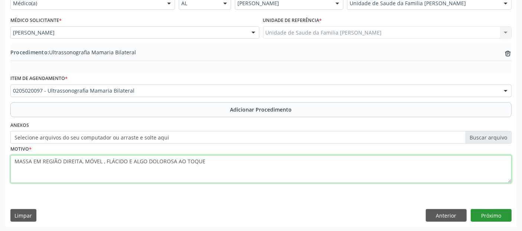
type textarea "MASSA EM REGIÃO DIREITA, MÓVEL , FLÁCIDO E ALGO DOLOROSA AO TOQUE"
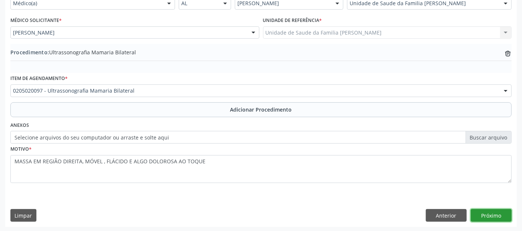
click at [488, 219] on button "Próximo" at bounding box center [491, 215] width 41 height 13
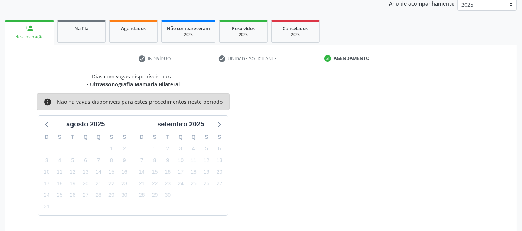
scroll to position [124, 0]
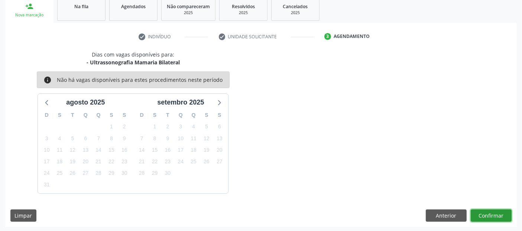
click at [496, 218] on button "Confirmar" at bounding box center [491, 215] width 41 height 13
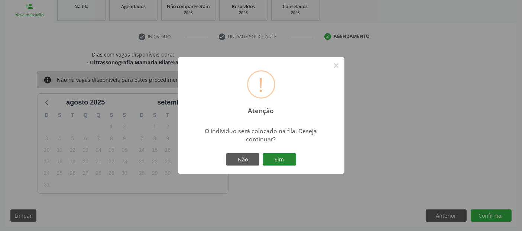
click at [273, 154] on button "Sim" at bounding box center [279, 159] width 33 height 13
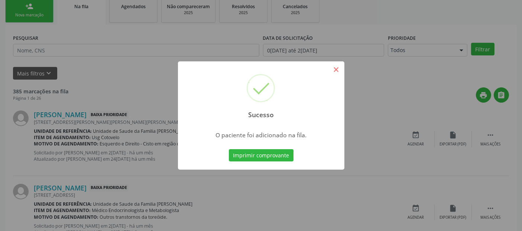
scroll to position [24, 0]
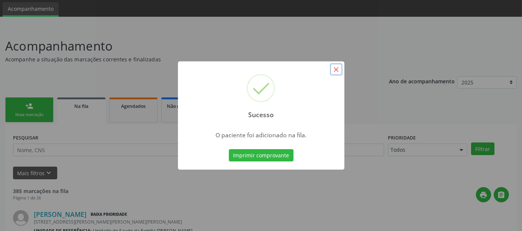
click at [336, 68] on button "×" at bounding box center [336, 69] width 13 height 13
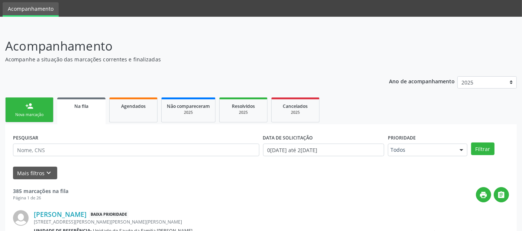
click at [37, 110] on link "person_add Nova marcação" at bounding box center [29, 109] width 48 height 25
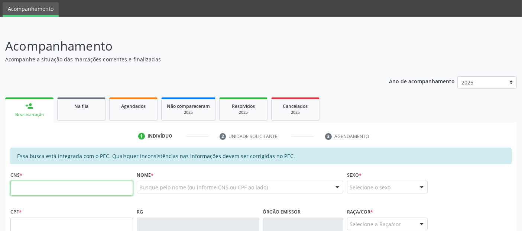
click at [116, 183] on input "text" at bounding box center [71, 188] width 123 height 15
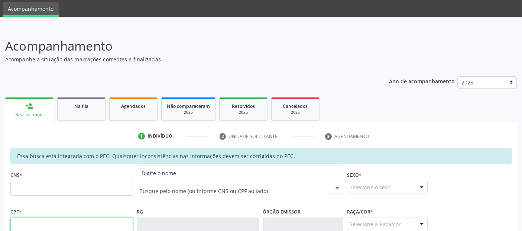
click at [87, 226] on input "text" at bounding box center [71, 224] width 123 height 15
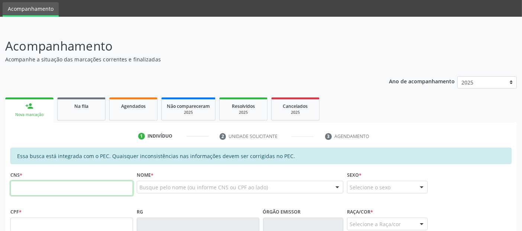
click at [123, 187] on input "text" at bounding box center [71, 188] width 123 height 15
type input "700 6064 4290 7162"
type input "16[DATE]"
type input "[PERSON_NAME]"
type input "[PHONE_NUMBER]"
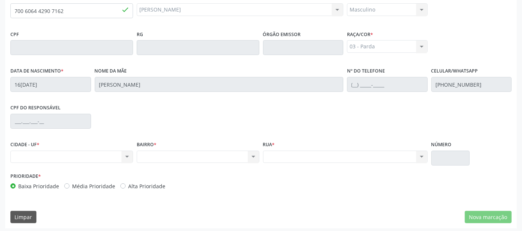
scroll to position [203, 0]
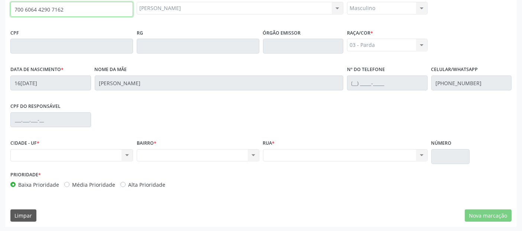
click at [25, 12] on input "700 6064 4290 7162" at bounding box center [71, 9] width 123 height 15
